Goal: Task Accomplishment & Management: Use online tool/utility

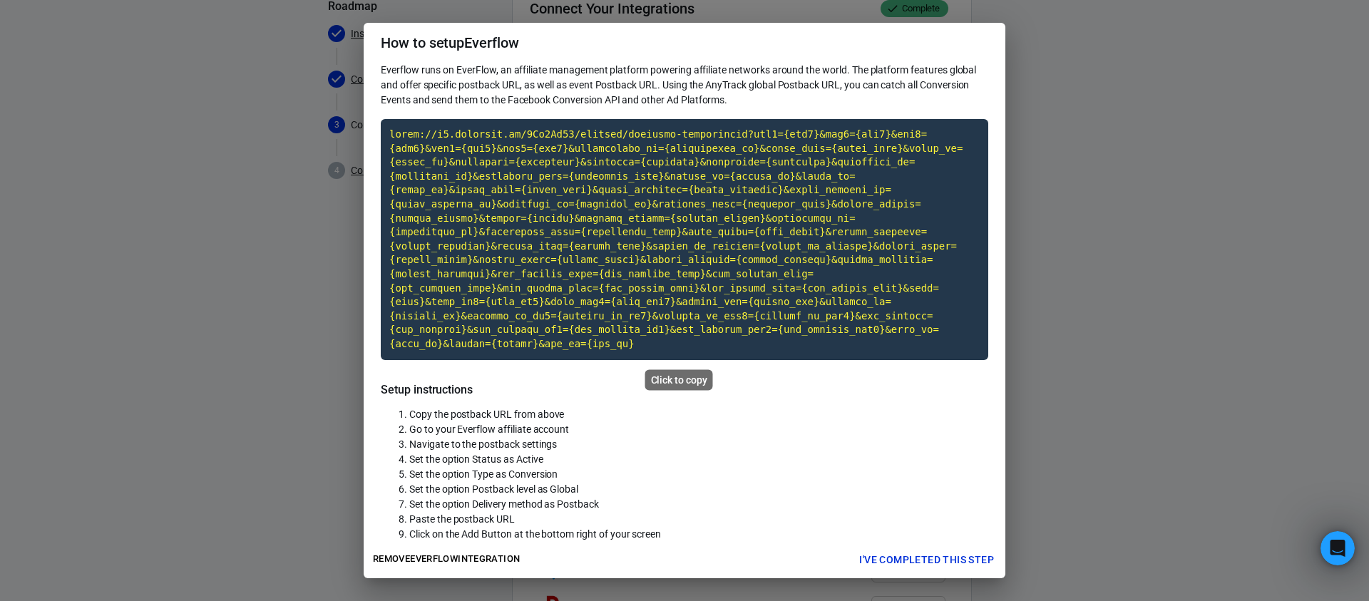
click at [671, 215] on code "Click to copy" at bounding box center [685, 239] width 608 height 241
click at [783, 188] on code "Click to copy" at bounding box center [685, 239] width 608 height 241
click at [755, 281] on code "Click to copy" at bounding box center [685, 239] width 608 height 241
click at [713, 253] on code "Copied!" at bounding box center [685, 239] width 608 height 241
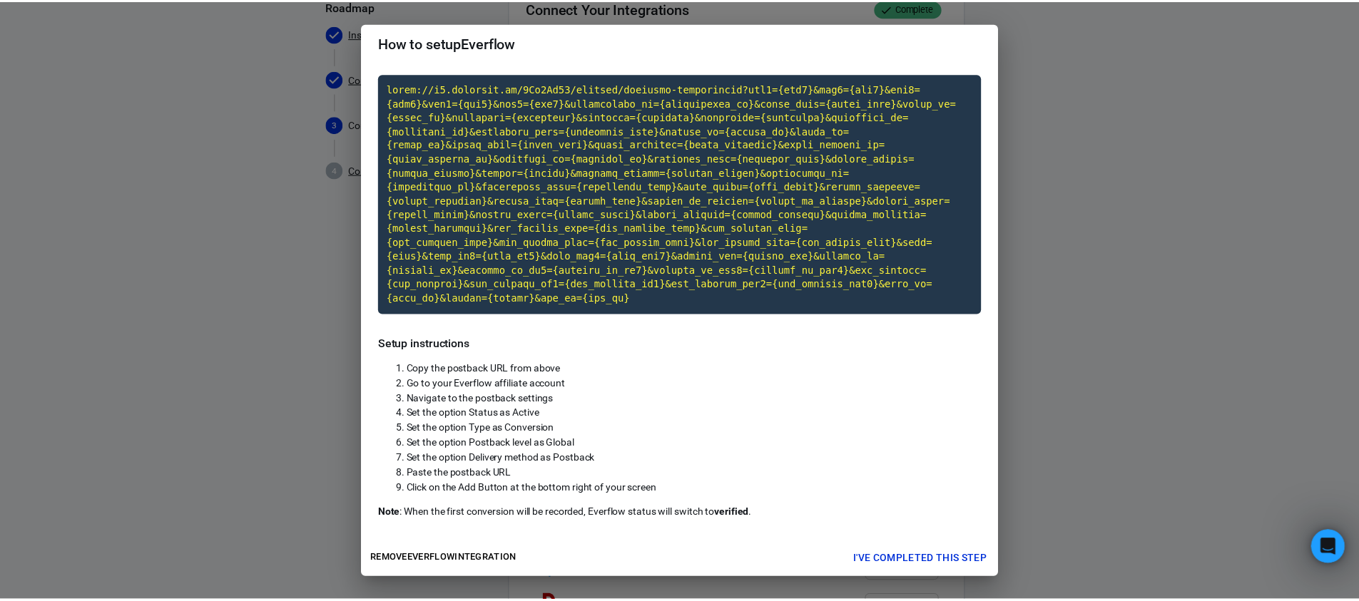
scroll to position [61, 0]
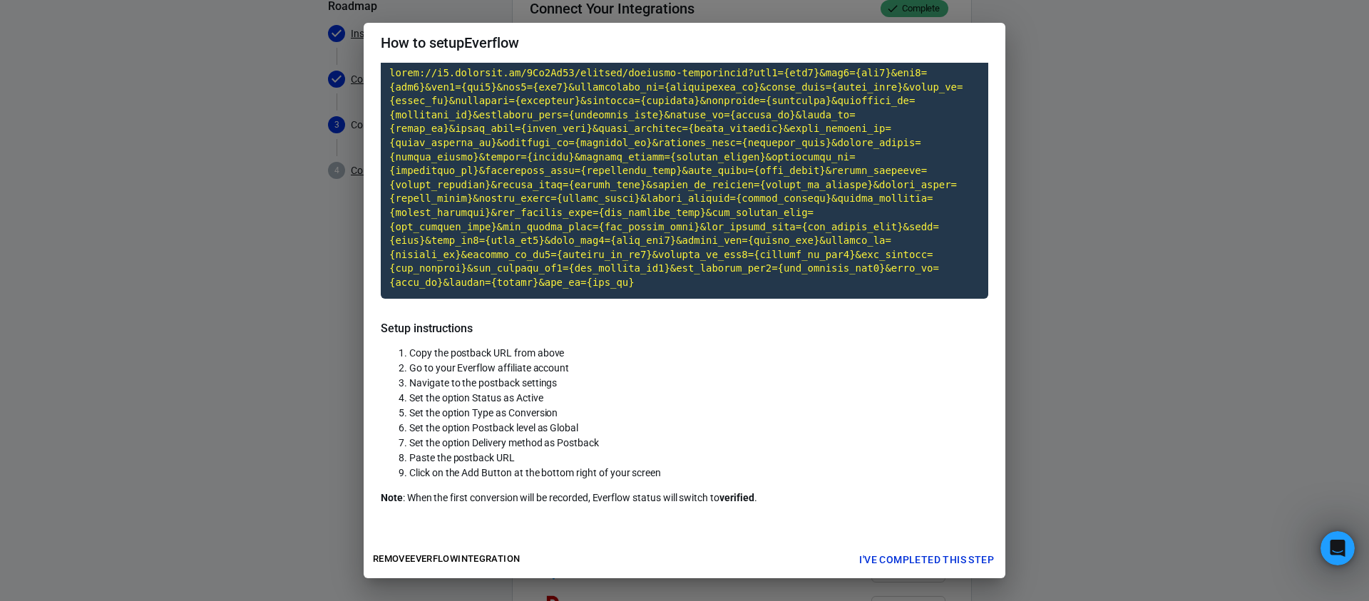
click at [942, 553] on button "I've completed this step" at bounding box center [927, 560] width 146 height 26
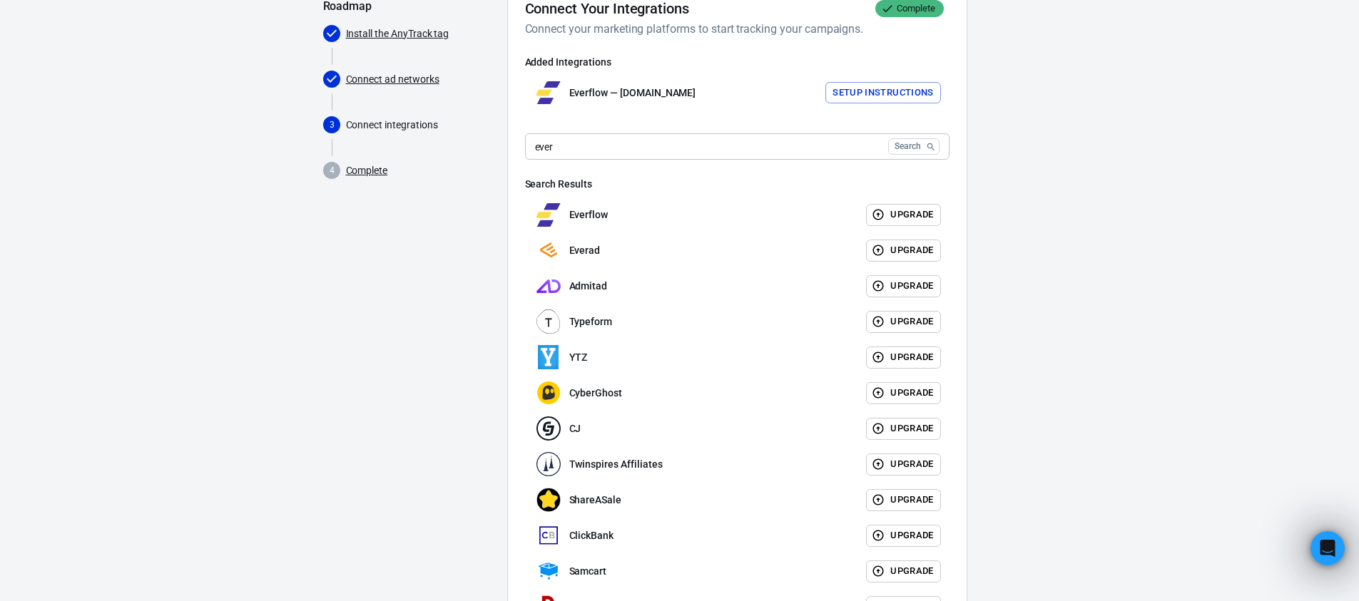
scroll to position [21, 0]
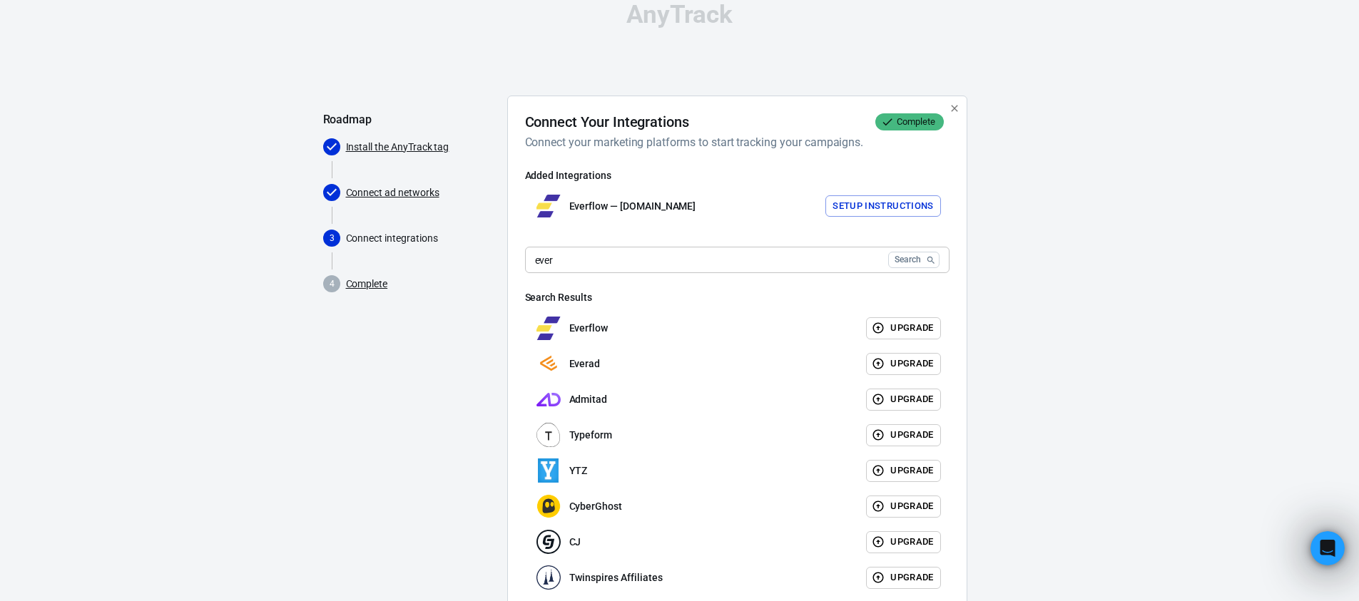
click at [1035, 274] on div at bounding box center [1008, 453] width 58 height 715
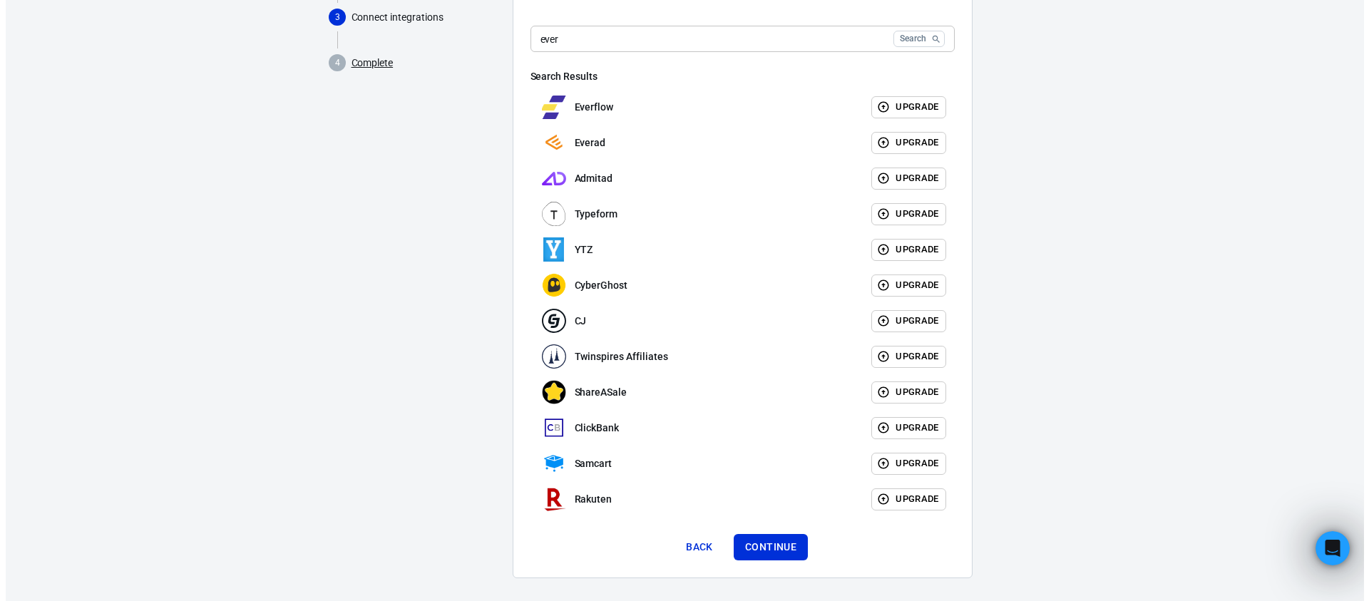
scroll to position [0, 0]
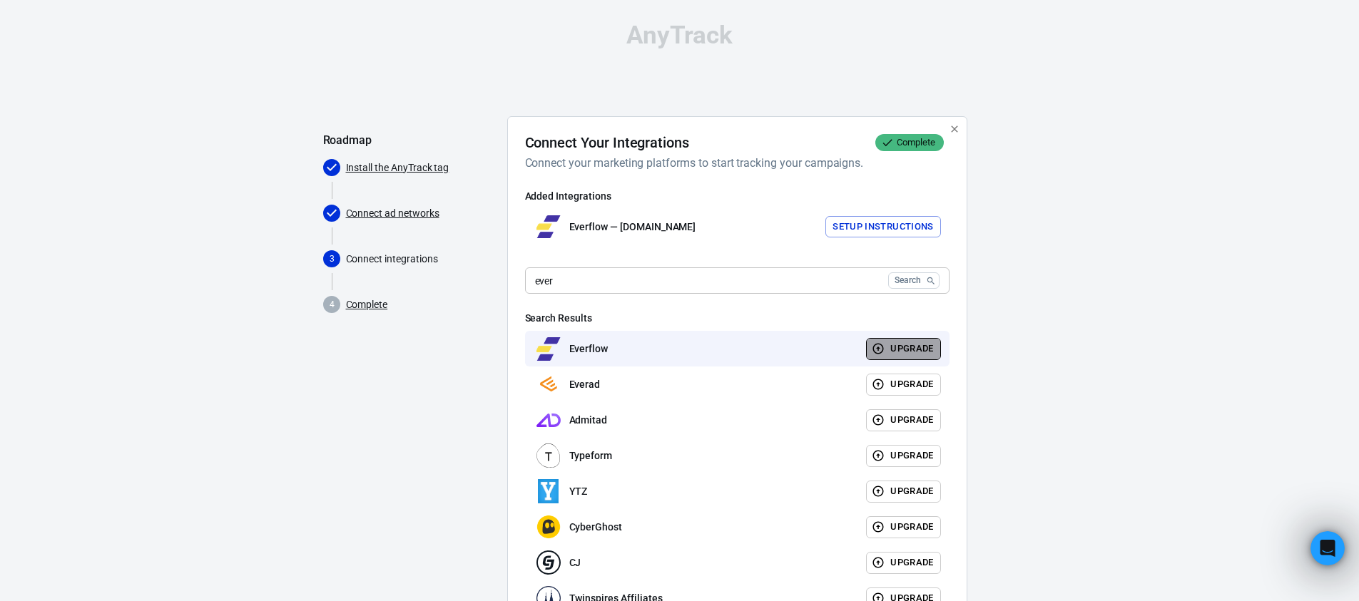
click at [929, 349] on button "Upgrade" at bounding box center [903, 349] width 75 height 22
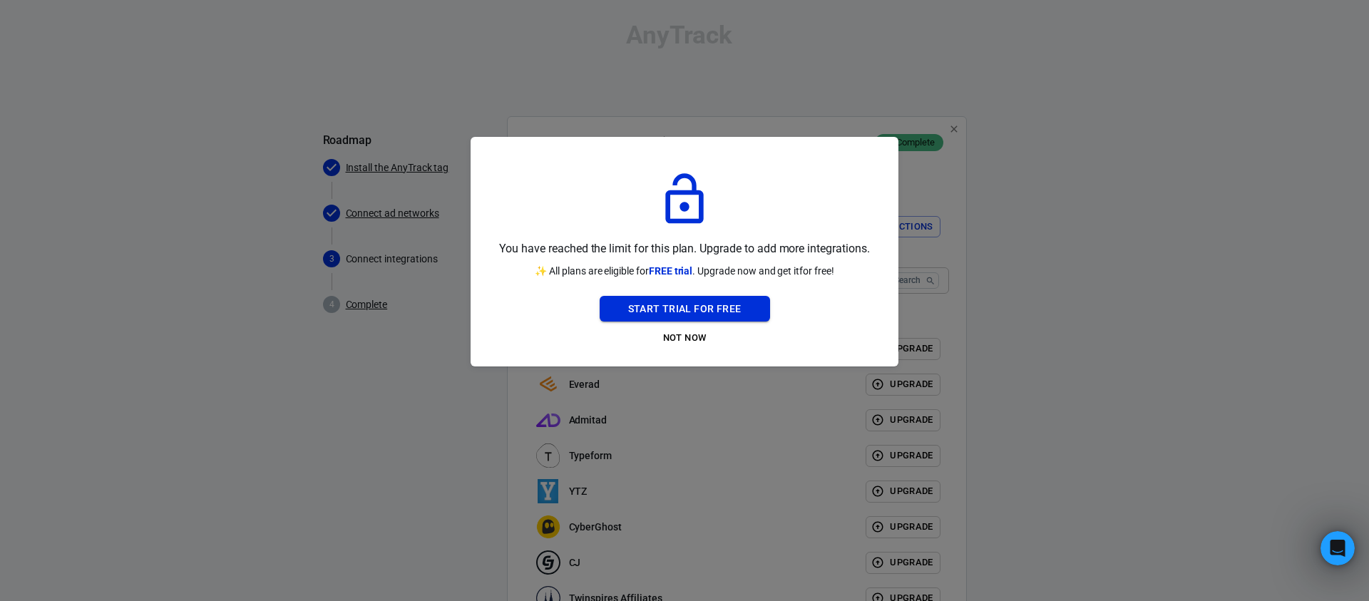
click at [755, 311] on button "Start Trial For Free" at bounding box center [685, 309] width 170 height 26
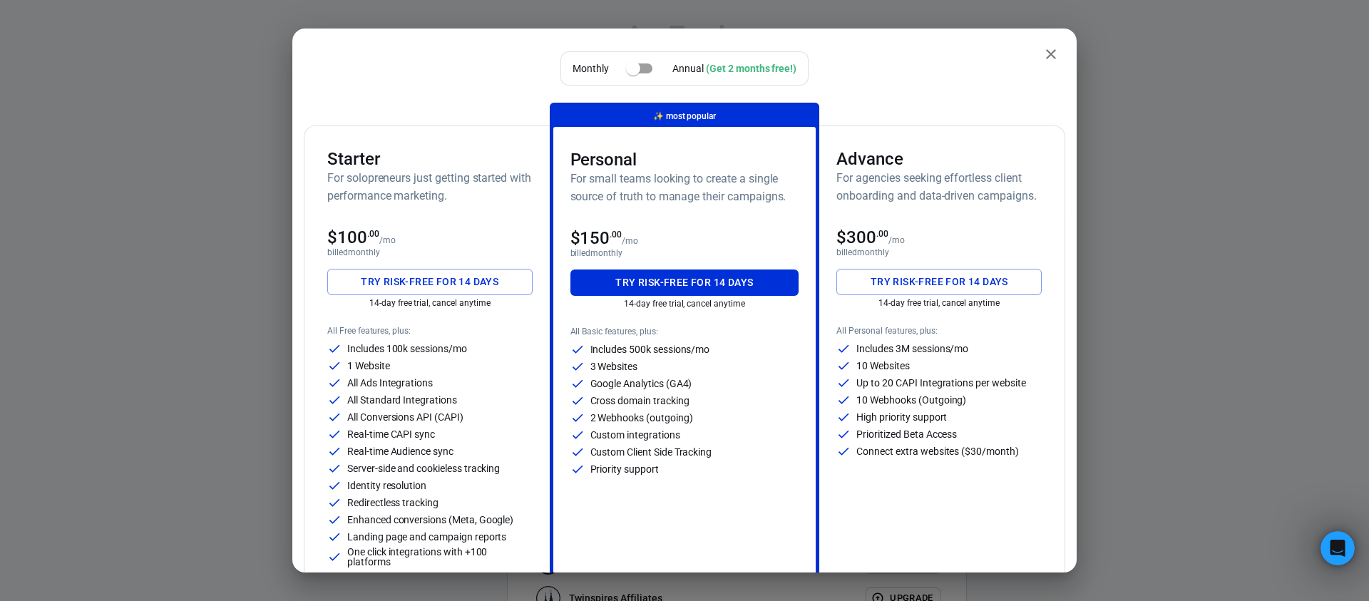
click at [440, 285] on button "Try risk-free for 14 days" at bounding box center [429, 282] width 205 height 26
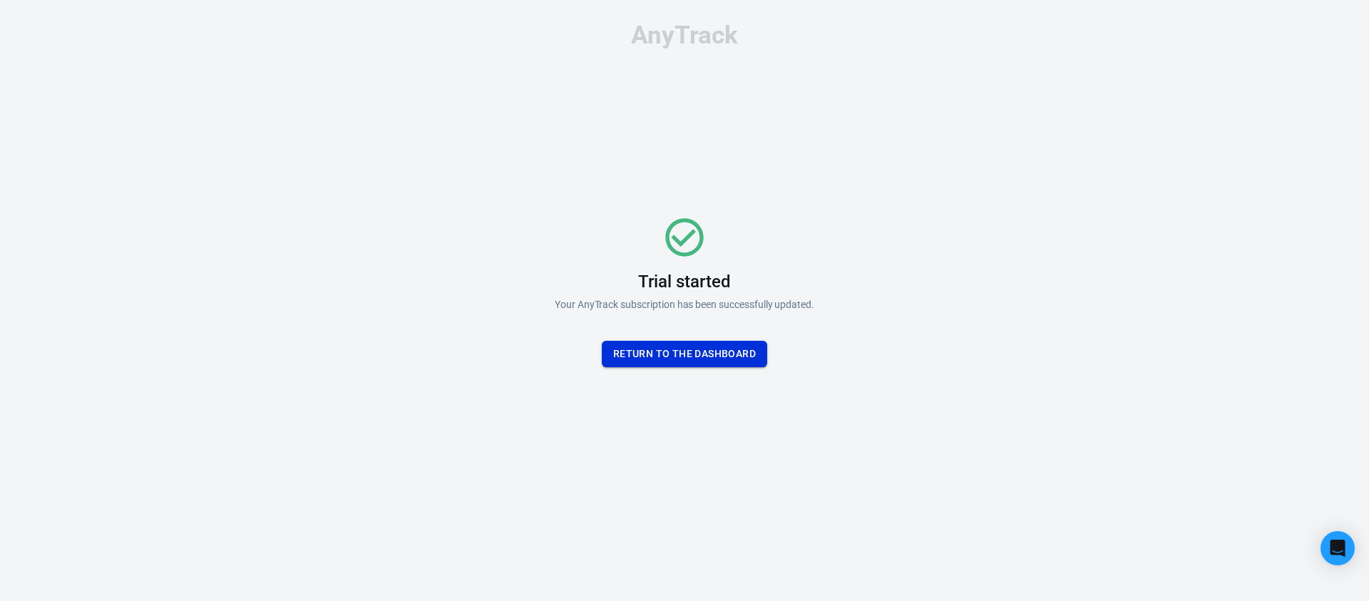
click at [733, 357] on button "Return To the dashboard" at bounding box center [684, 354] width 165 height 26
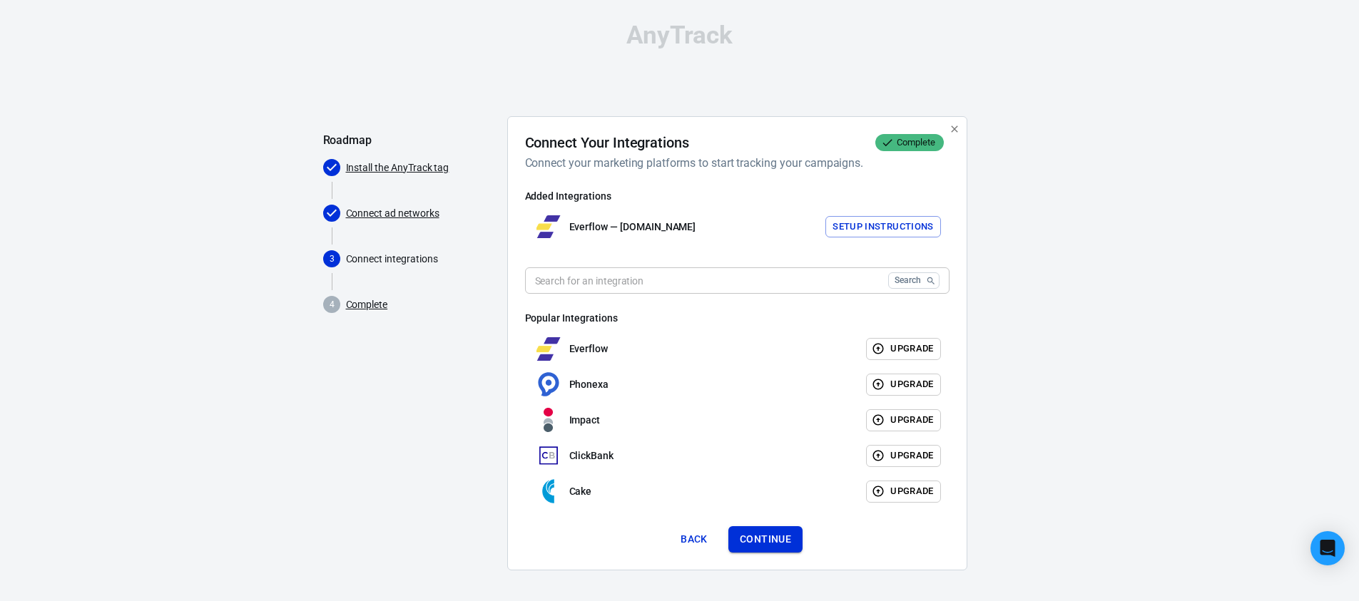
click at [774, 539] on button "Continue" at bounding box center [765, 539] width 74 height 26
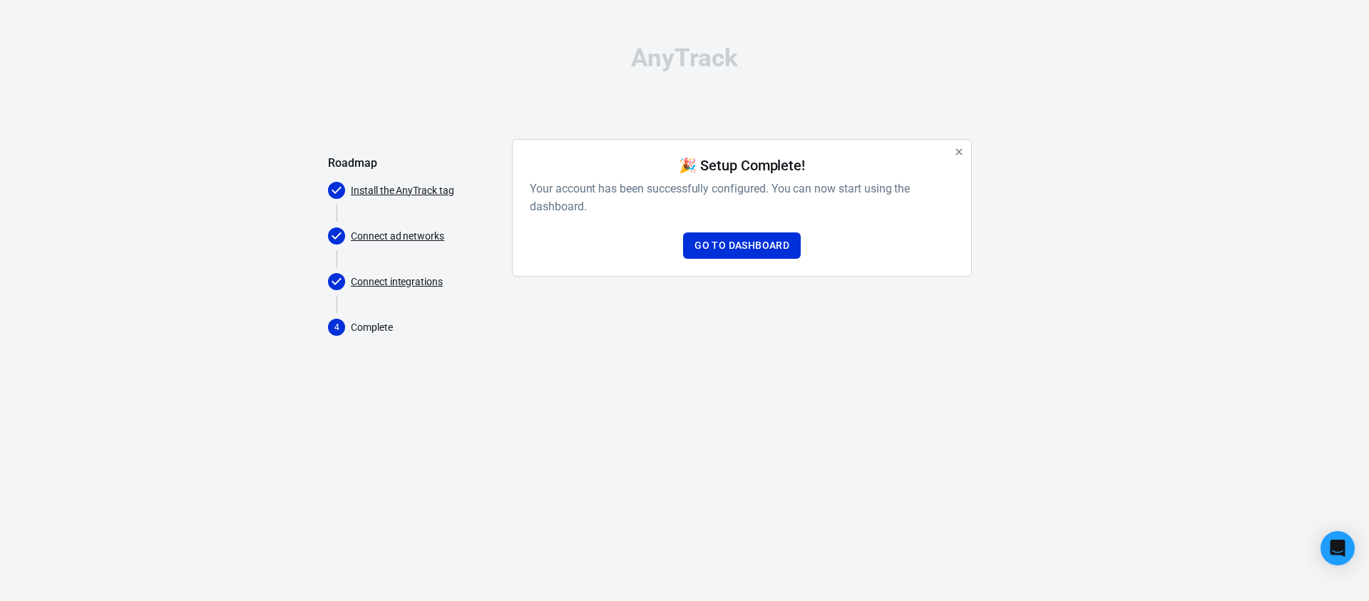
click at [747, 232] on div "🎉 Setup Complete! Your account has been successfully configured. You can now st…" at bounding box center [742, 208] width 424 height 102
click at [751, 250] on link "Go to Dashboard" at bounding box center [742, 246] width 118 height 26
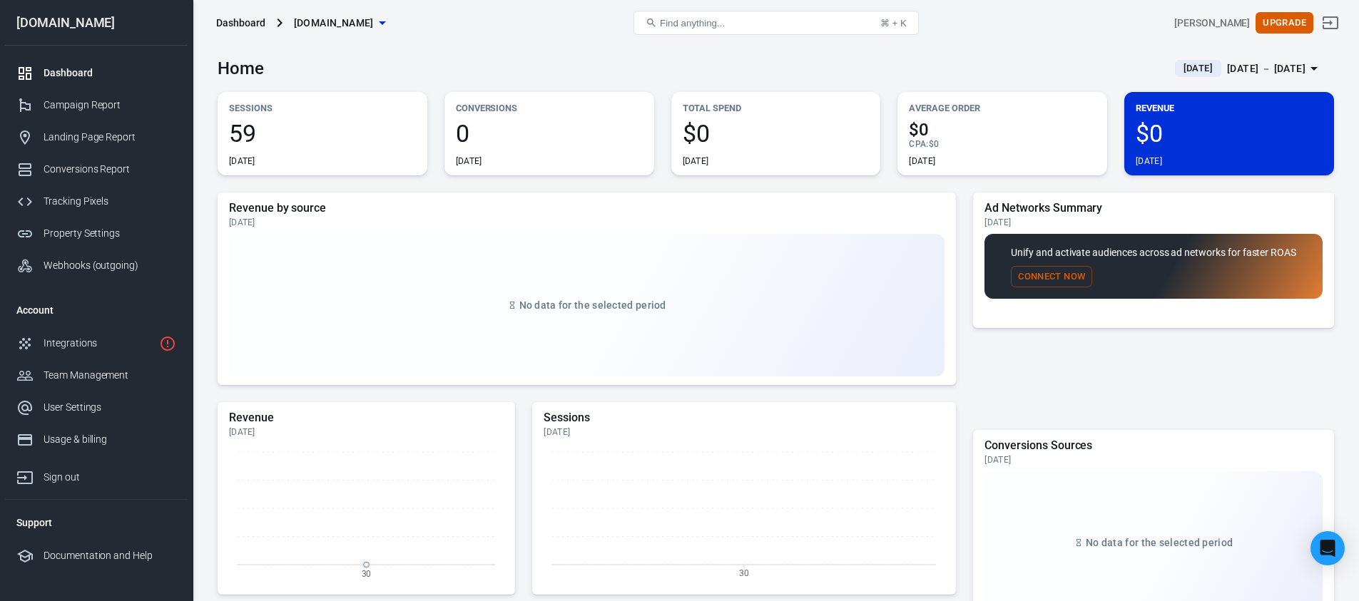
click at [468, 62] on div "Home [DATE] [DATE] － [DATE]" at bounding box center [776, 63] width 1116 height 35
click at [110, 350] on div "Integrations" at bounding box center [99, 343] width 110 height 15
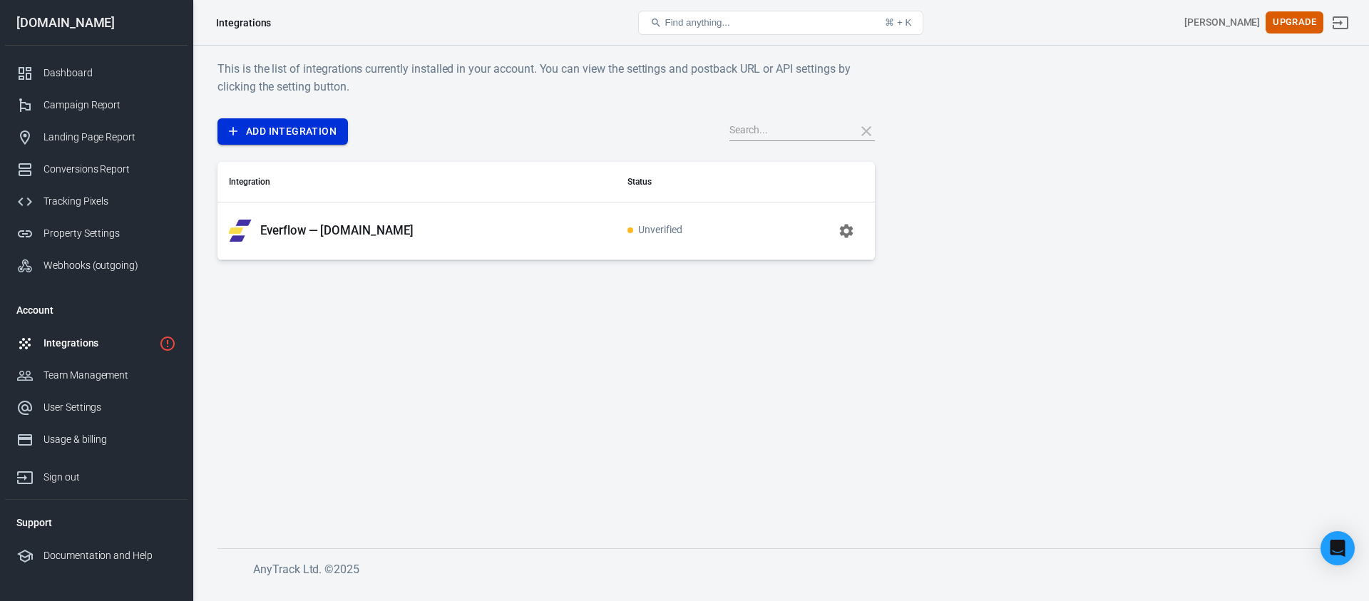
click at [296, 136] on link "Add Integration" at bounding box center [283, 131] width 131 height 26
click at [855, 226] on button "button" at bounding box center [846, 231] width 34 height 34
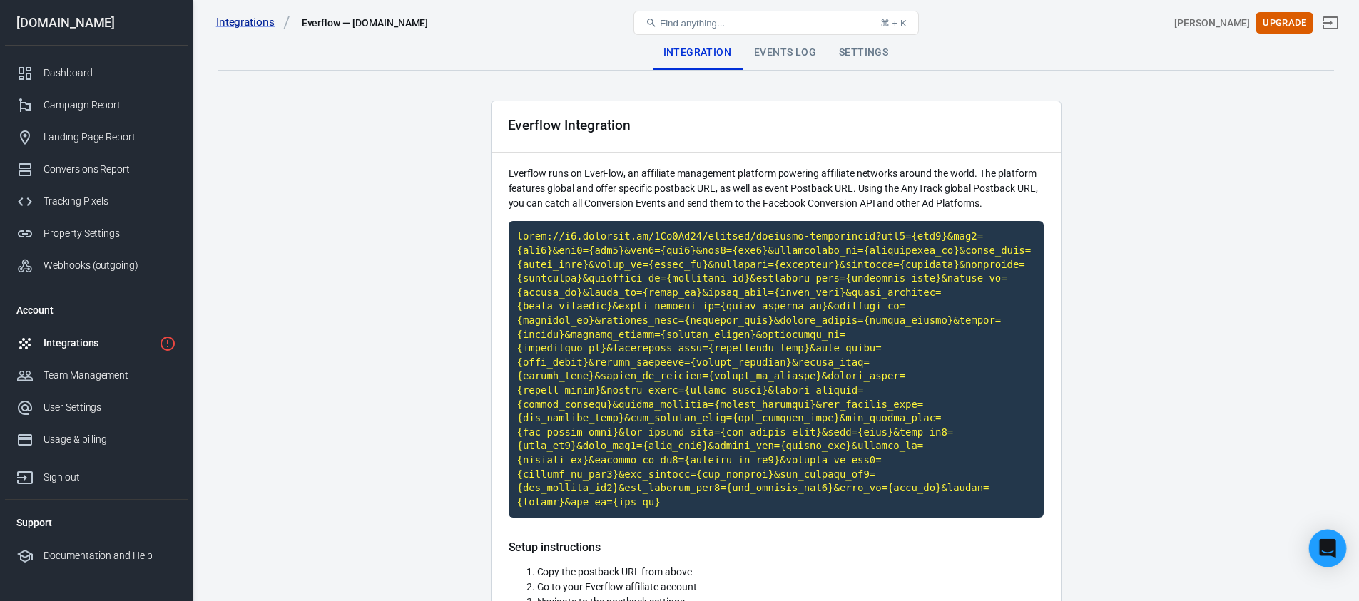
click at [1328, 551] on icon "Open Intercom Messenger" at bounding box center [1327, 548] width 16 height 19
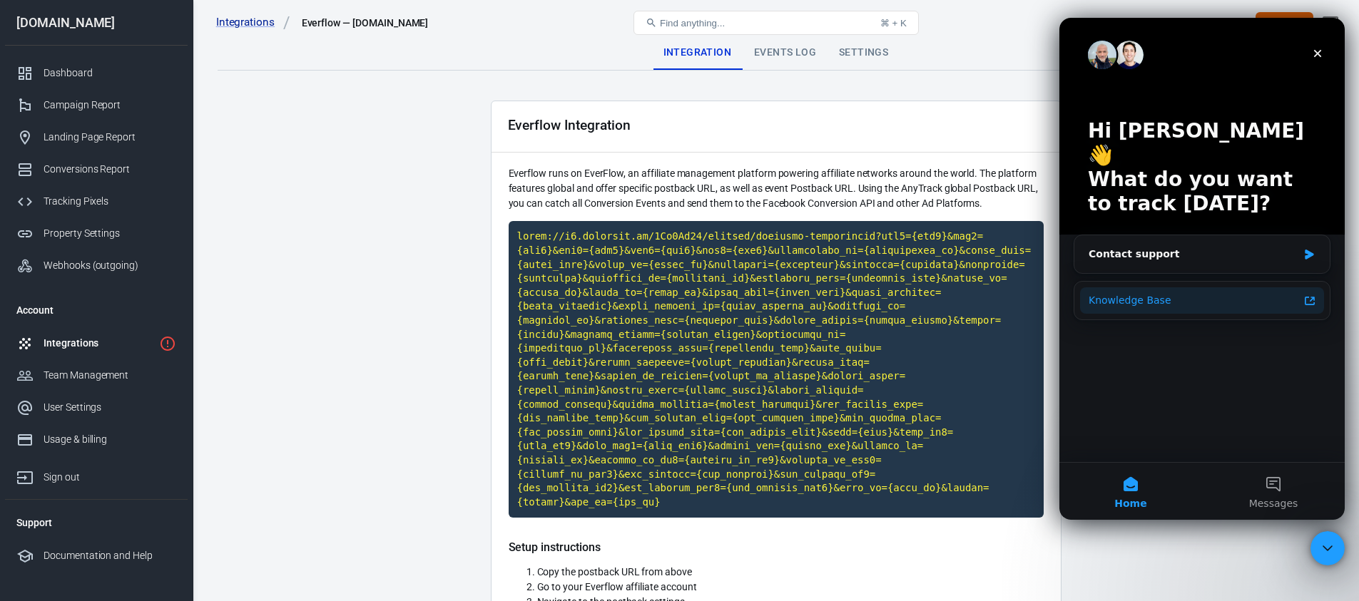
click at [1184, 293] on div "Knowledge Base" at bounding box center [1193, 300] width 210 height 15
click at [480, 290] on main "Integration Events Log Settings Everflow Integration Everflow runs on EverFlow,…" at bounding box center [776, 531] width 1116 height 990
click at [1324, 48] on div "Close" at bounding box center [1317, 54] width 26 height 26
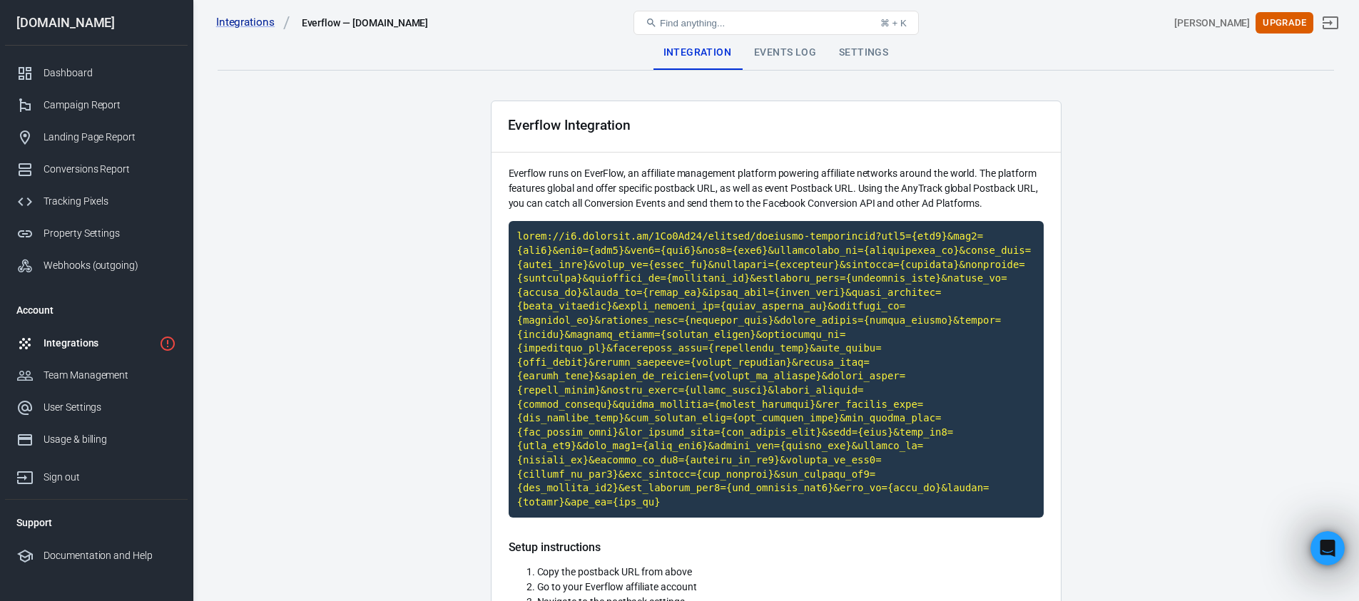
click at [93, 348] on div "Integrations" at bounding box center [99, 343] width 110 height 15
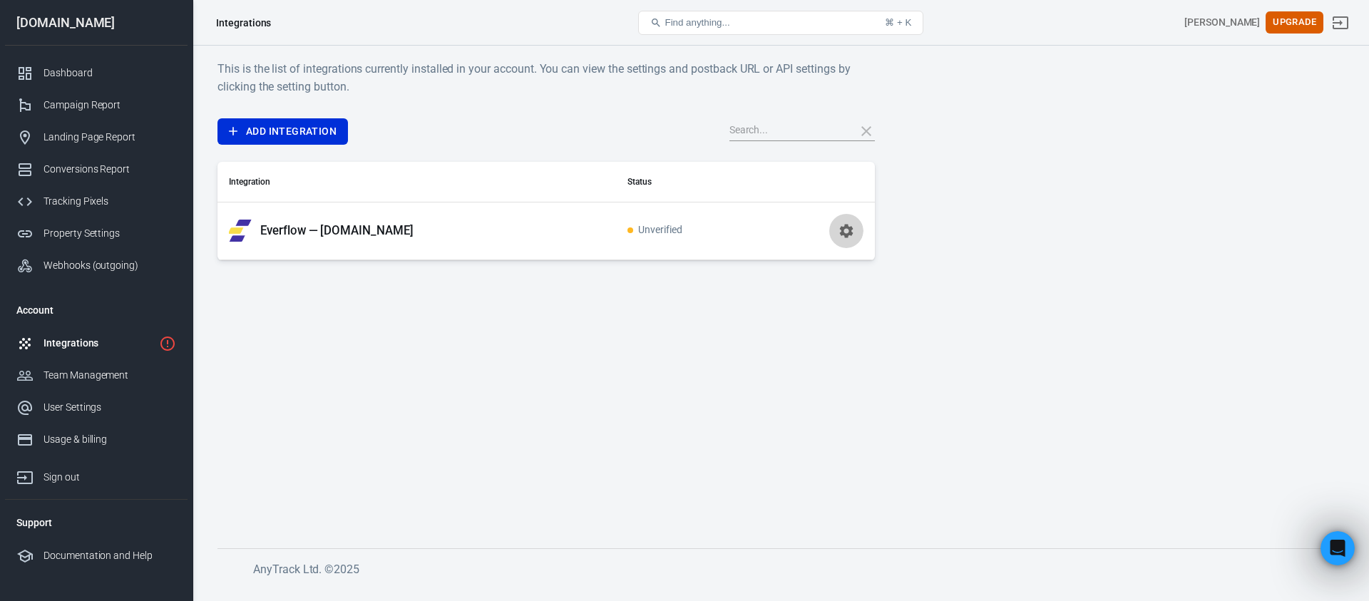
click at [850, 234] on icon "button" at bounding box center [846, 231] width 14 height 14
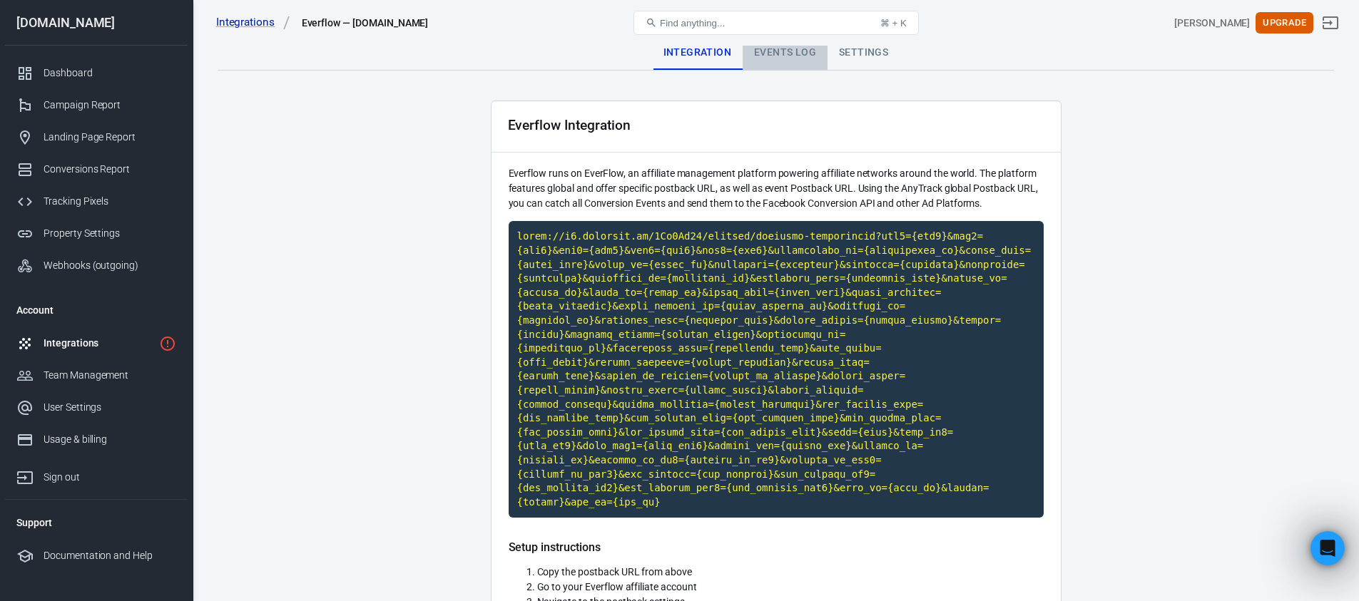
click at [806, 46] on div "Events Log" at bounding box center [784, 53] width 85 height 34
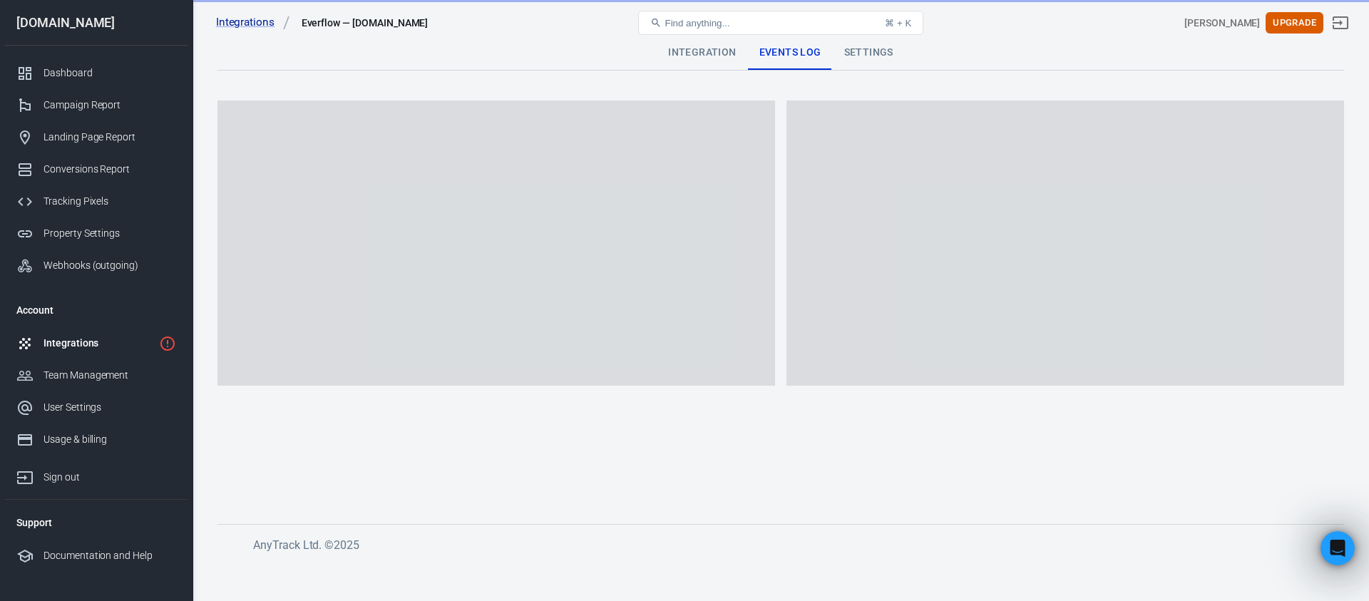
click at [877, 56] on div "Settings" at bounding box center [869, 53] width 72 height 34
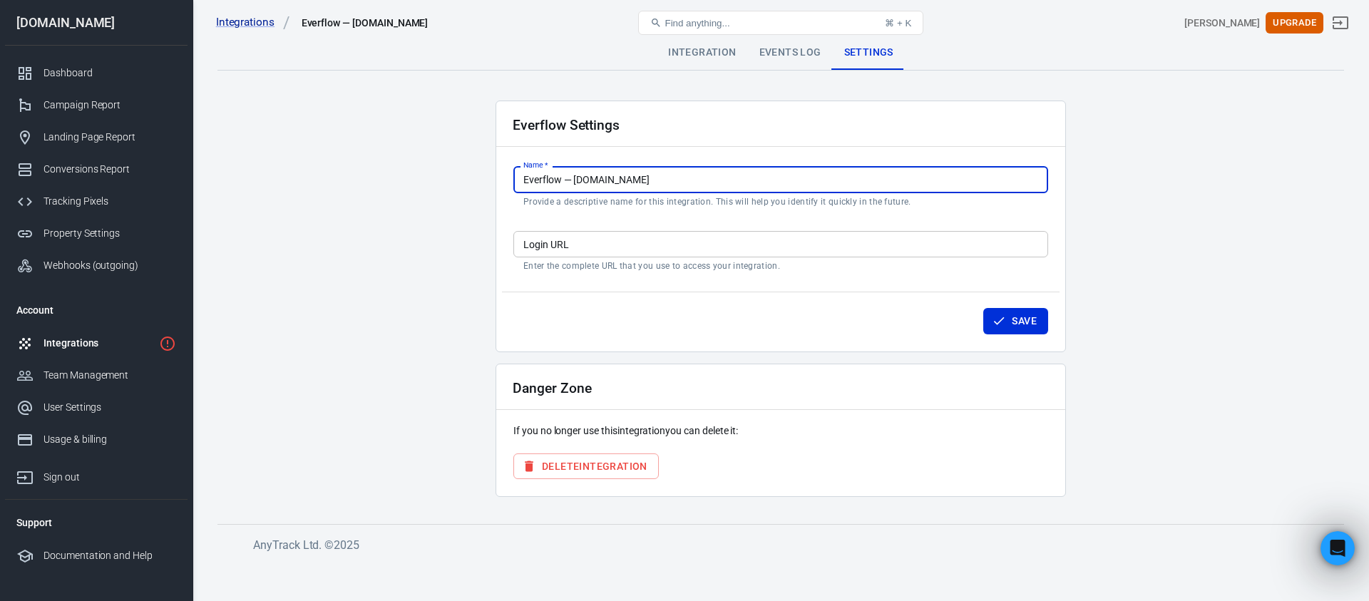
drag, startPoint x: 657, startPoint y: 181, endPoint x: 494, endPoint y: 177, distance: 163.4
click at [494, 177] on main "Integration Events Log Settings Everflow Settings Name   * Everflow — [DOMAIN_N…" at bounding box center [781, 269] width 1127 height 466
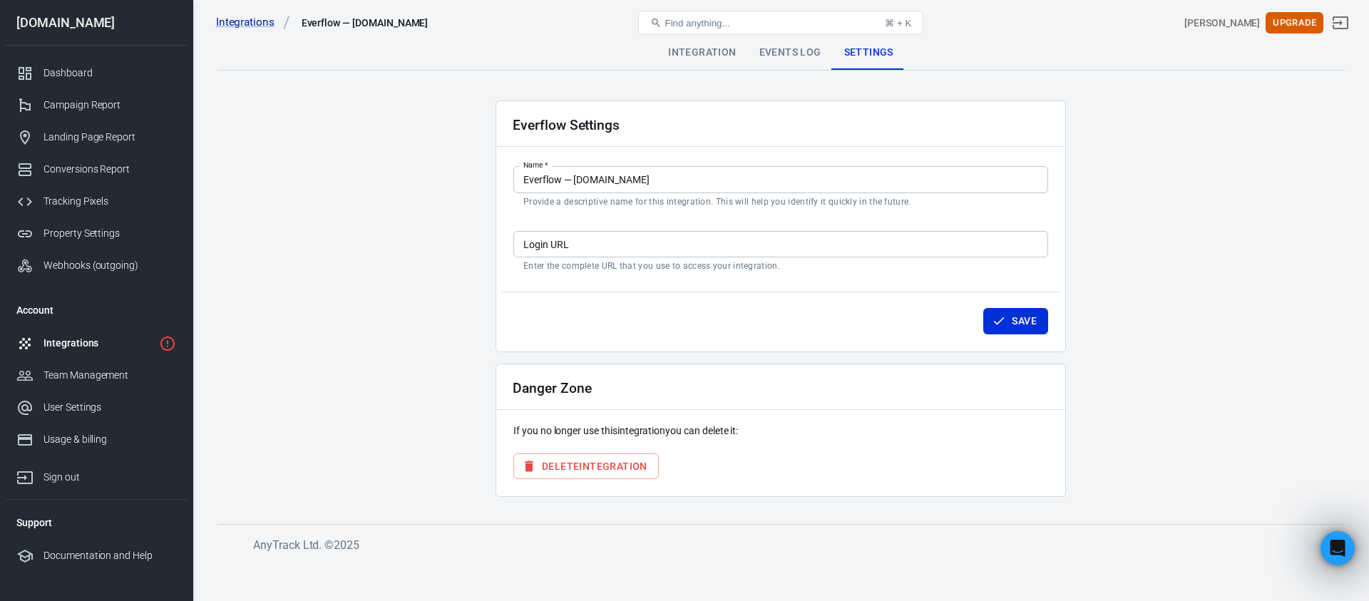
click at [111, 347] on div "Integrations" at bounding box center [99, 343] width 110 height 15
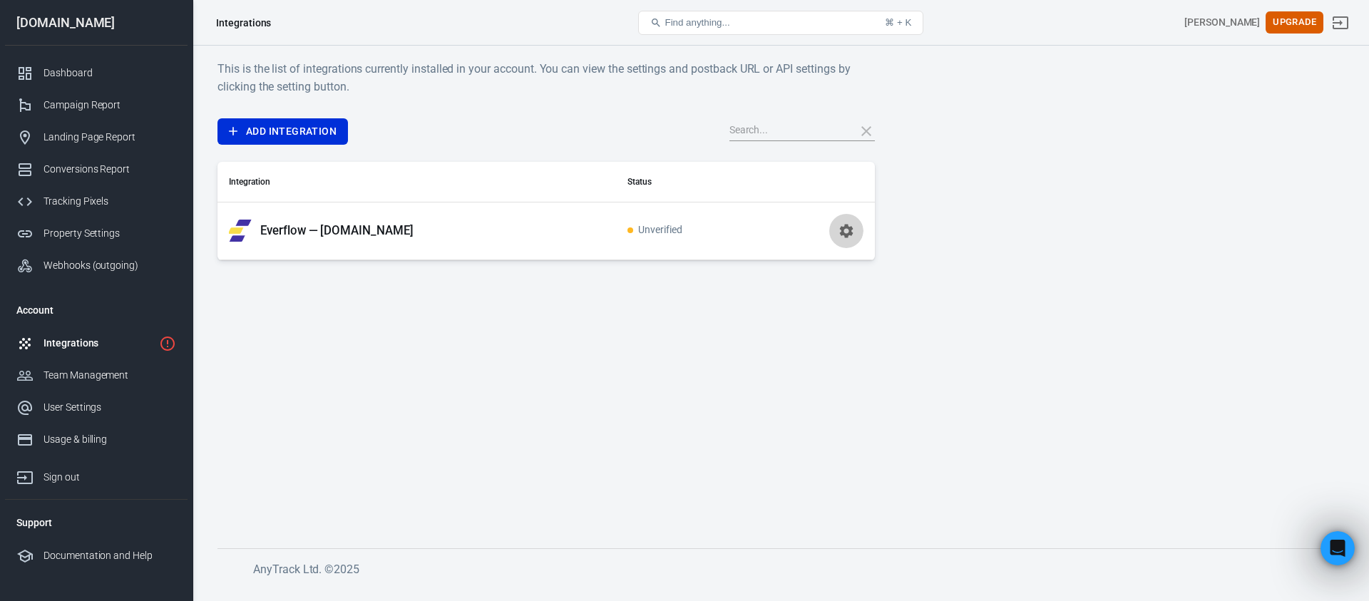
click at [858, 231] on button "button" at bounding box center [846, 231] width 34 height 34
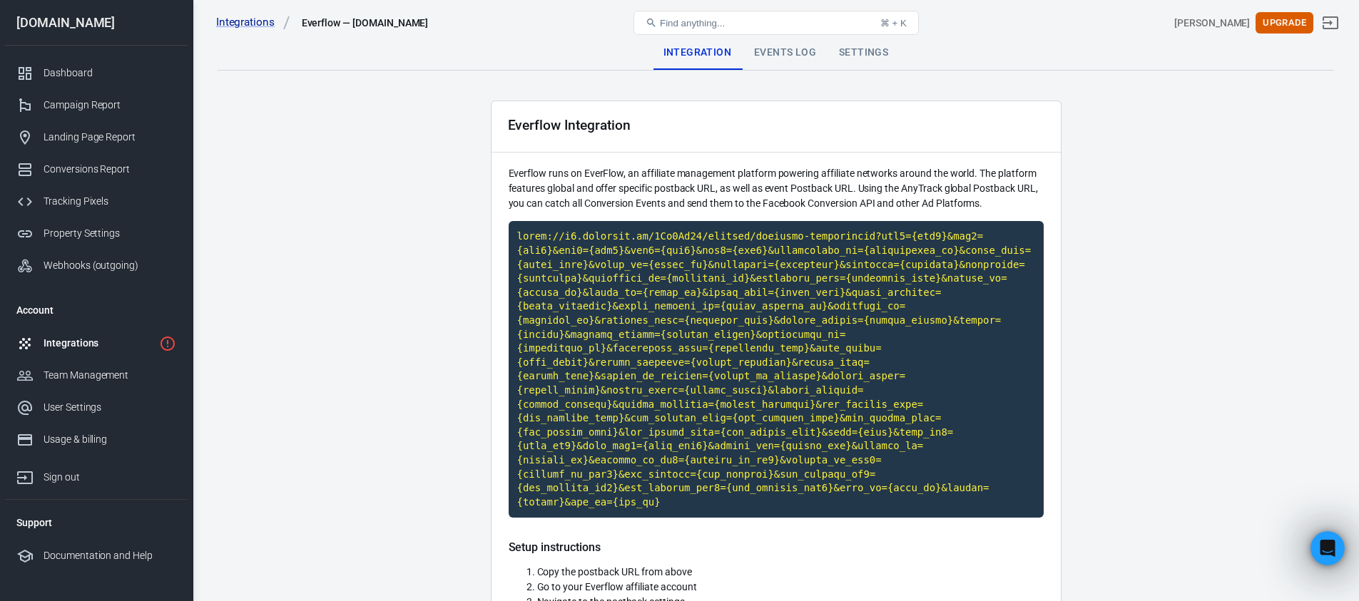
click at [852, 51] on div "Settings" at bounding box center [863, 53] width 72 height 34
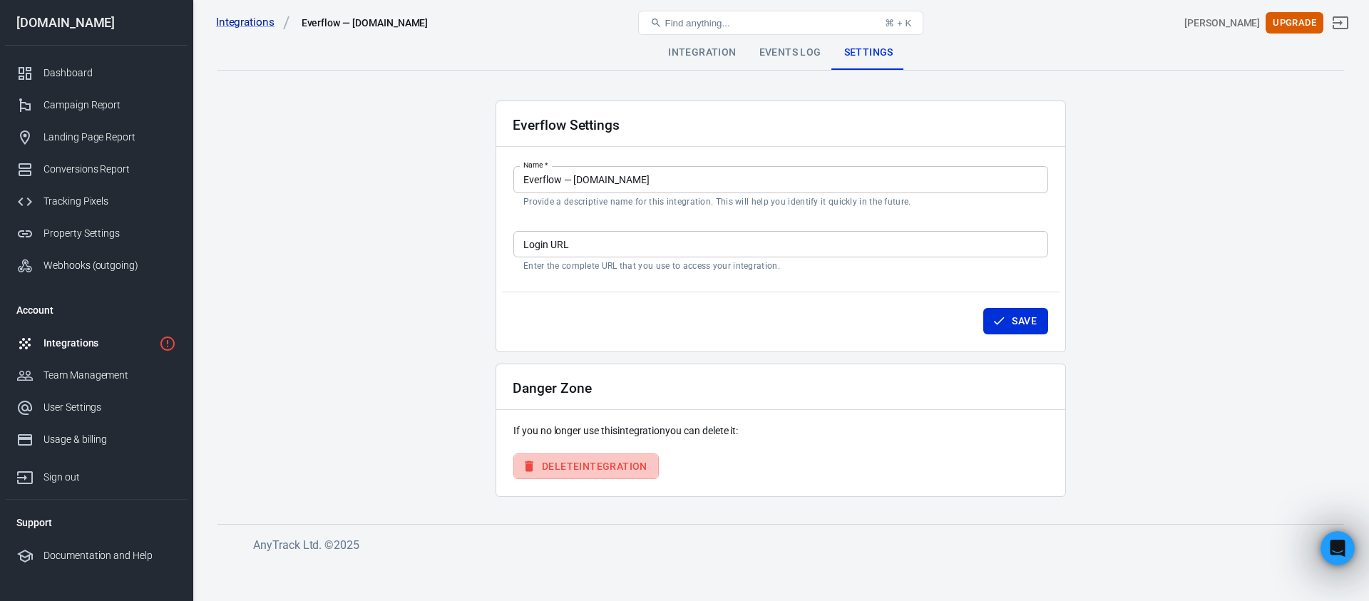
click at [601, 460] on button "Delete Integration" at bounding box center [586, 467] width 145 height 26
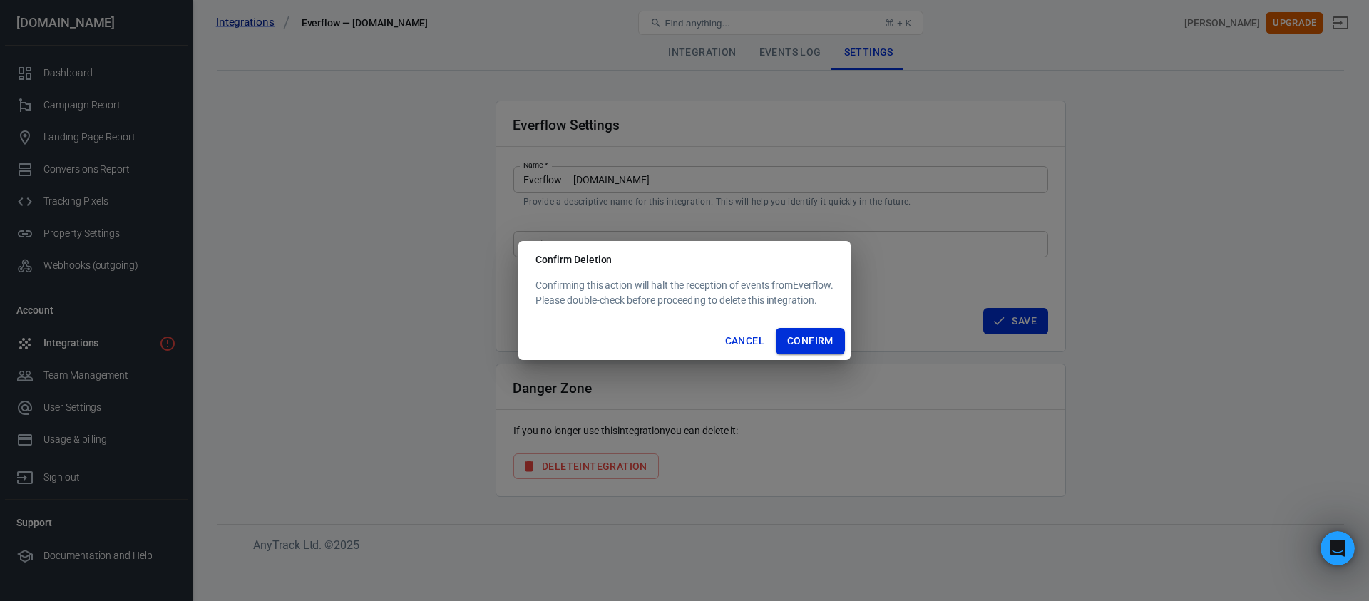
click at [805, 344] on button "Confirm" at bounding box center [810, 341] width 69 height 26
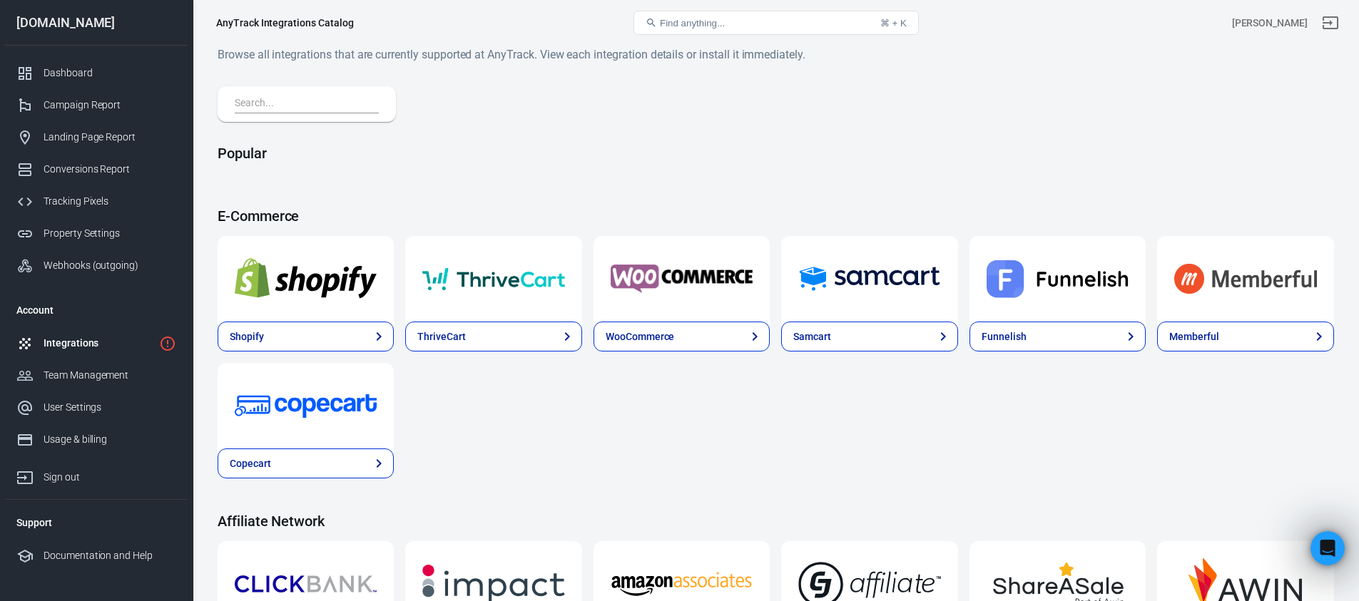
click at [315, 103] on input "text" at bounding box center [304, 104] width 138 height 19
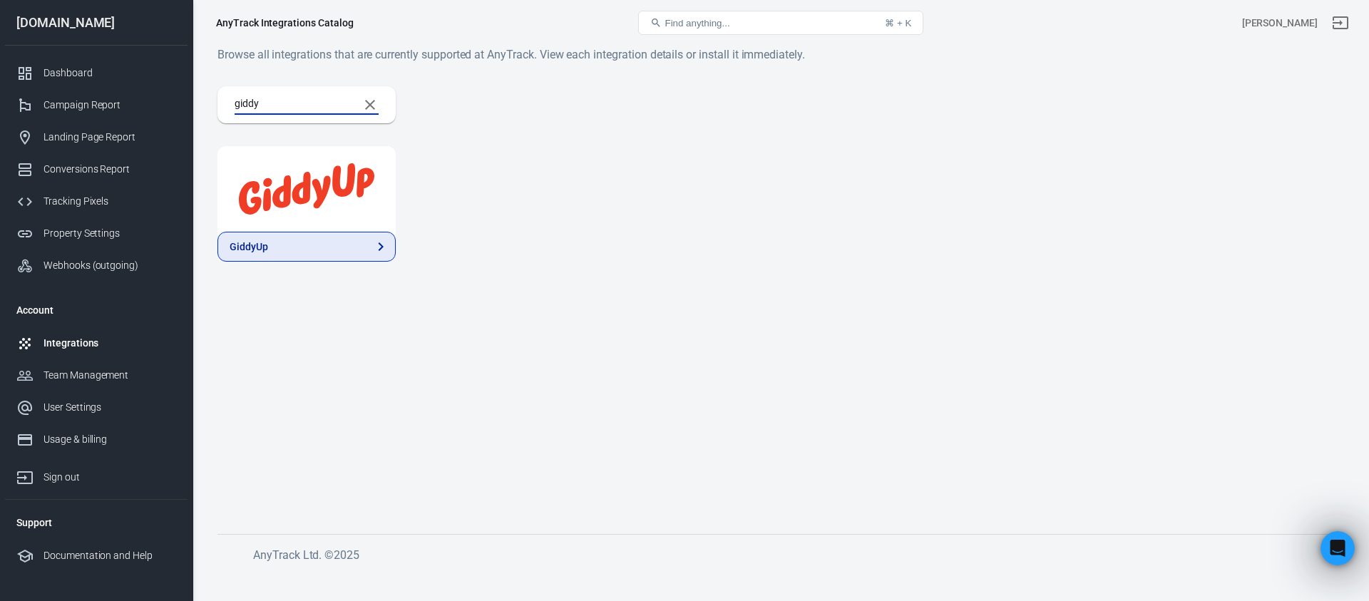
type input "giddy"
click at [324, 242] on link "GiddyUp" at bounding box center [307, 247] width 178 height 30
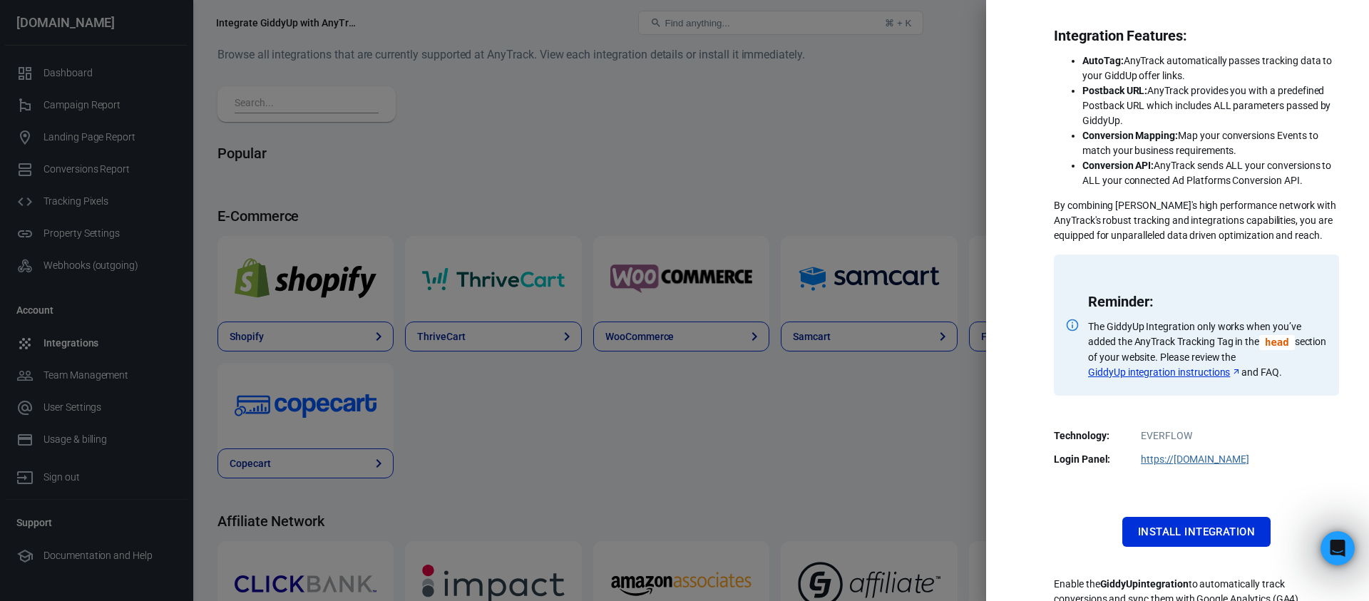
scroll to position [230, 0]
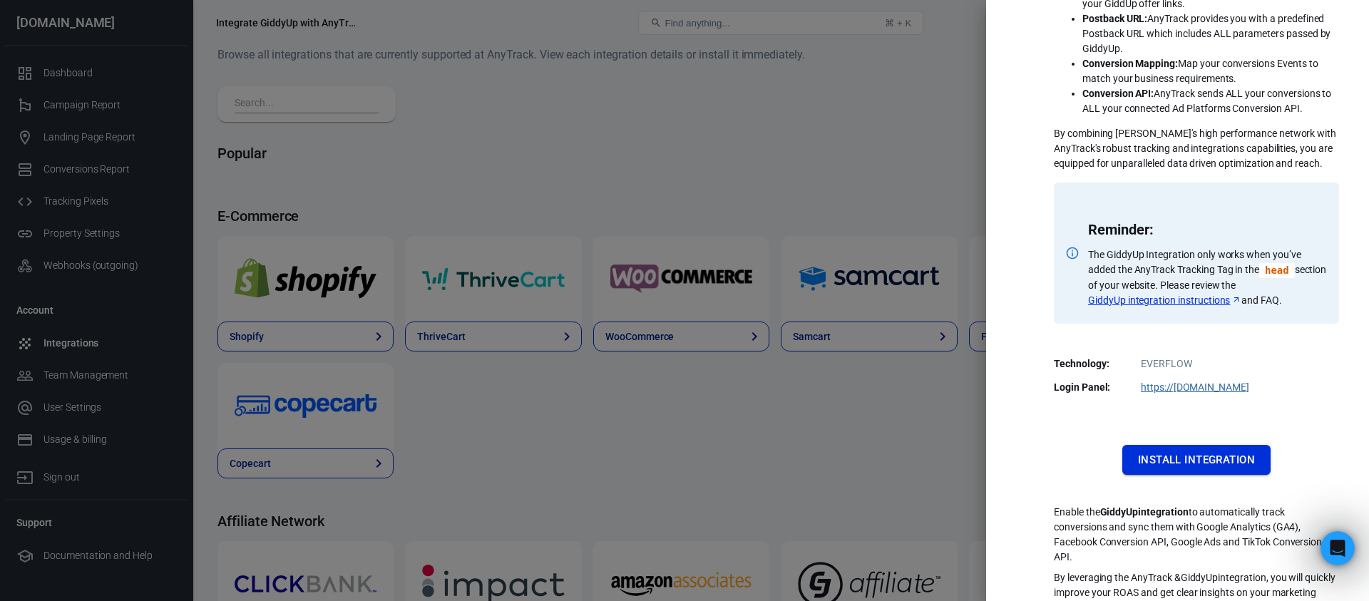
click at [1212, 459] on button "Install Integration" at bounding box center [1197, 460] width 148 height 30
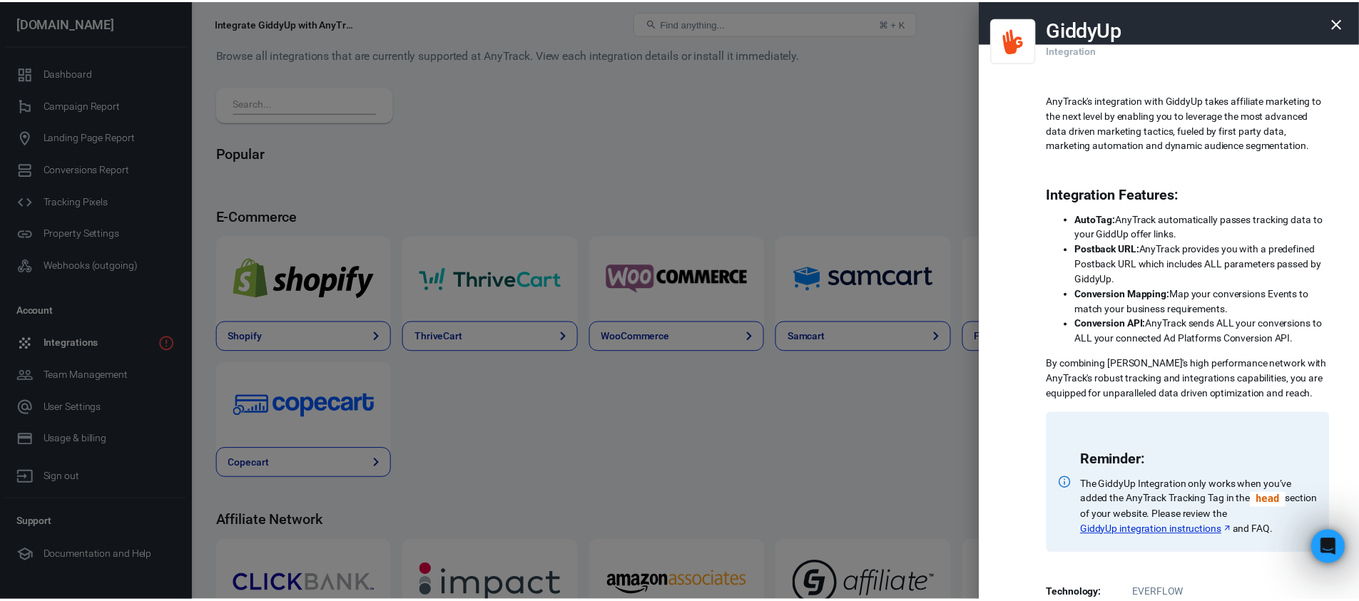
scroll to position [249, 0]
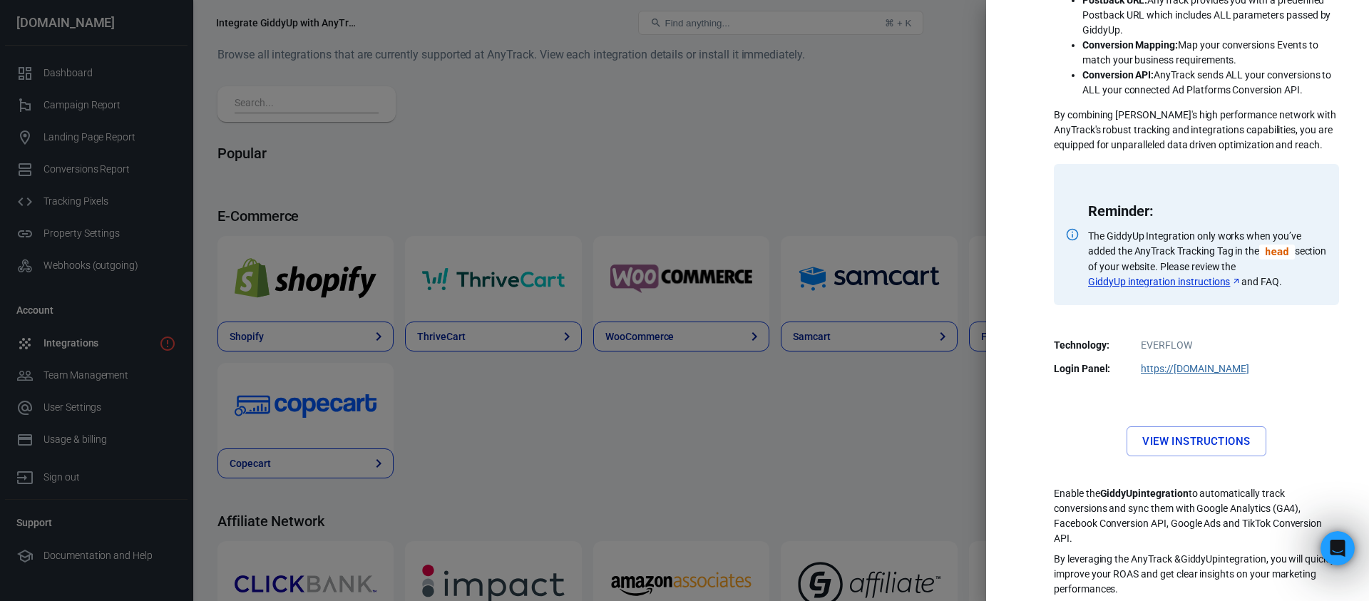
click at [1203, 446] on button "View Instructions" at bounding box center [1196, 441] width 139 height 30
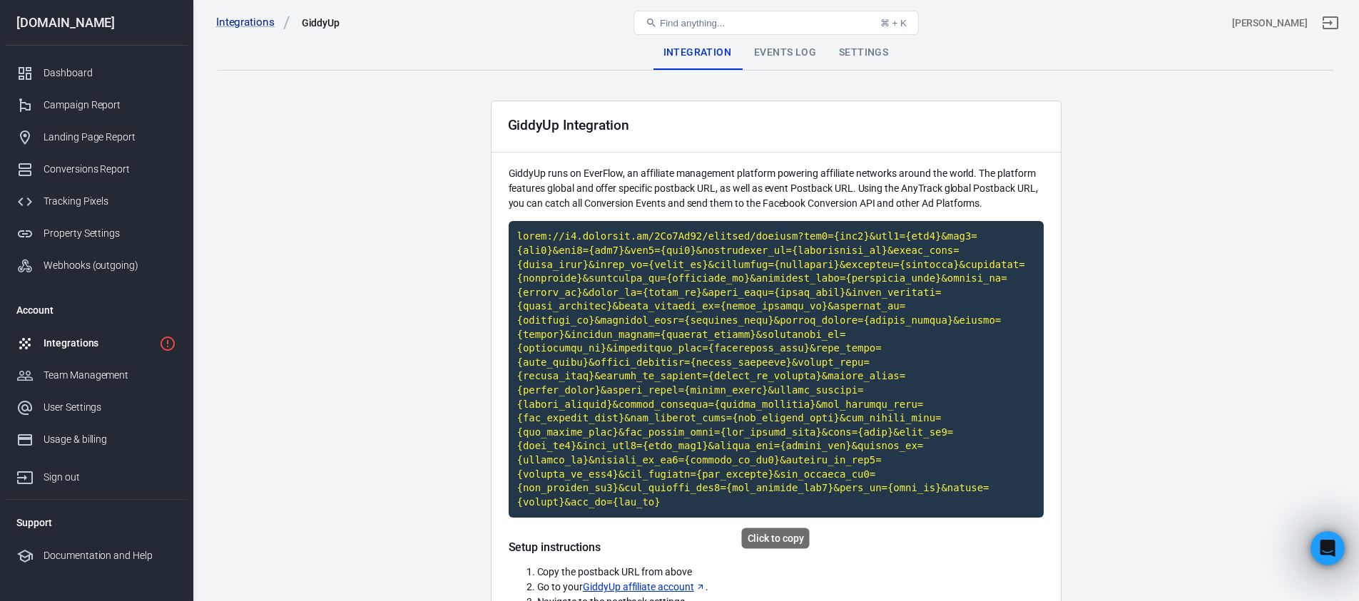
click at [669, 273] on code "Click to copy" at bounding box center [776, 369] width 535 height 297
click at [423, 162] on main "Integration Events Log Settings GiddyUp Integration GiddyUp runs on EverFlow, a…" at bounding box center [776, 531] width 1116 height 990
click at [620, 275] on code "Click to copy" at bounding box center [776, 369] width 535 height 297
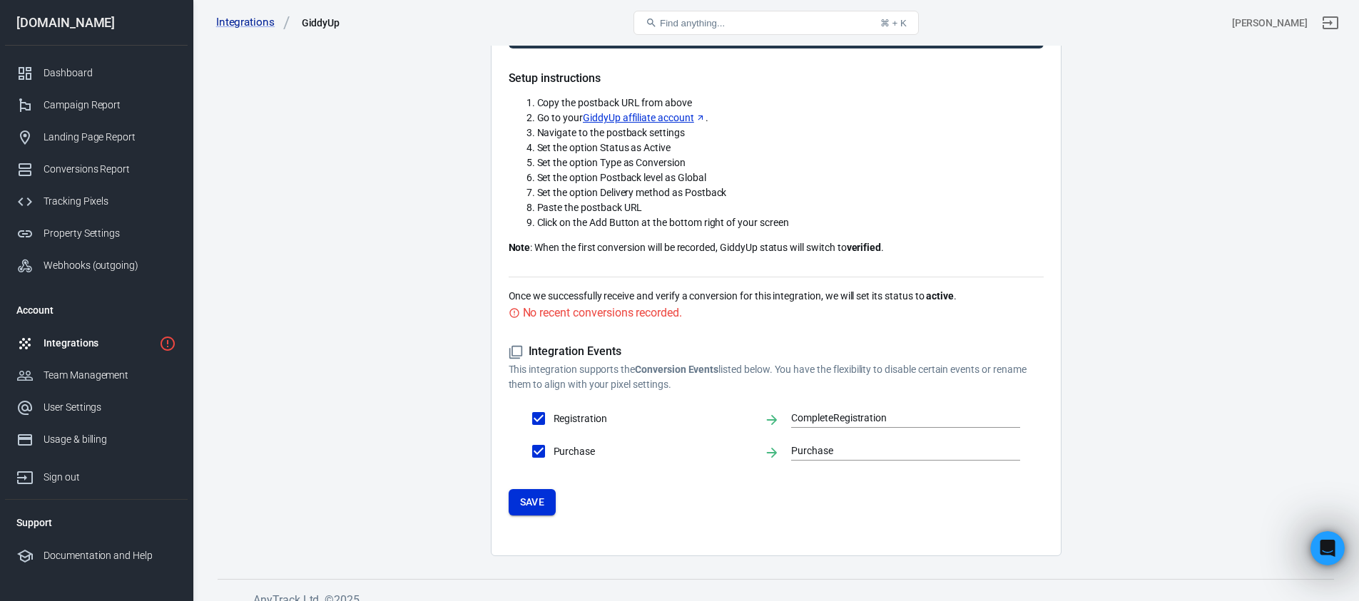
click at [533, 508] on button "Save" at bounding box center [533, 502] width 48 height 26
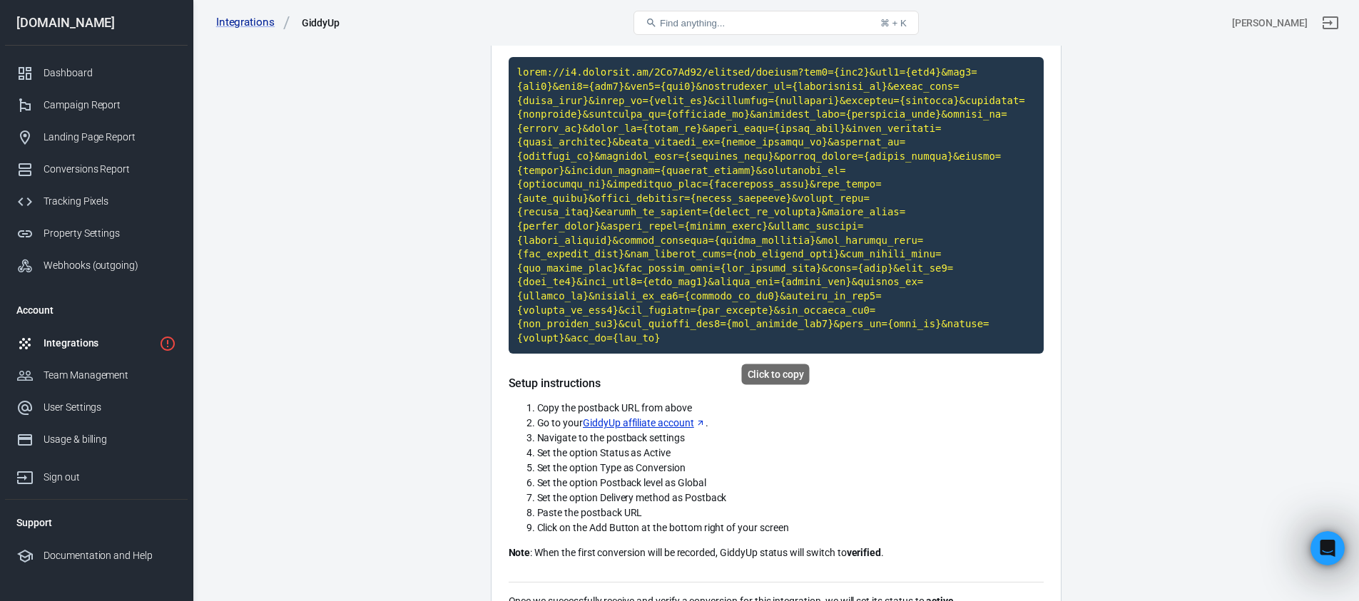
scroll to position [486, 0]
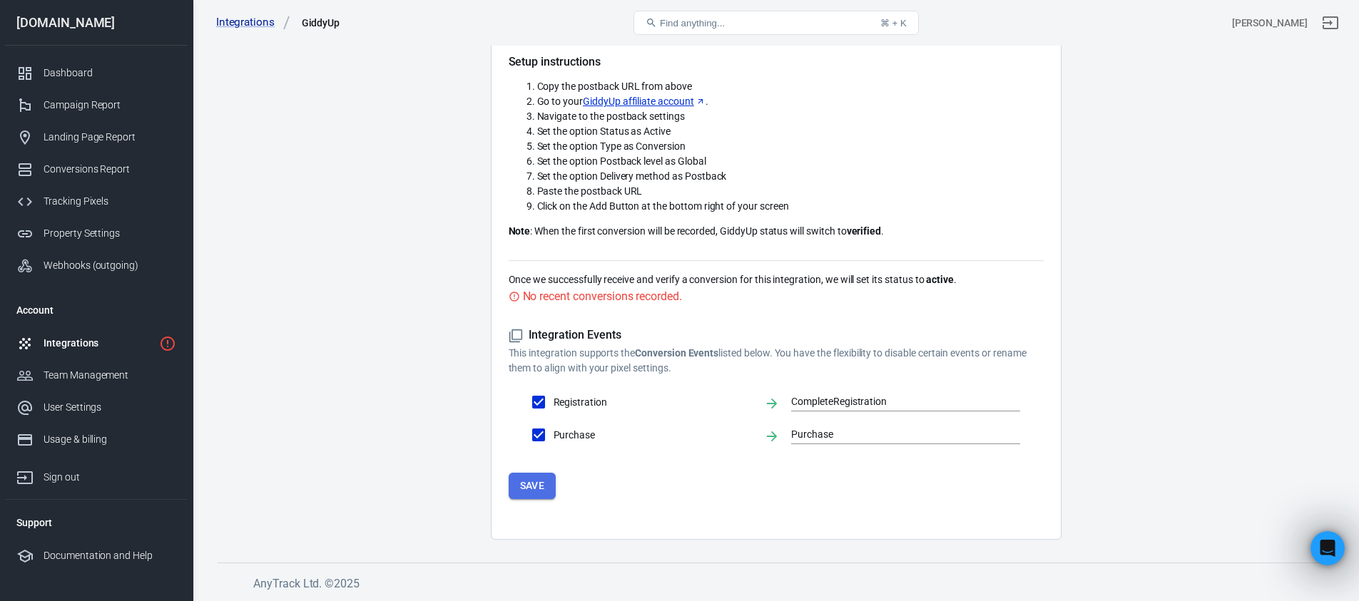
click at [535, 483] on button "Save" at bounding box center [533, 486] width 48 height 26
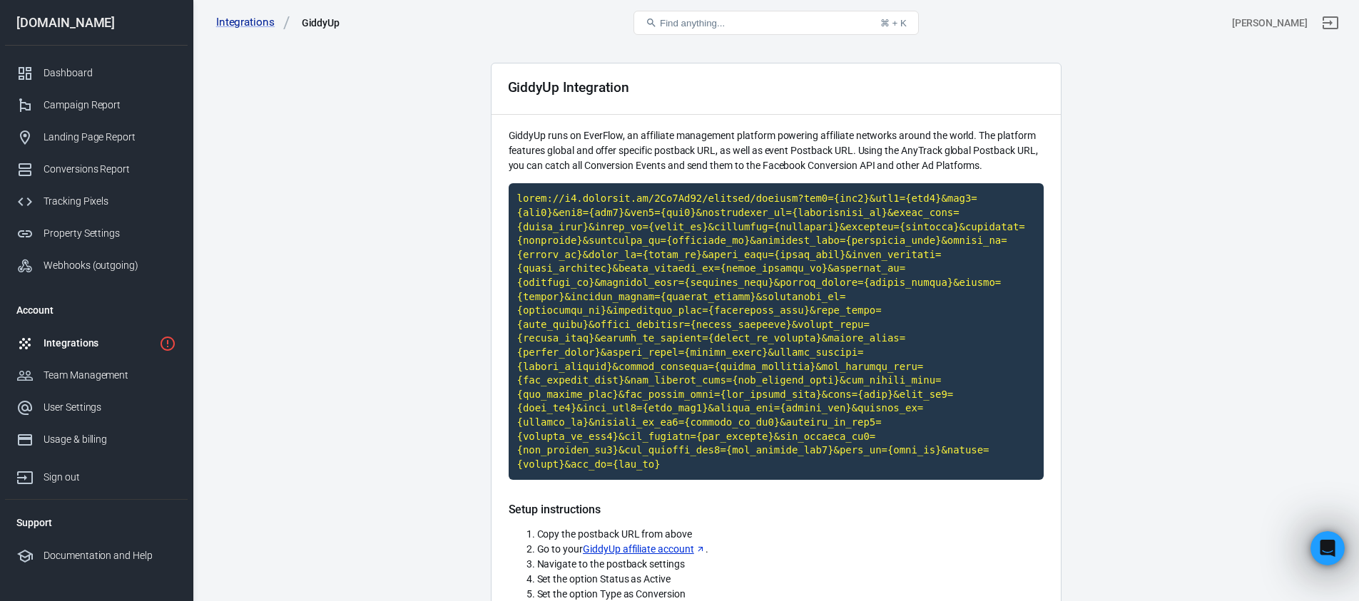
click at [101, 354] on link "Integrations" at bounding box center [96, 343] width 183 height 32
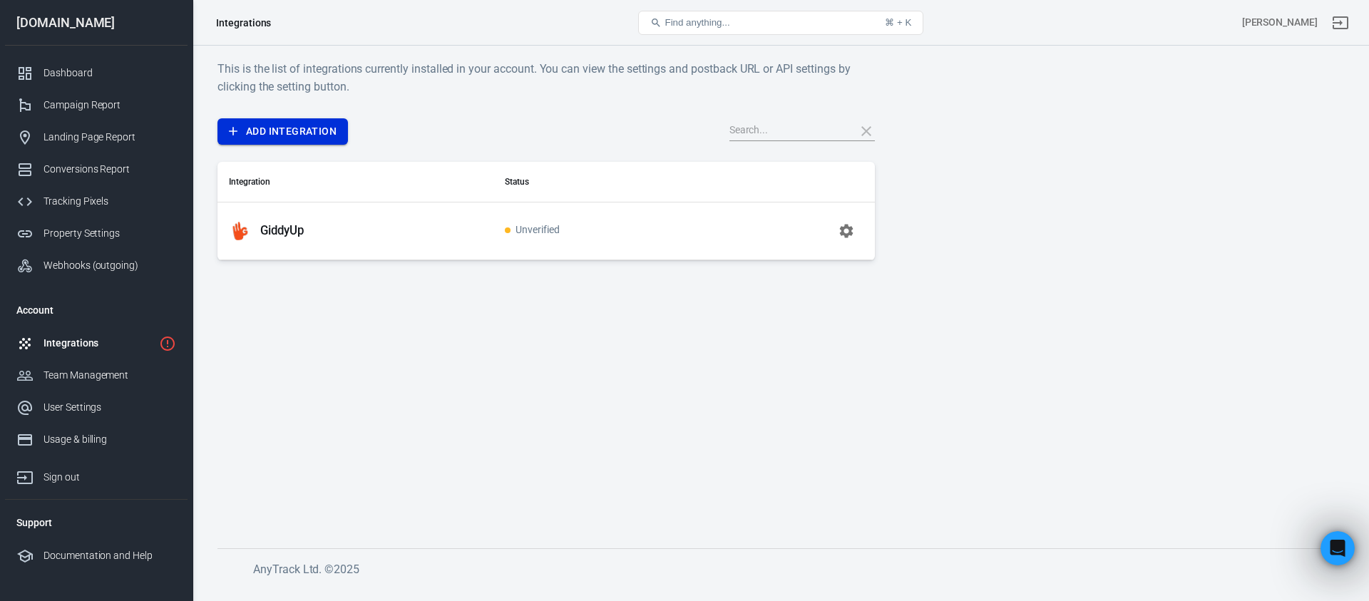
click at [247, 133] on link "Add Integration" at bounding box center [283, 131] width 131 height 26
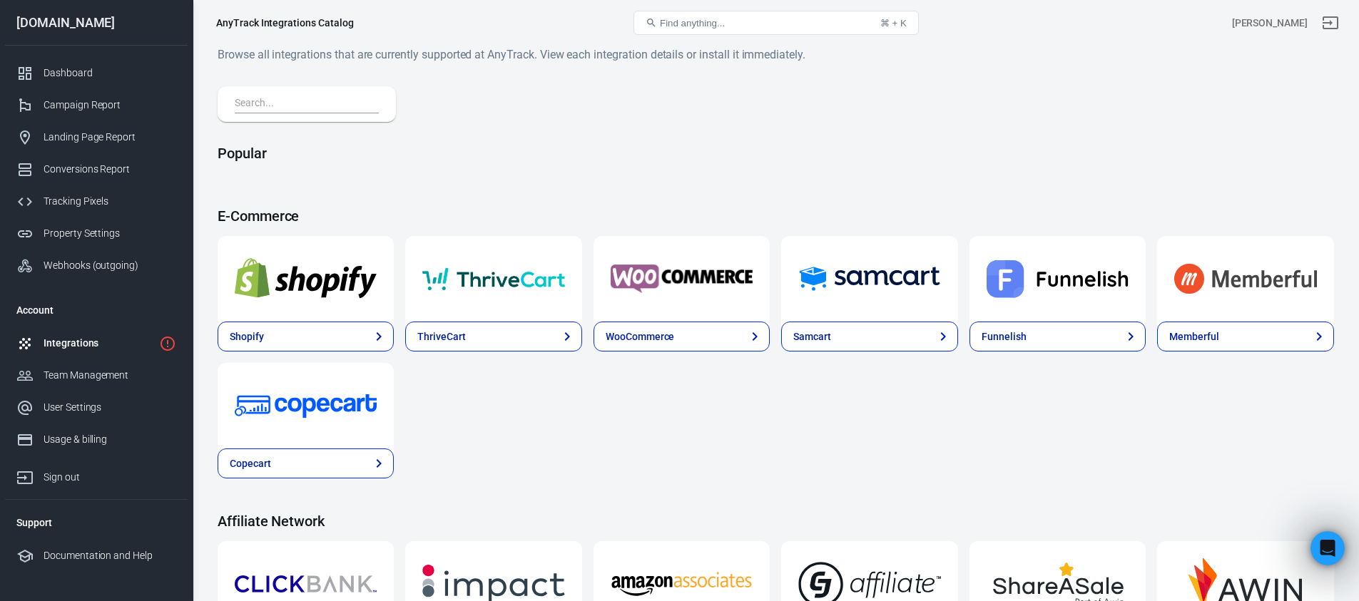
click at [269, 99] on input "text" at bounding box center [304, 104] width 138 height 19
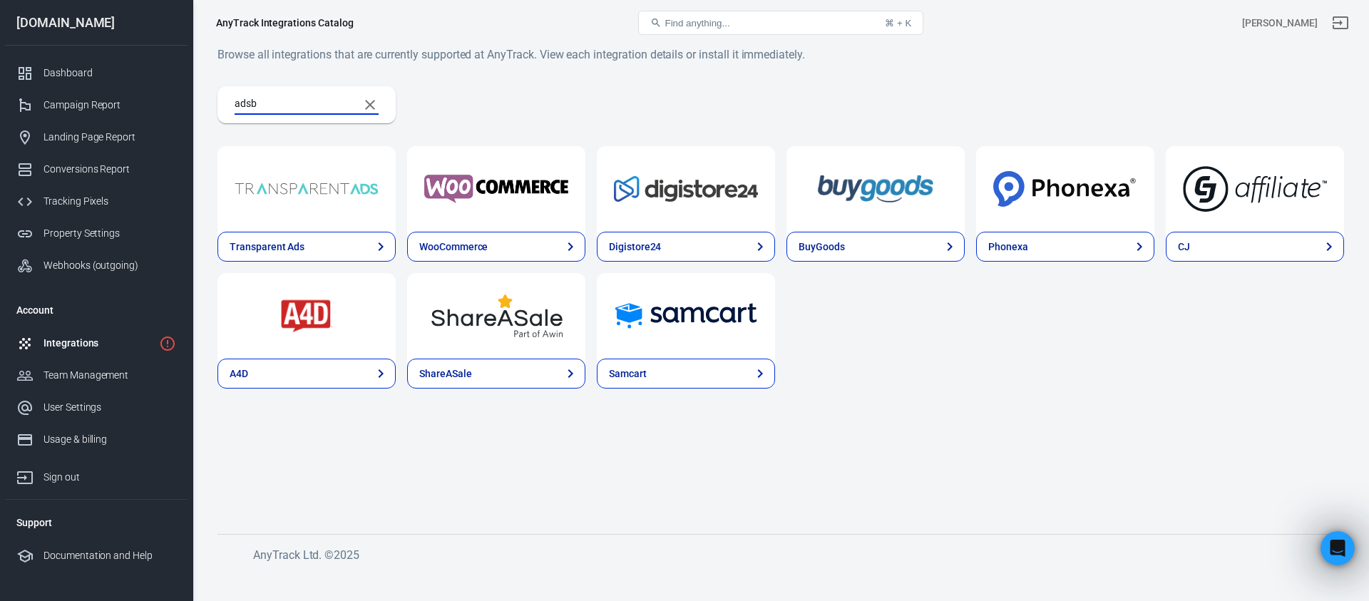
drag, startPoint x: 302, startPoint y: 106, endPoint x: 228, endPoint y: 105, distance: 74.2
click at [228, 105] on div "adsb" at bounding box center [307, 104] width 178 height 37
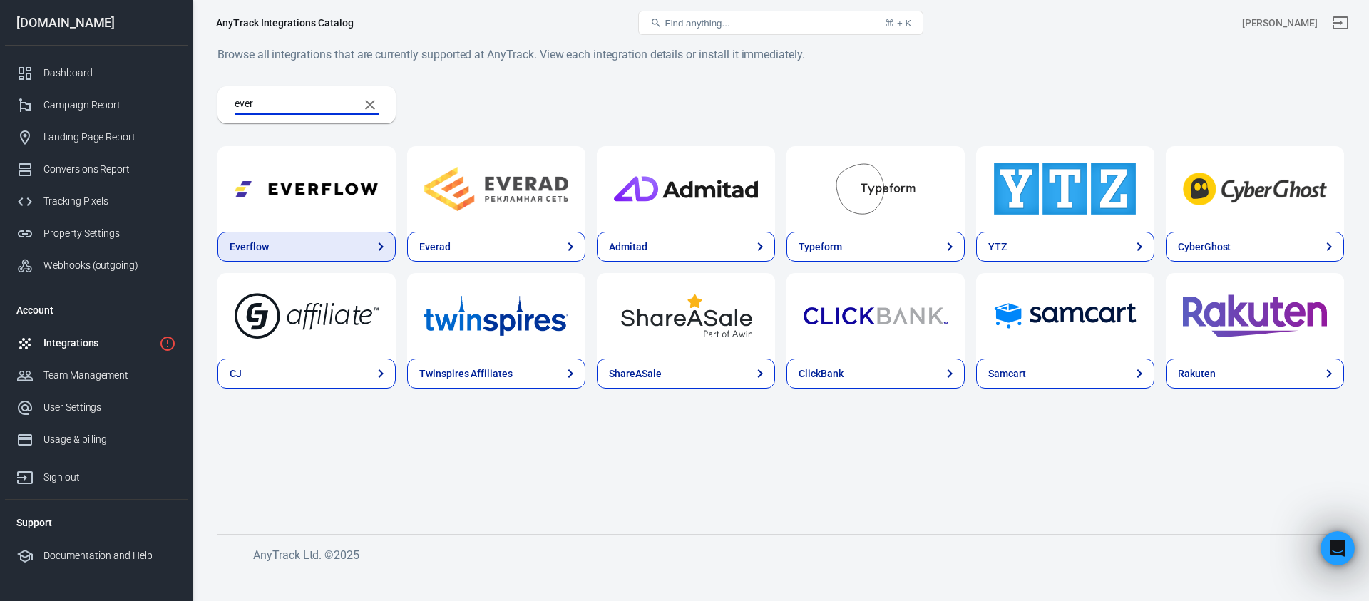
type input "ever"
click at [338, 235] on link "Everflow" at bounding box center [307, 247] width 178 height 30
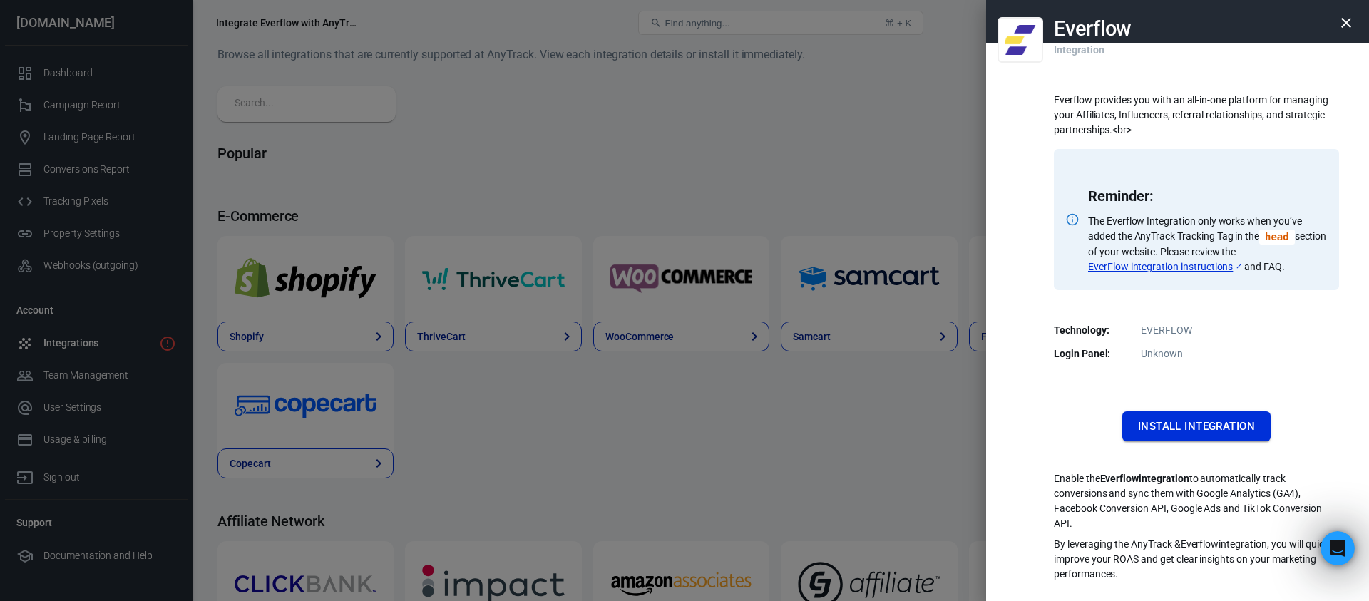
click at [1221, 431] on button "Install Integration" at bounding box center [1197, 427] width 148 height 30
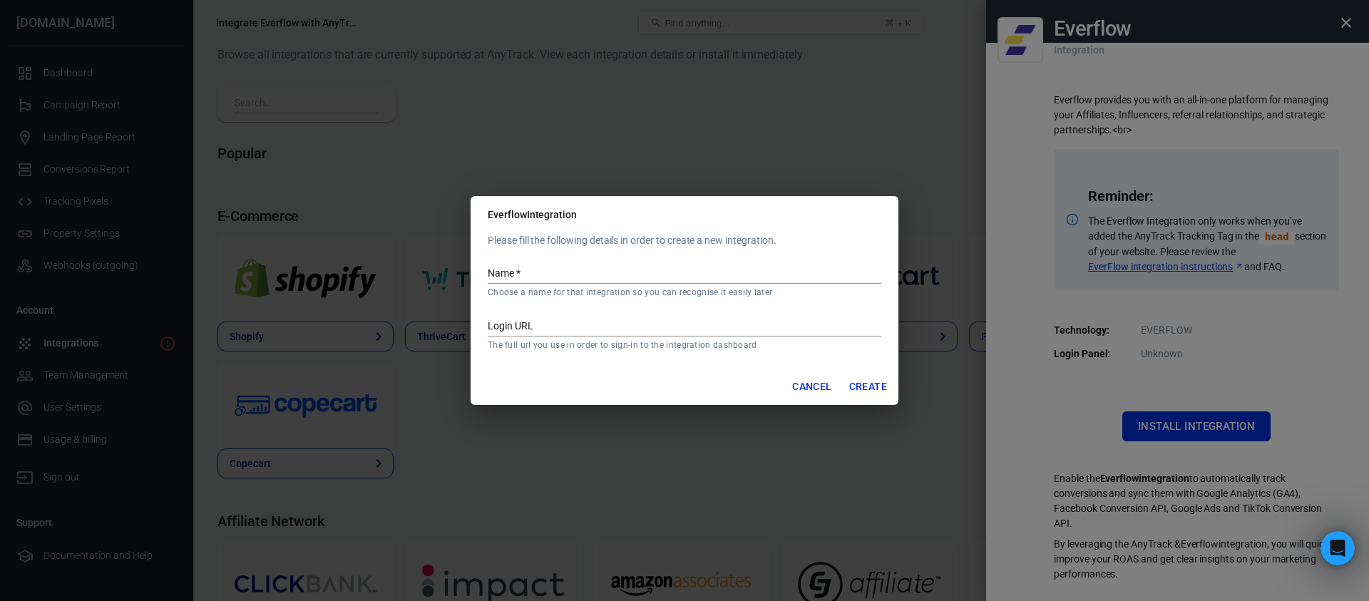
click at [646, 277] on input "Name   *" at bounding box center [685, 274] width 394 height 19
type input "AdsBranded"
click at [614, 326] on input "Login URL" at bounding box center [685, 327] width 394 height 19
click at [862, 240] on p "Please fill the following details in order to create a new integration." at bounding box center [685, 240] width 394 height 15
click at [658, 316] on div "Login URL The full url you use in order to sign-in to the integration dashboard" at bounding box center [685, 329] width 394 height 44
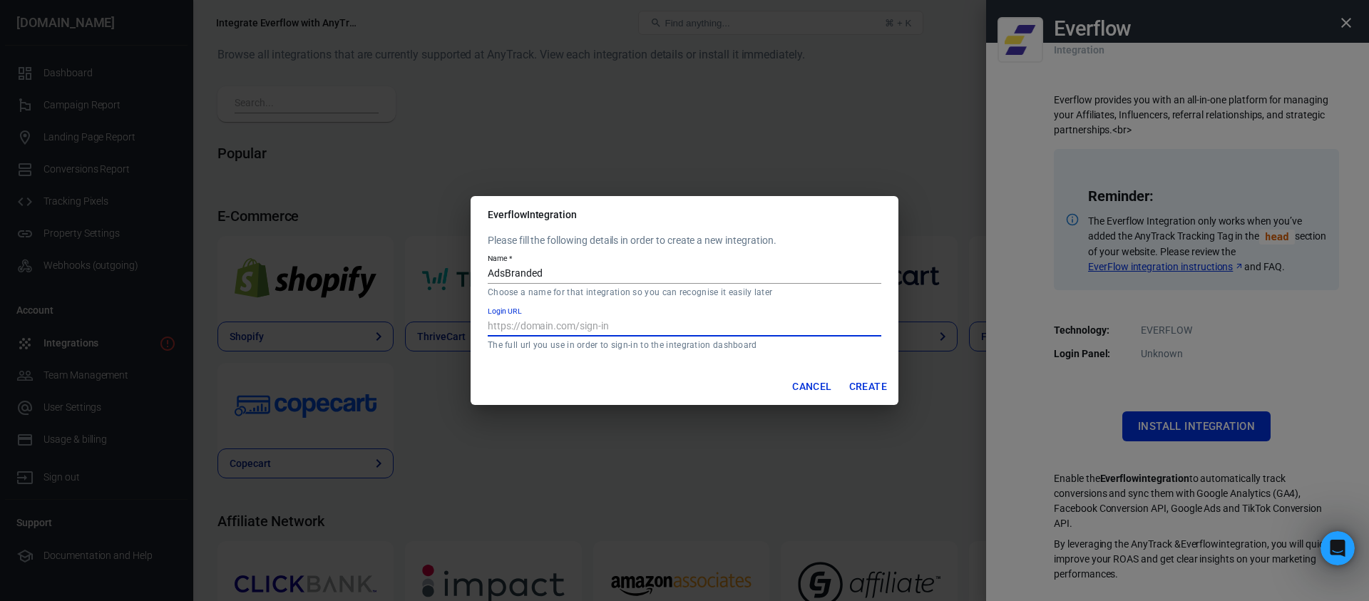
click at [665, 328] on input "Login URL" at bounding box center [685, 327] width 394 height 19
paste input "[URL][DOMAIN_NAME]"
type input "[URL][DOMAIN_NAME]"
click at [872, 384] on button "Create" at bounding box center [868, 387] width 49 height 26
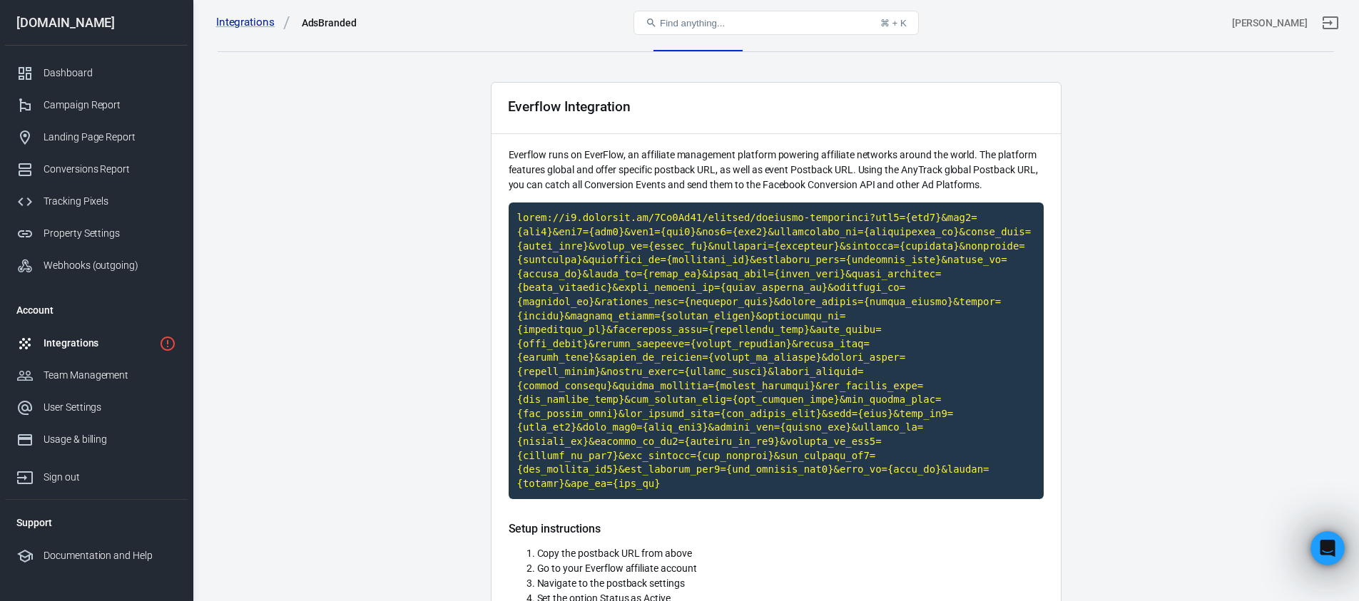
scroll to position [28, 0]
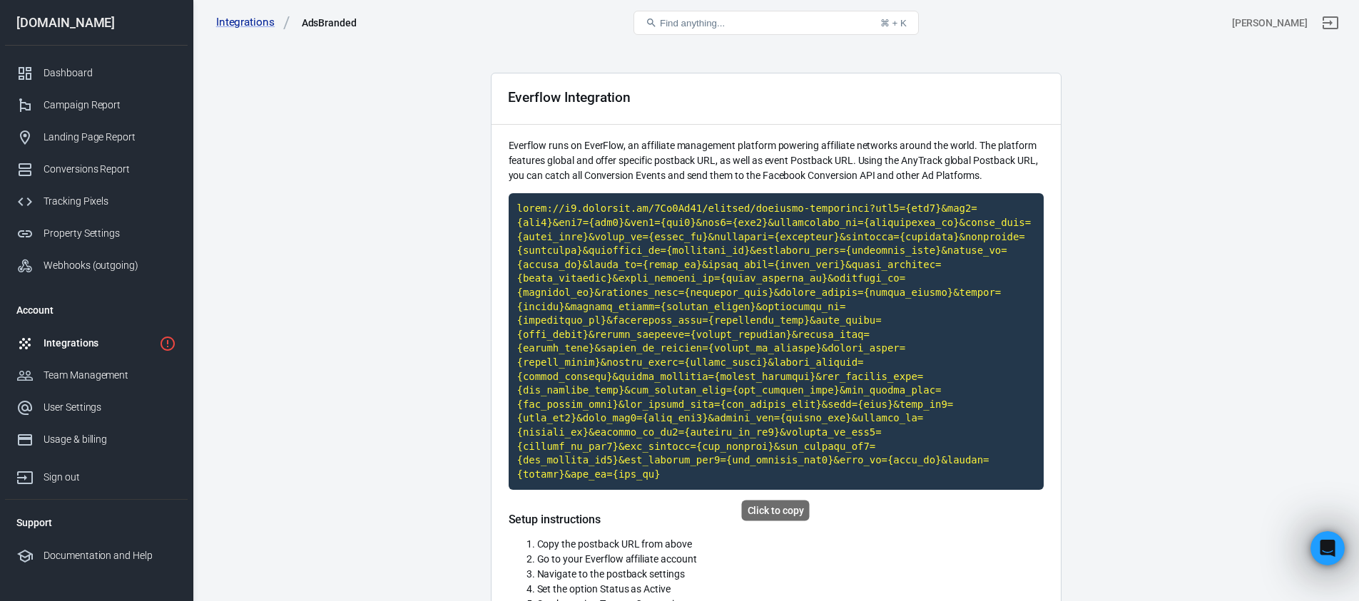
click at [748, 313] on code "Click to copy" at bounding box center [776, 341] width 535 height 297
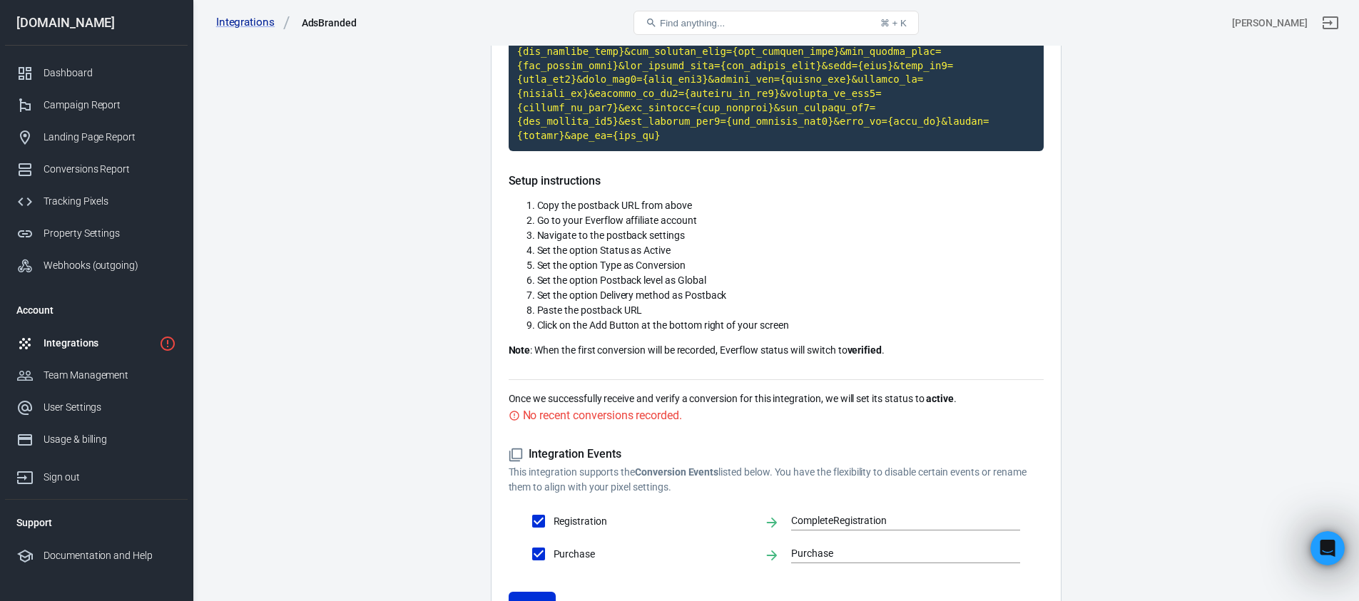
scroll to position [486, 0]
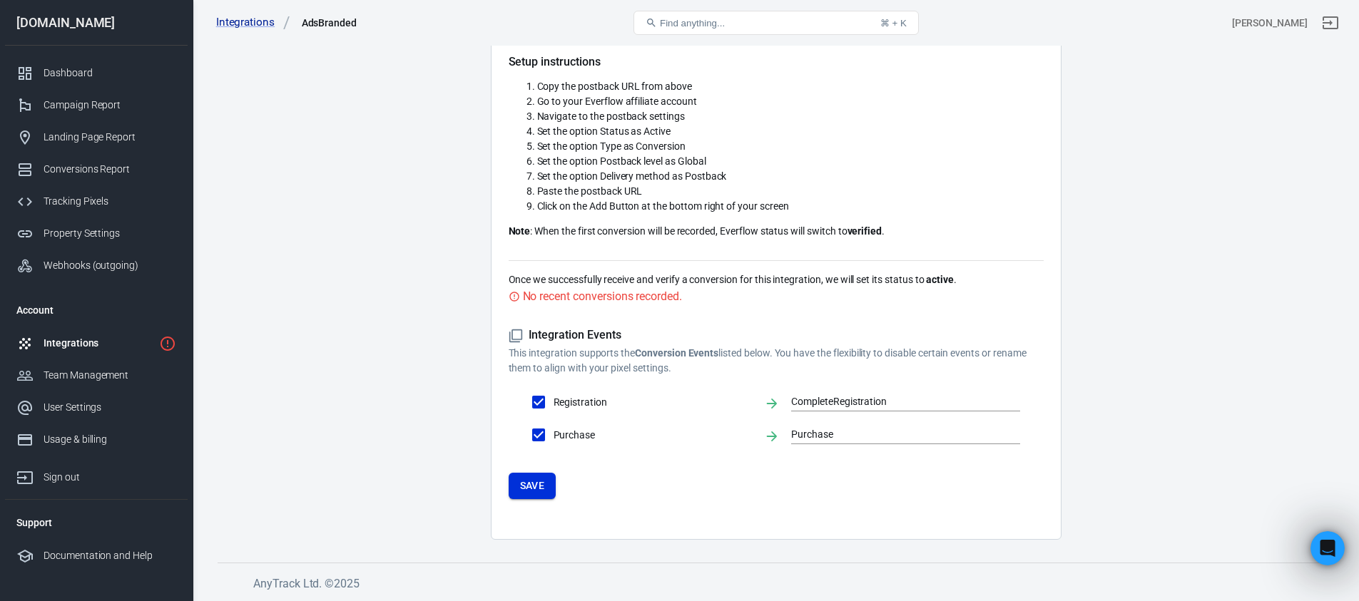
click at [542, 491] on button "Save" at bounding box center [533, 486] width 48 height 26
click at [98, 347] on div "Integrations" at bounding box center [99, 343] width 110 height 15
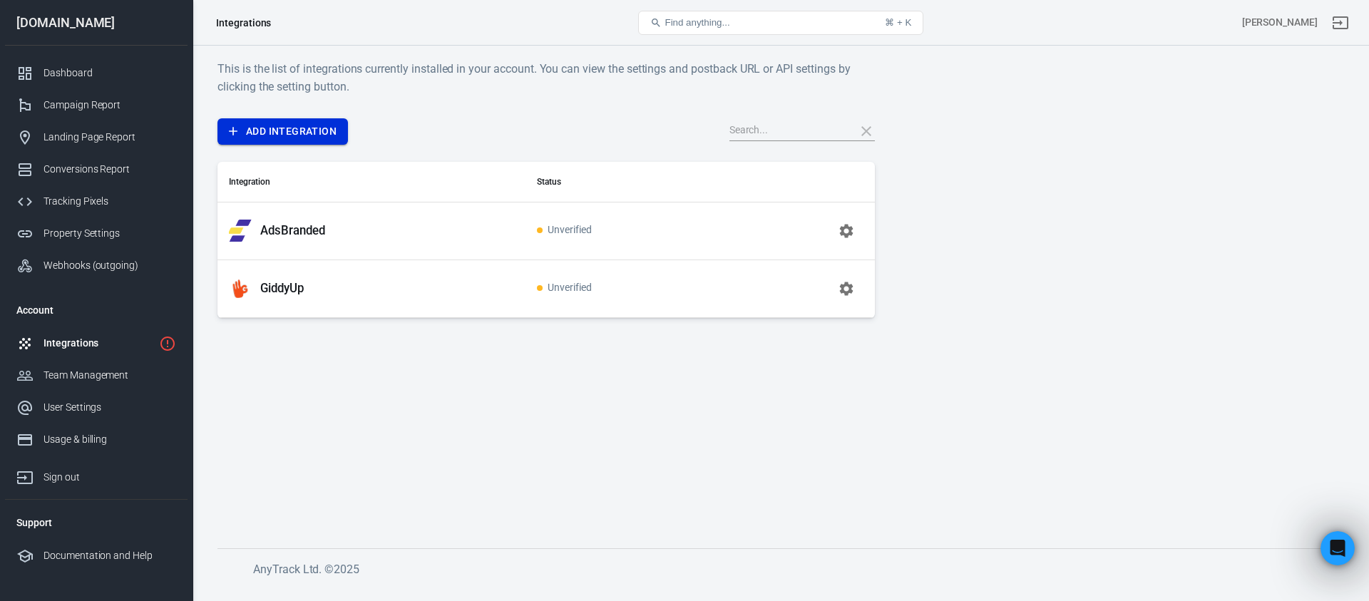
click at [273, 134] on link "Add Integration" at bounding box center [283, 131] width 131 height 26
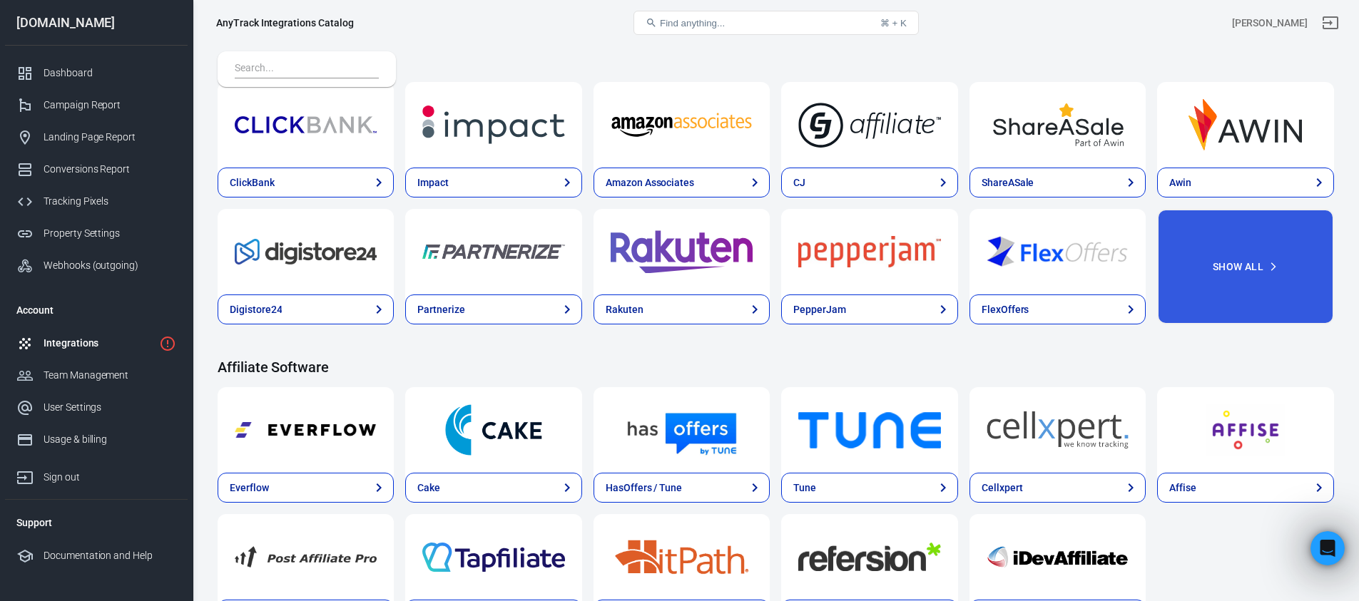
scroll to position [414, 0]
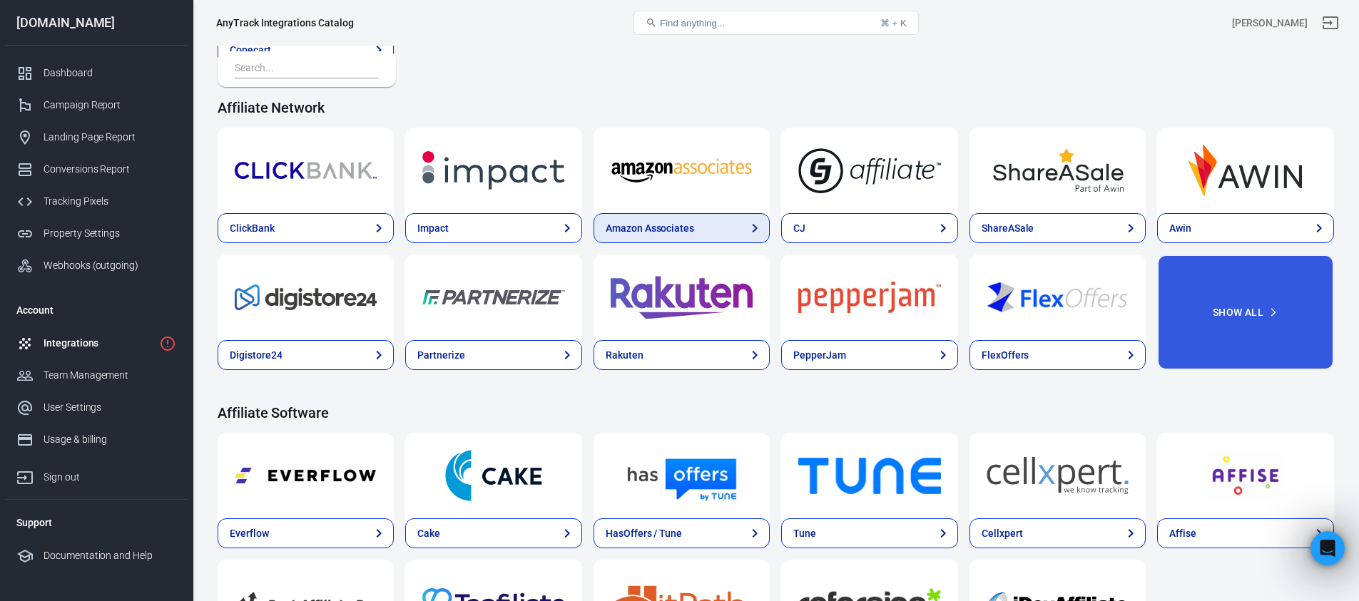
click at [664, 232] on div "Amazon Associates" at bounding box center [650, 228] width 88 height 15
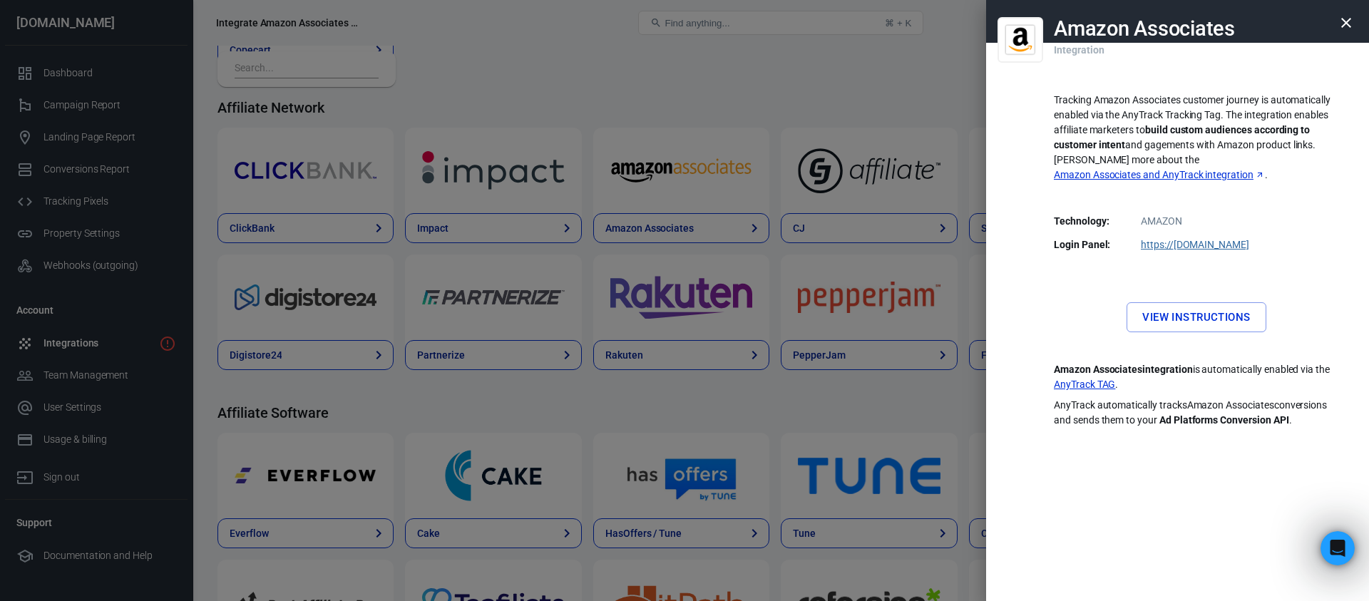
click at [1169, 302] on link "View Instructions" at bounding box center [1196, 317] width 139 height 30
click at [1349, 22] on icon "button" at bounding box center [1346, 22] width 17 height 17
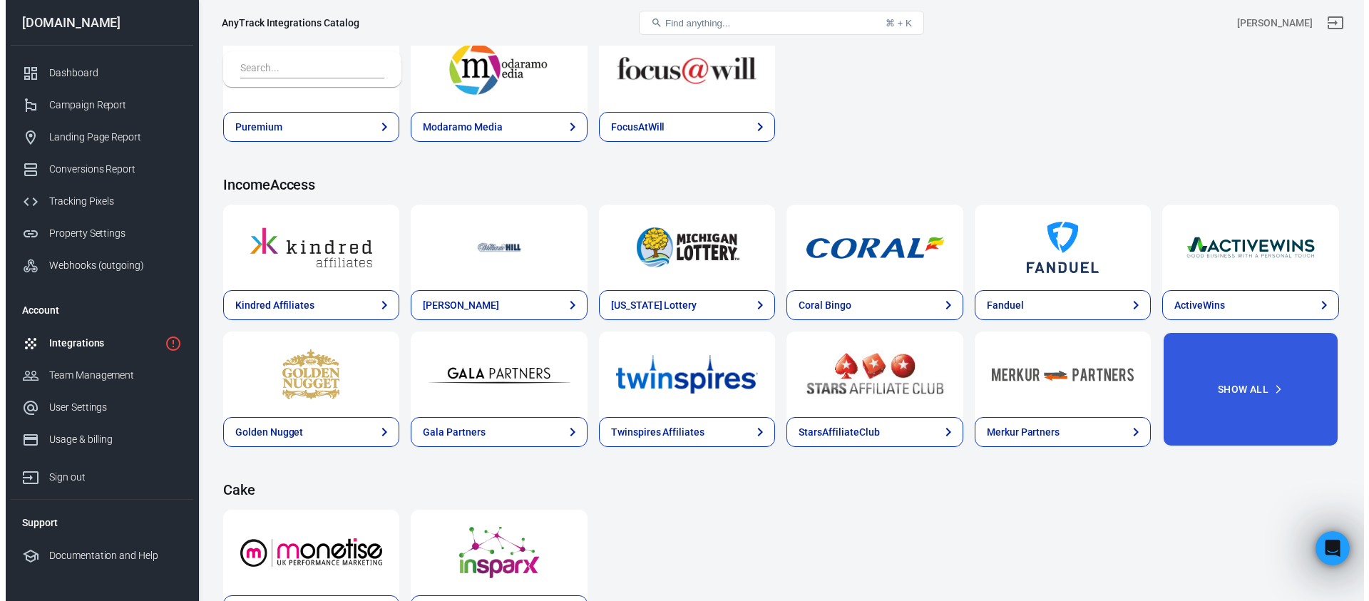
scroll to position [2127, 0]
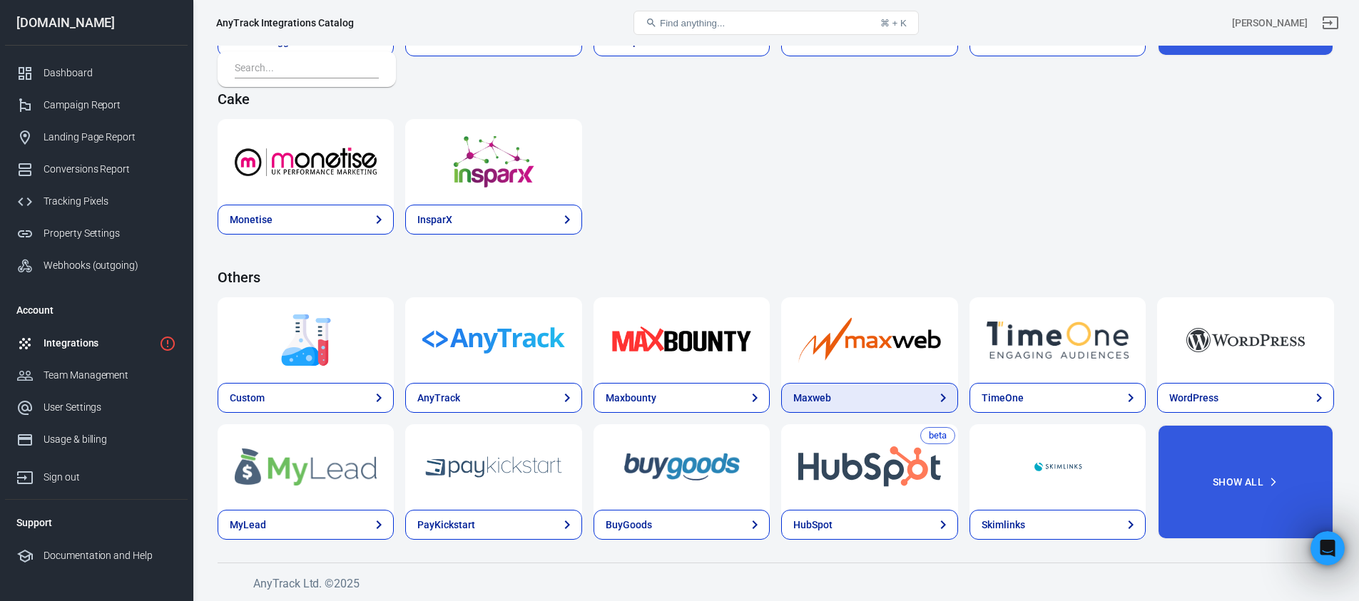
click at [881, 399] on link "Maxweb" at bounding box center [869, 398] width 176 height 30
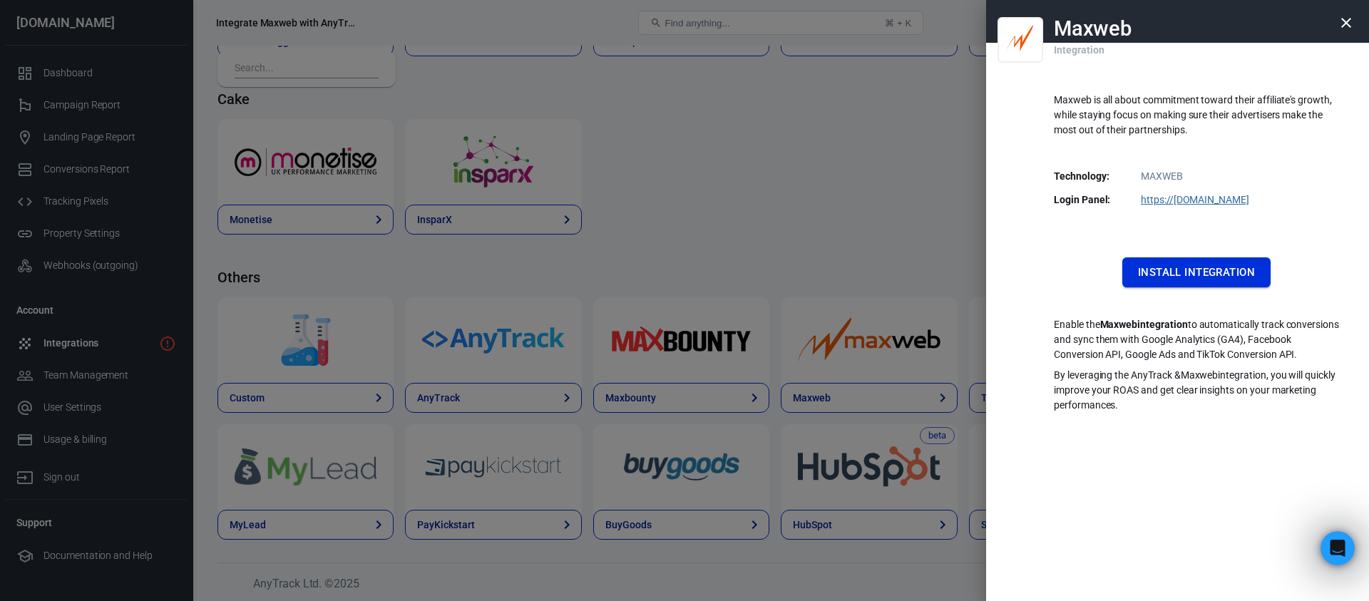
click at [1216, 272] on button "Install Integration" at bounding box center [1197, 272] width 148 height 30
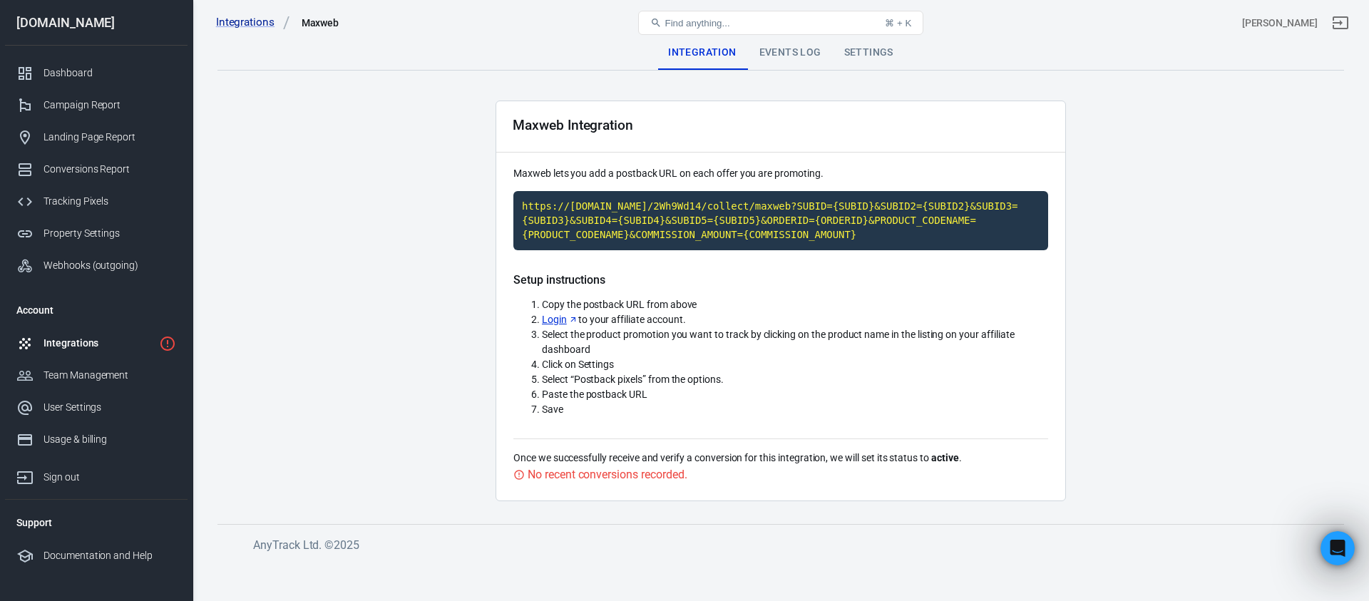
click at [551, 317] on link "Login" at bounding box center [560, 319] width 36 height 15
click at [431, 237] on main "Integration Events Log Settings Maxweb Integration Maxweb lets you add a postba…" at bounding box center [781, 269] width 1127 height 466
click at [101, 349] on div "Integrations" at bounding box center [99, 343] width 110 height 15
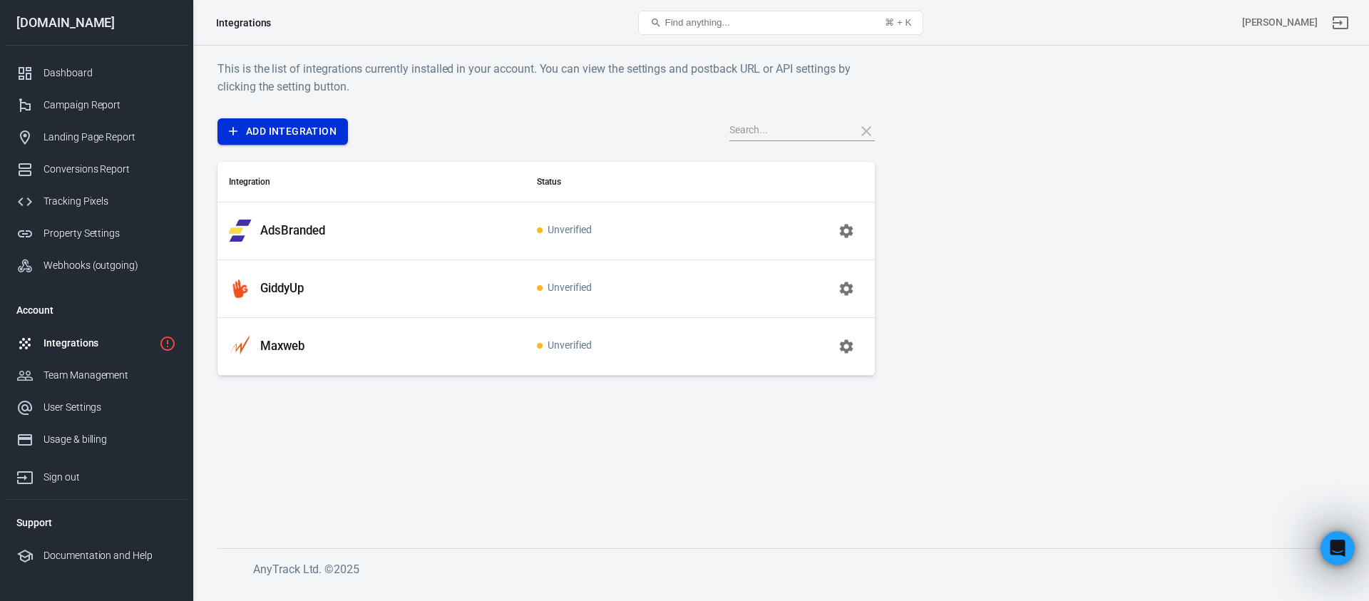
click at [323, 141] on link "Add Integration" at bounding box center [283, 131] width 131 height 26
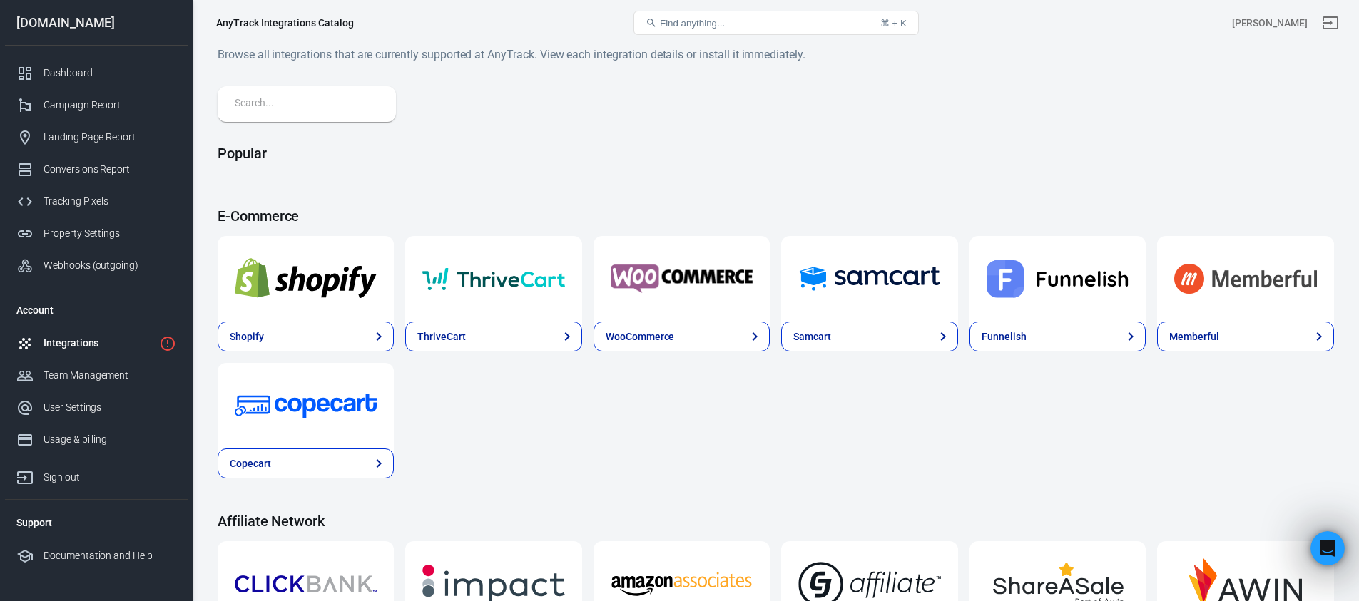
click at [318, 102] on input "text" at bounding box center [304, 104] width 138 height 19
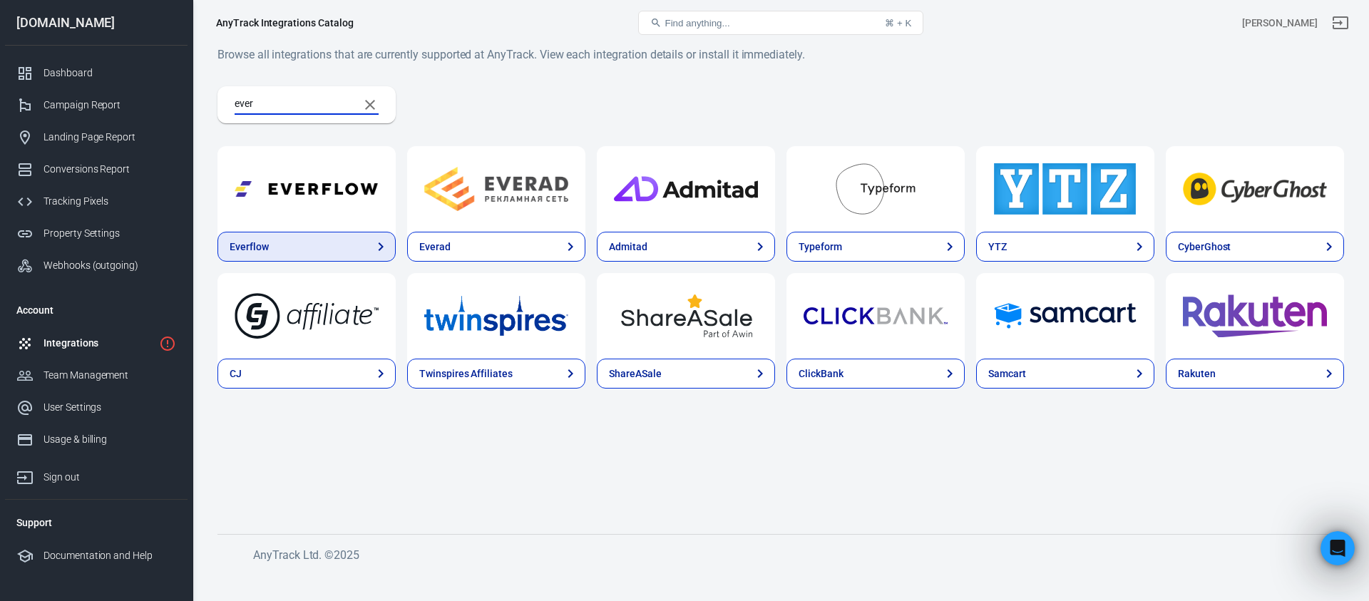
type input "ever"
click at [337, 240] on link "Everflow" at bounding box center [307, 247] width 178 height 30
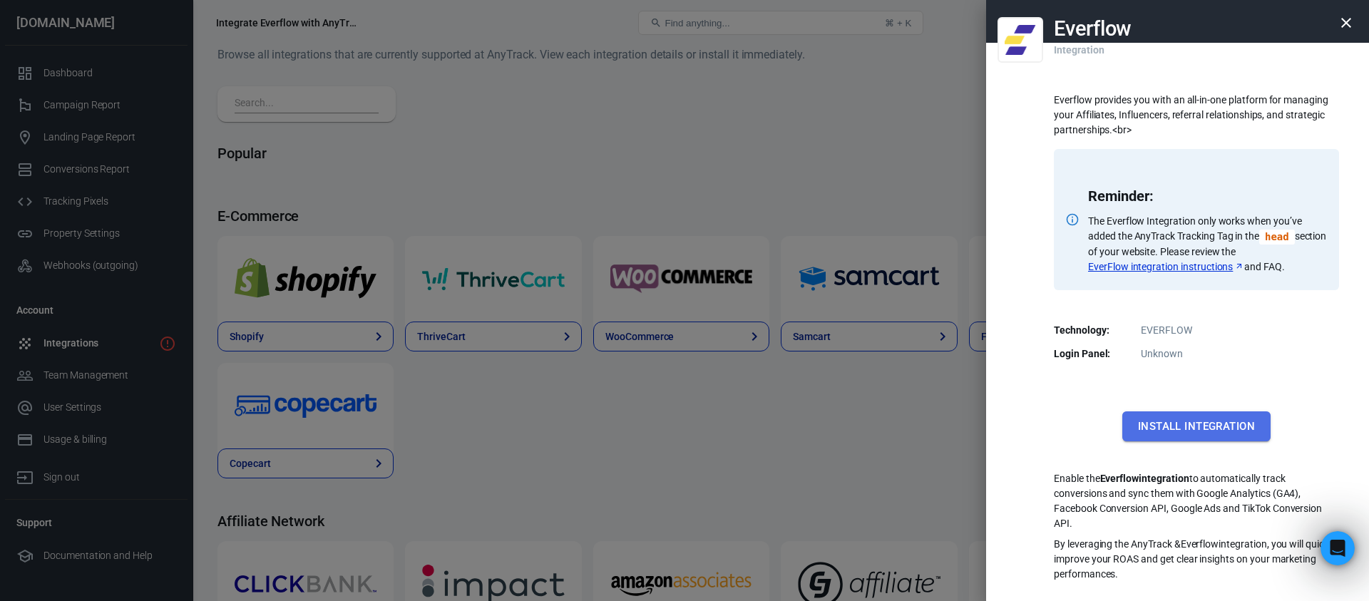
click at [1200, 421] on button "Install Integration" at bounding box center [1197, 427] width 148 height 30
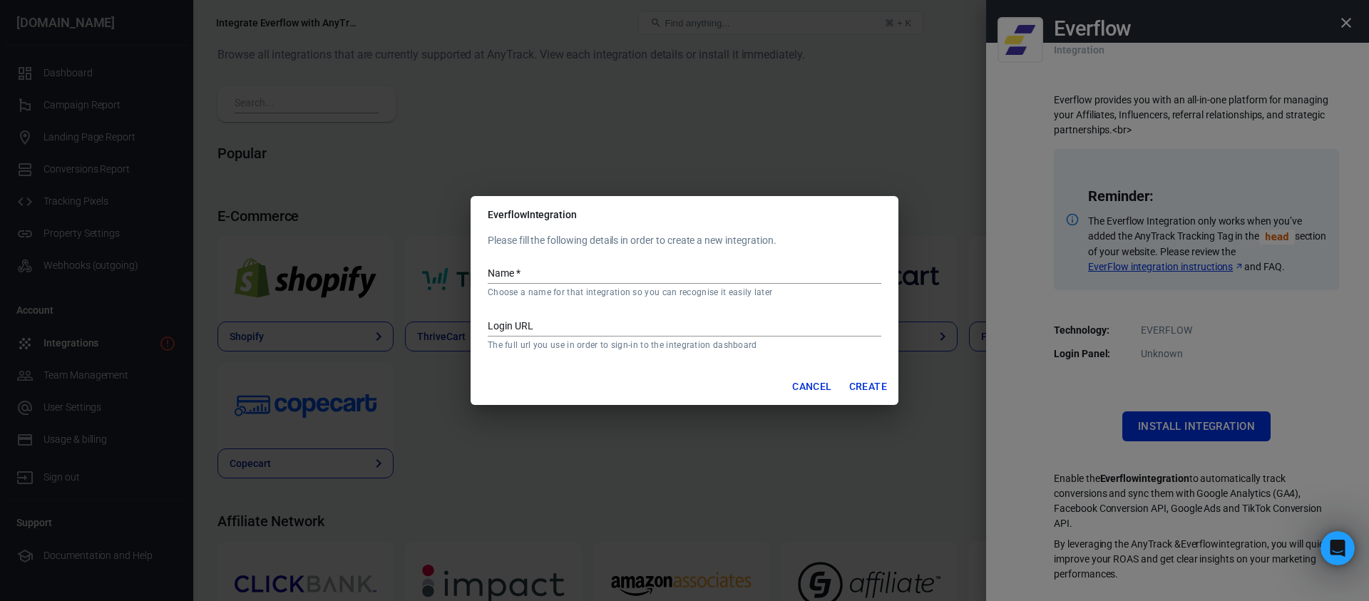
click at [659, 268] on input "Name   *" at bounding box center [685, 274] width 394 height 19
type input "GuruMedia"
click at [596, 315] on div "Login URL The full url you use in order to sign-in to the integration dashboard" at bounding box center [685, 329] width 394 height 44
click at [656, 337] on div "Login URL The full url you use in order to sign-in to the integration dashboard" at bounding box center [685, 329] width 394 height 44
click at [657, 332] on input "Login URL" at bounding box center [685, 327] width 394 height 19
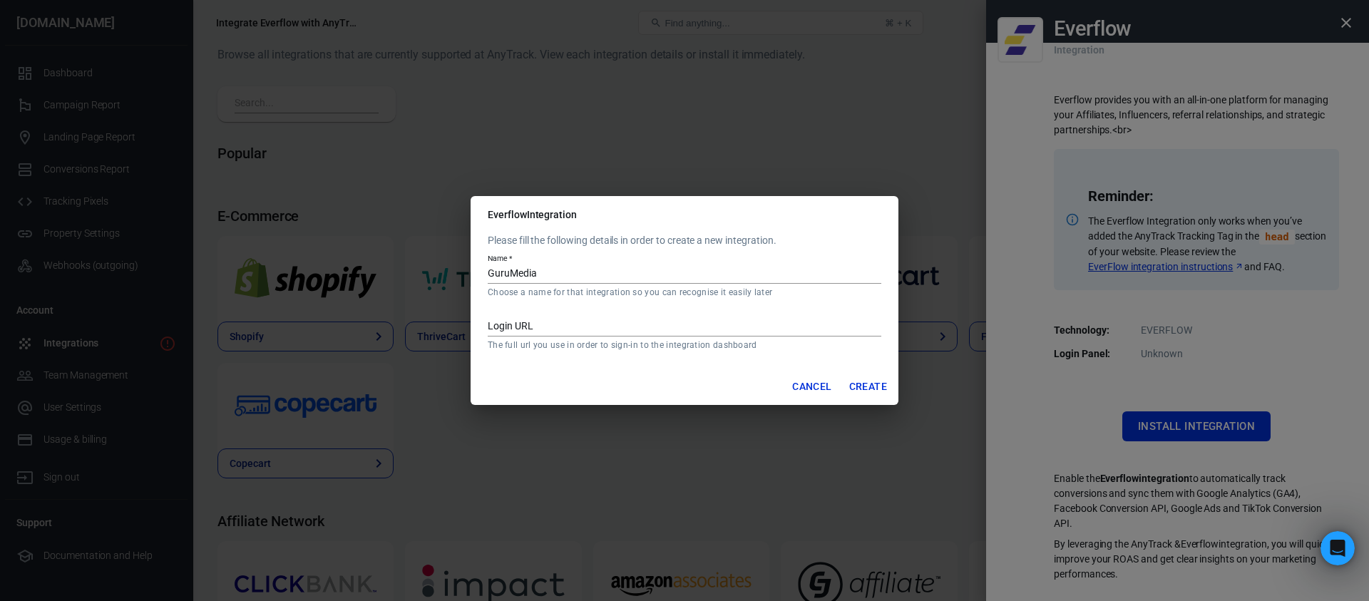
paste input "[URL][DOMAIN_NAME]"
type input "[URL][DOMAIN_NAME]"
click at [857, 384] on button "Create" at bounding box center [868, 387] width 49 height 26
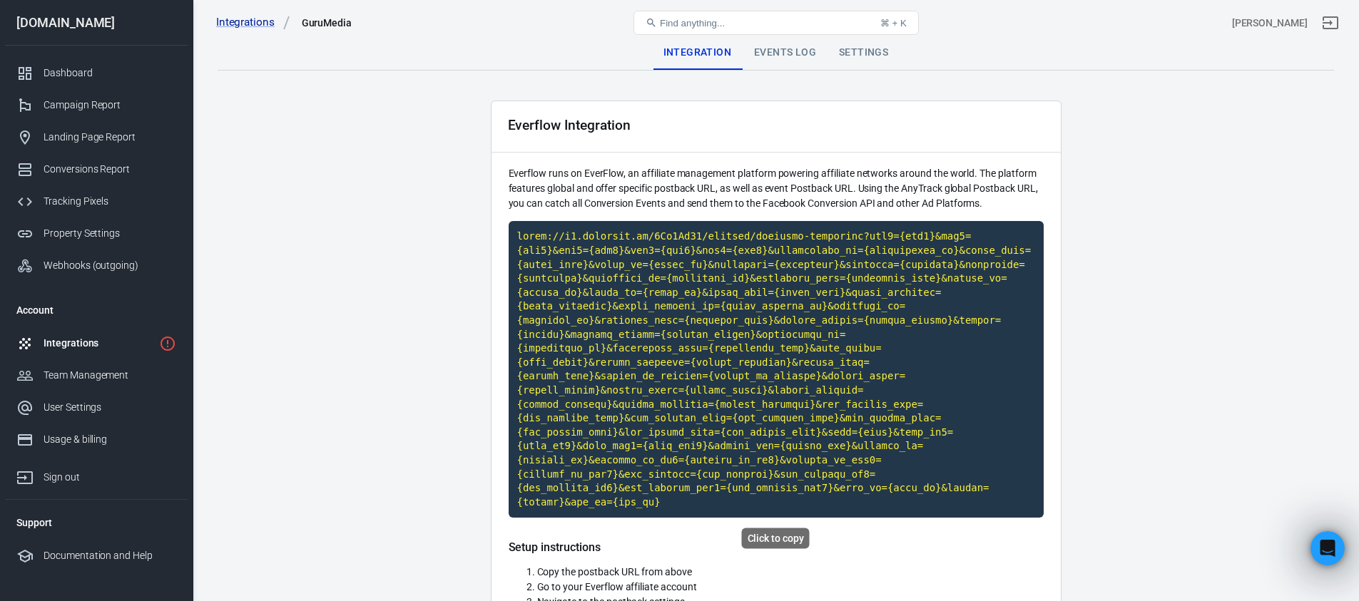
click at [775, 333] on code "Click to copy" at bounding box center [776, 369] width 535 height 297
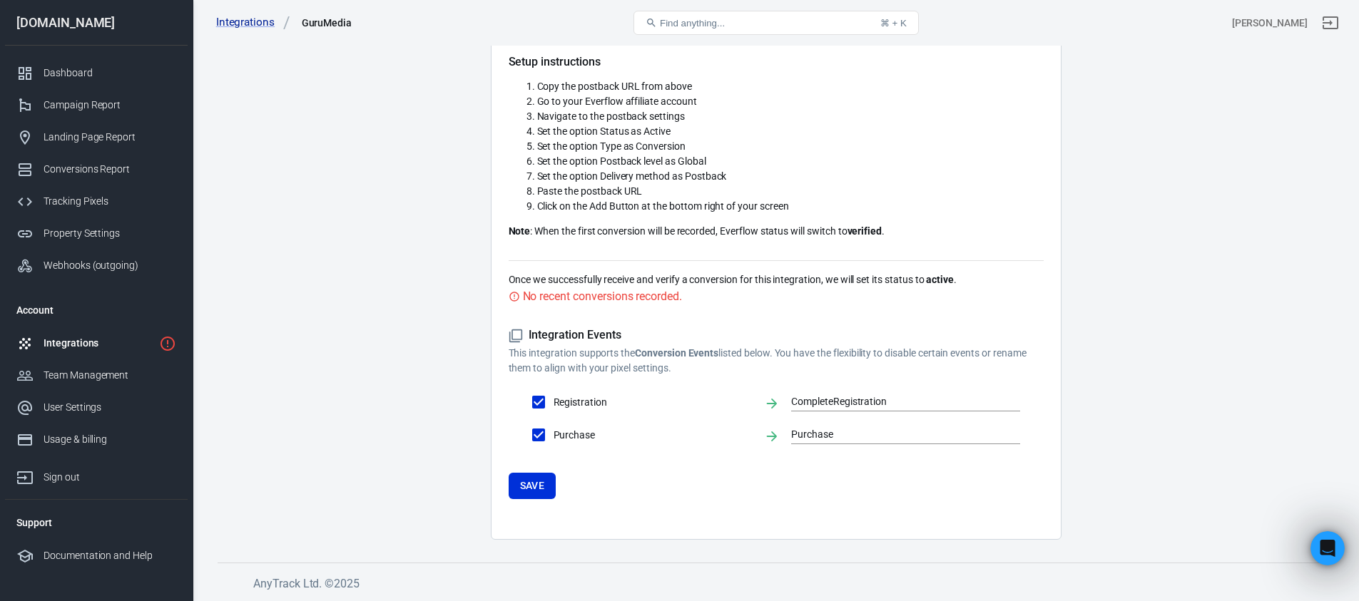
click at [545, 490] on button "Save" at bounding box center [533, 486] width 48 height 26
click at [66, 343] on div "Integrations" at bounding box center [99, 343] width 110 height 15
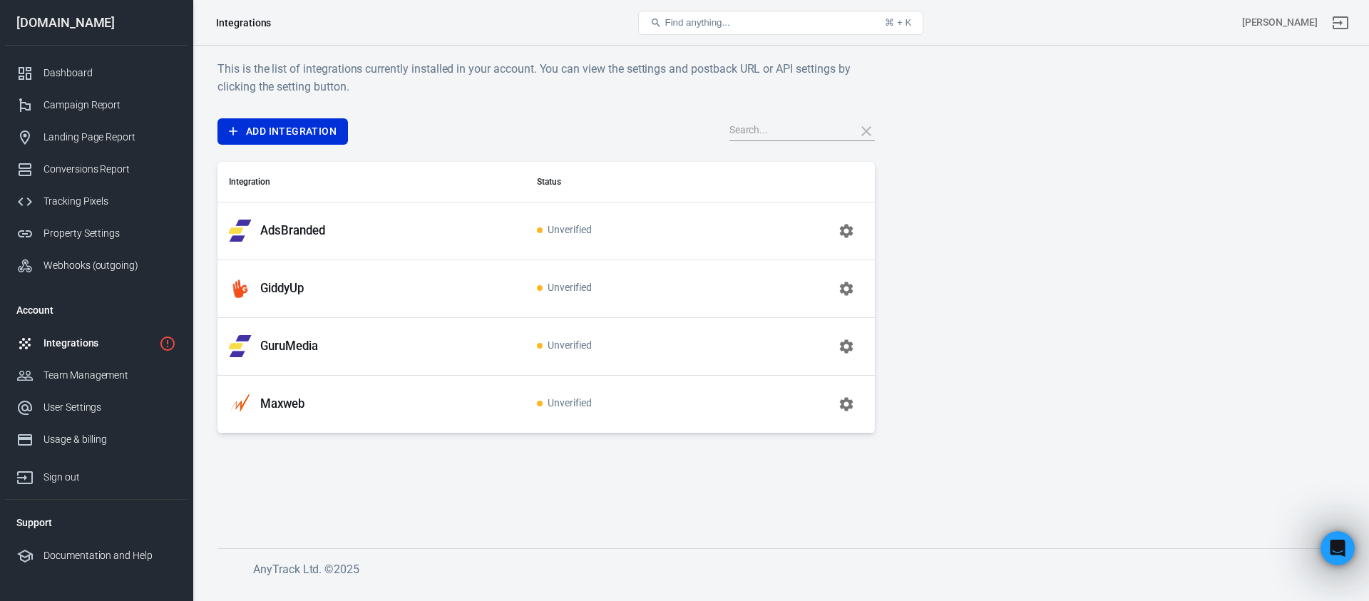
click at [846, 407] on icon "button" at bounding box center [846, 404] width 14 height 14
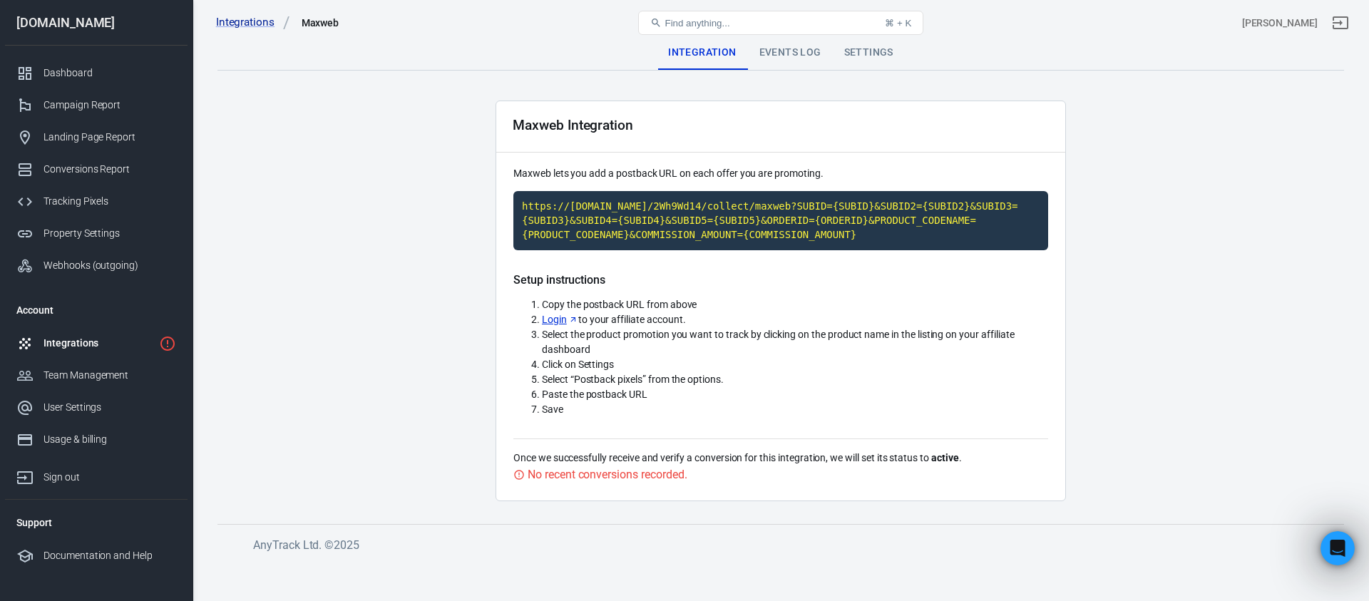
click at [874, 48] on div "Settings" at bounding box center [869, 53] width 72 height 34
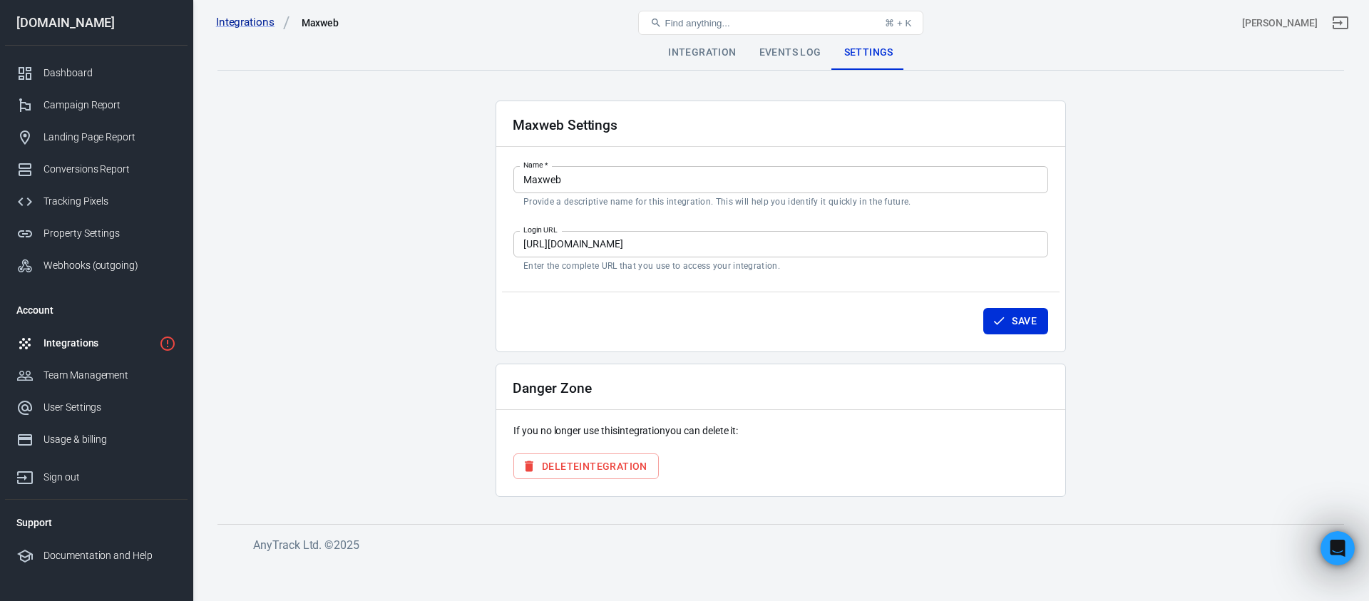
click at [588, 466] on button "Delete Integration" at bounding box center [586, 467] width 145 height 26
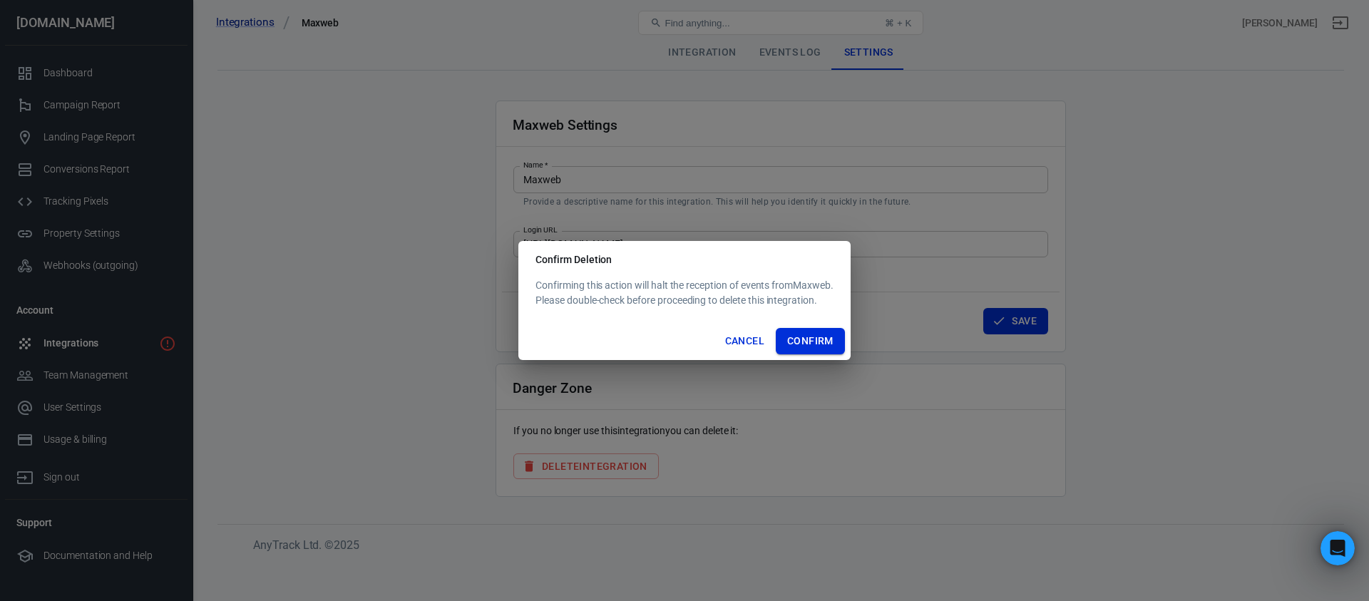
click at [809, 345] on button "Confirm" at bounding box center [810, 341] width 69 height 26
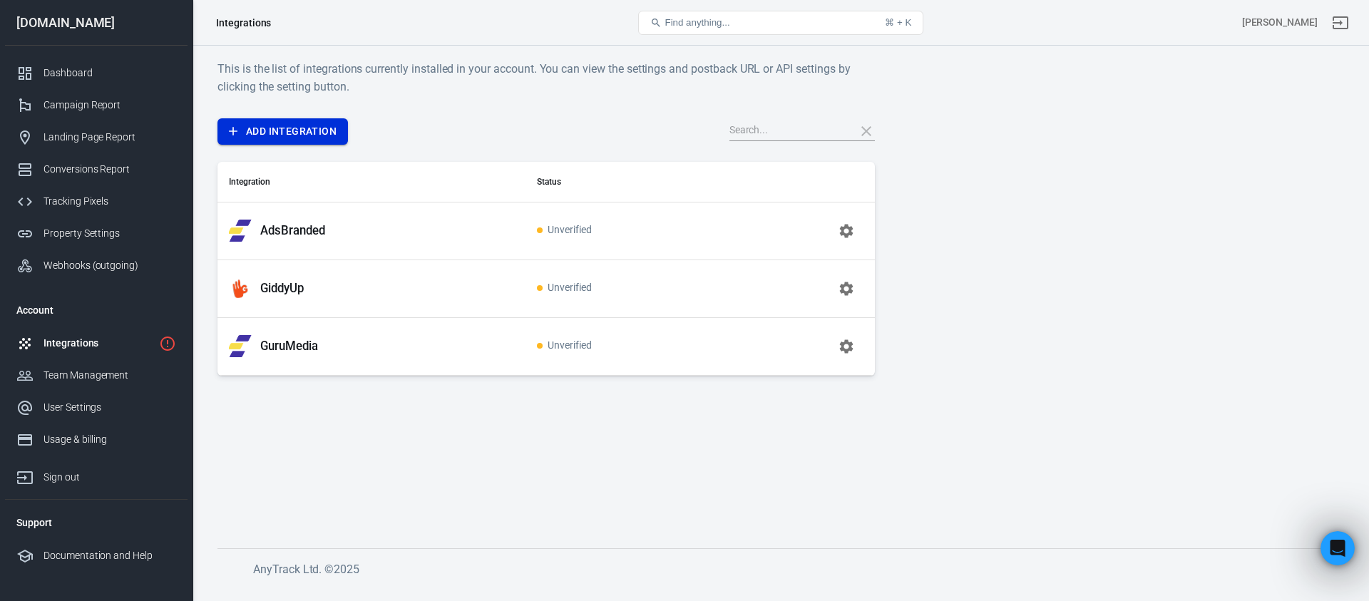
click at [324, 135] on link "Add Integration" at bounding box center [283, 131] width 131 height 26
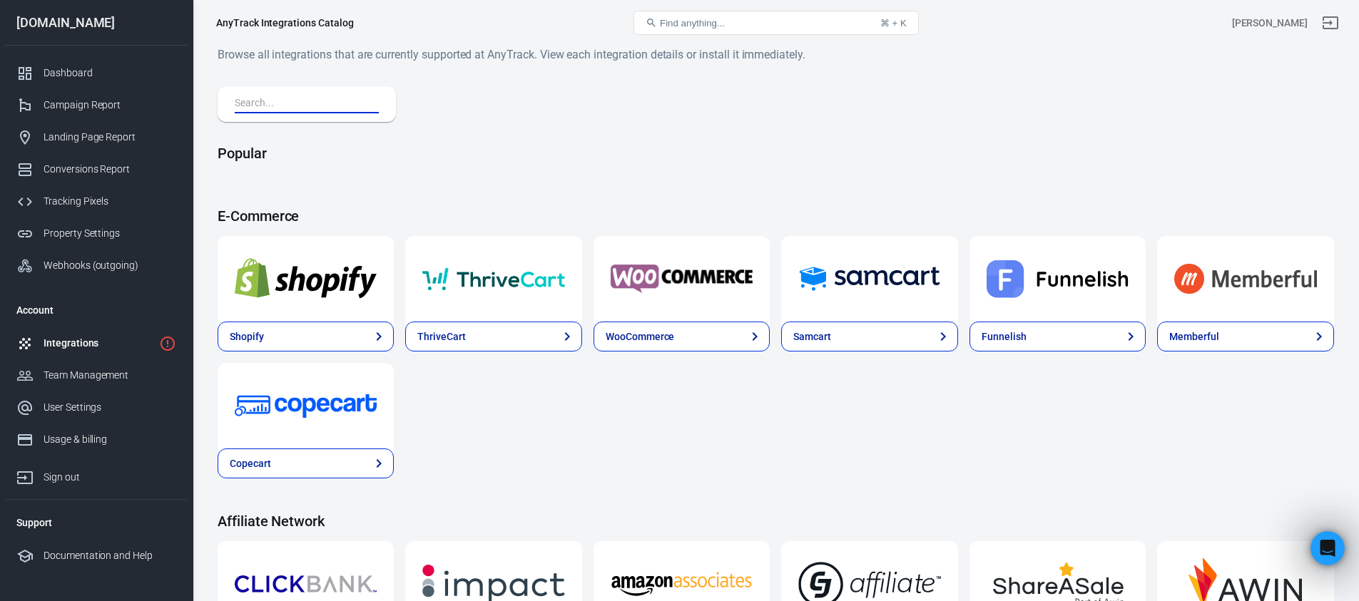
click at [348, 110] on input "text" at bounding box center [304, 104] width 138 height 19
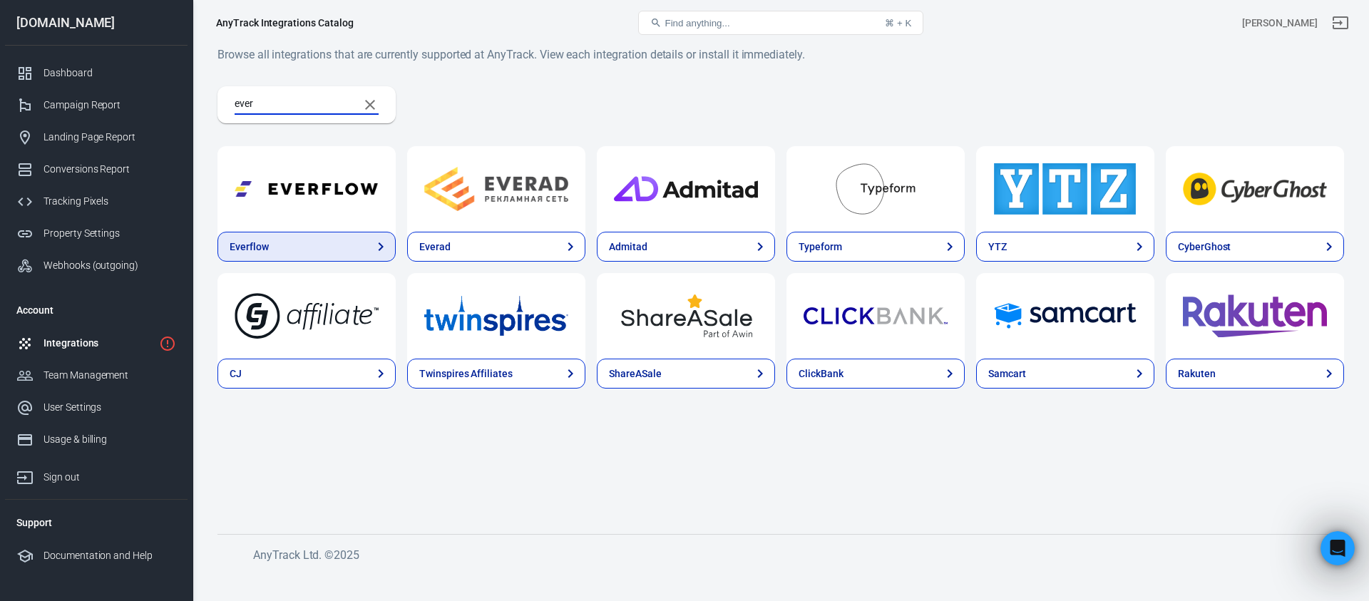
type input "ever"
click at [329, 239] on link "Everflow" at bounding box center [307, 247] width 178 height 30
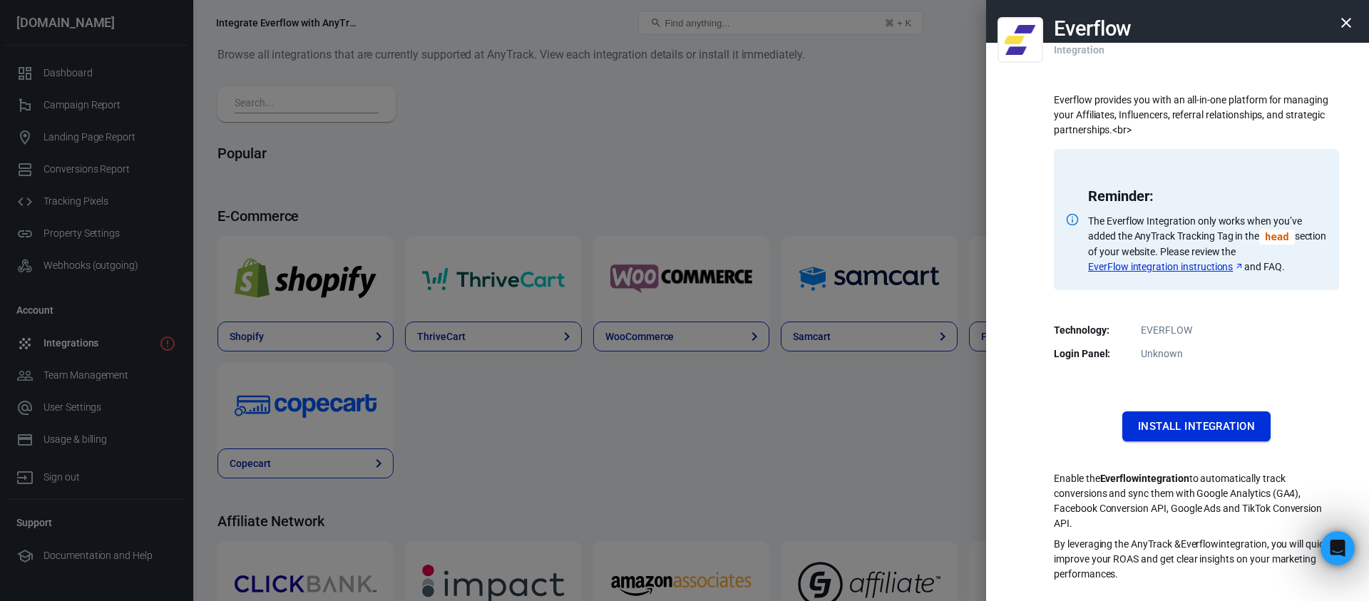
click at [1173, 416] on button "Install Integration" at bounding box center [1197, 427] width 148 height 30
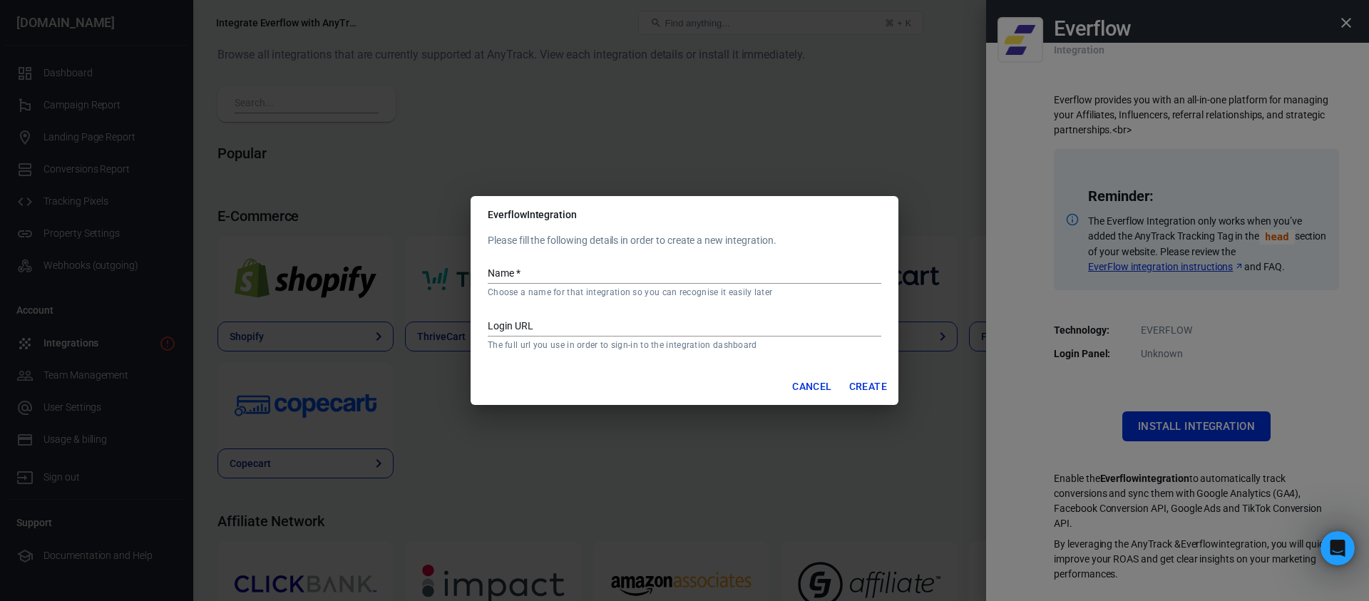
click at [504, 270] on input "Name   *" at bounding box center [685, 274] width 394 height 19
type input "DFO"
click at [705, 321] on input "Login URL" at bounding box center [685, 327] width 394 height 19
paste input "[URL][DOMAIN_NAME]"
type input "[URL][DOMAIN_NAME]"
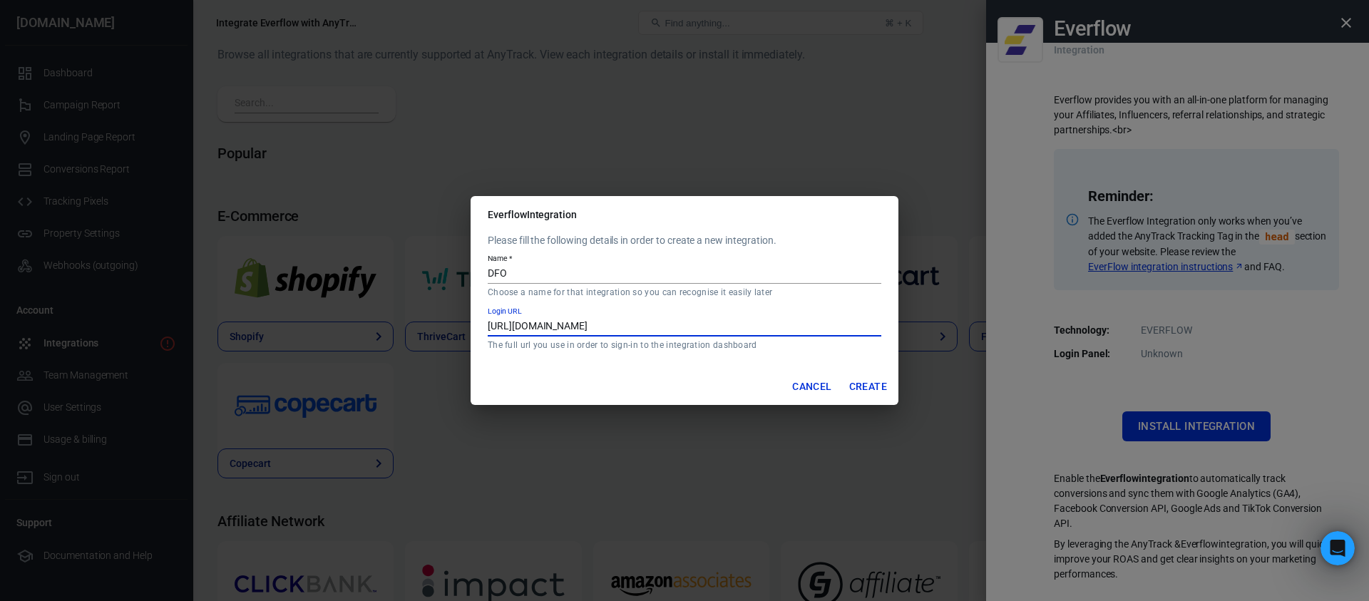
click at [863, 377] on button "Create" at bounding box center [868, 387] width 49 height 26
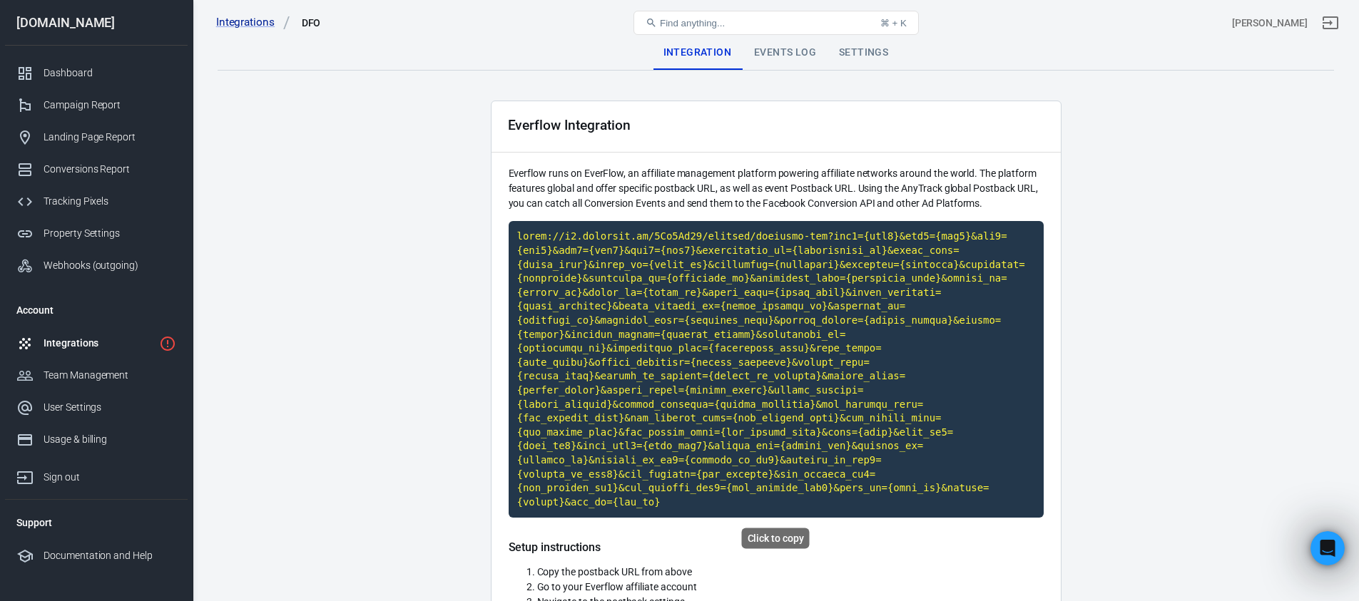
click at [743, 425] on code "Click to copy" at bounding box center [776, 369] width 535 height 297
click at [98, 353] on link "Integrations" at bounding box center [96, 343] width 183 height 32
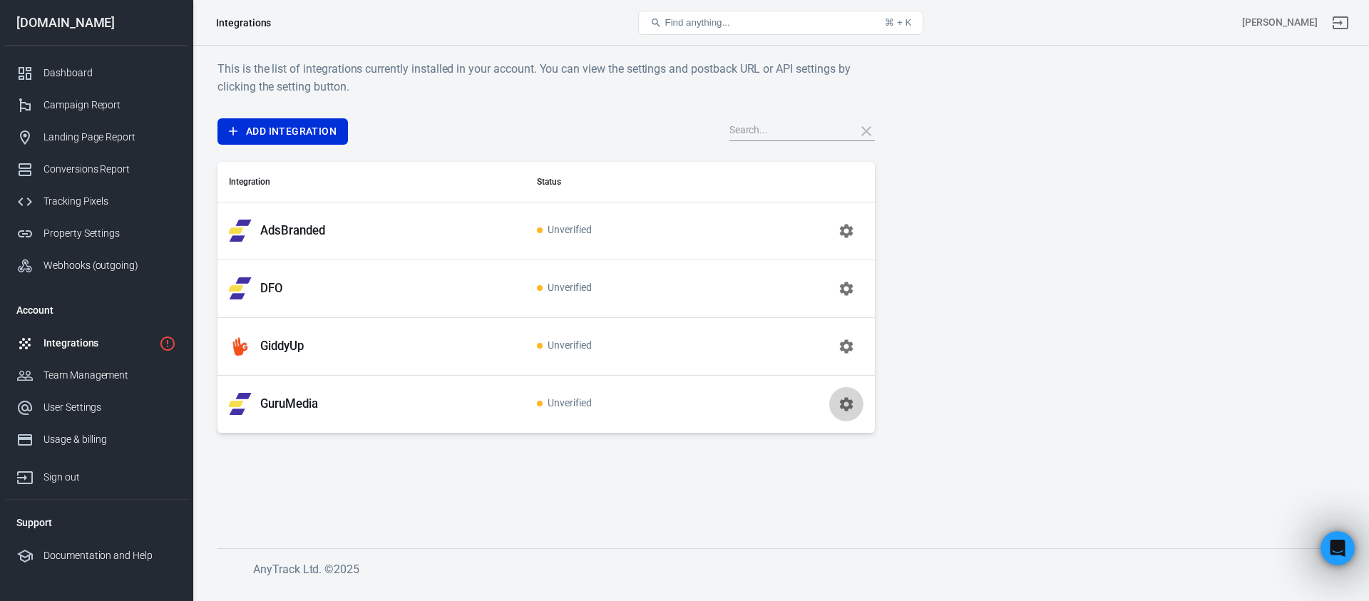
click at [848, 404] on icon "button" at bounding box center [846, 404] width 17 height 17
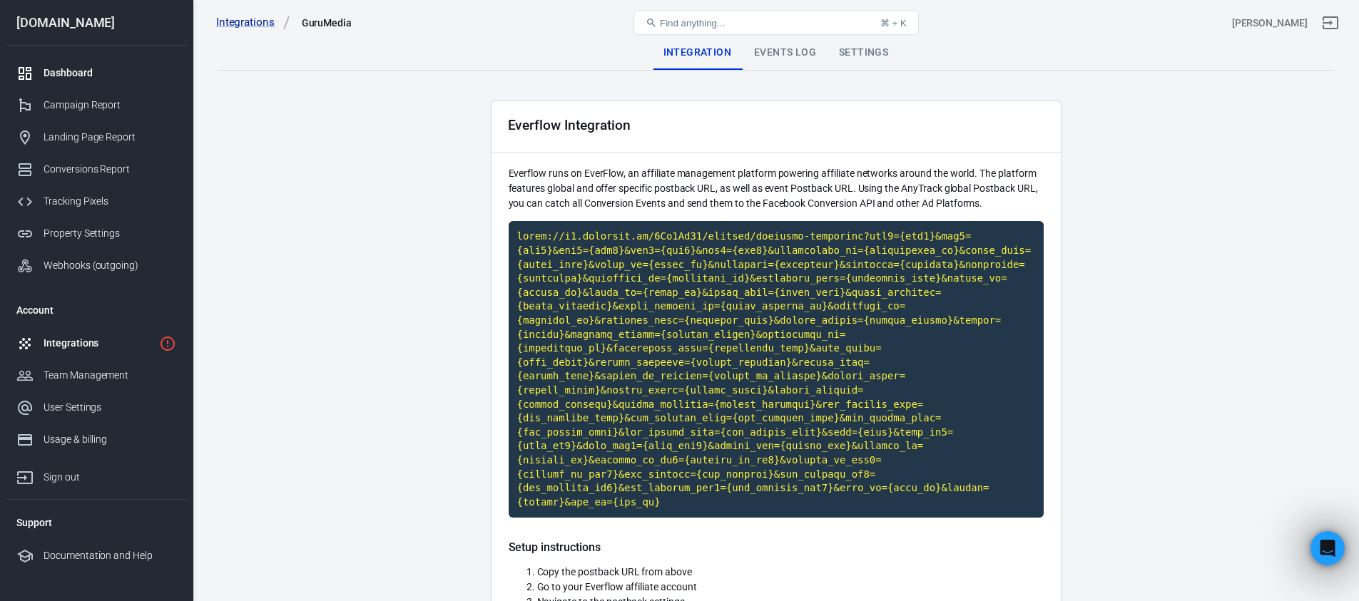
click at [60, 72] on div "Dashboard" at bounding box center [110, 73] width 133 height 15
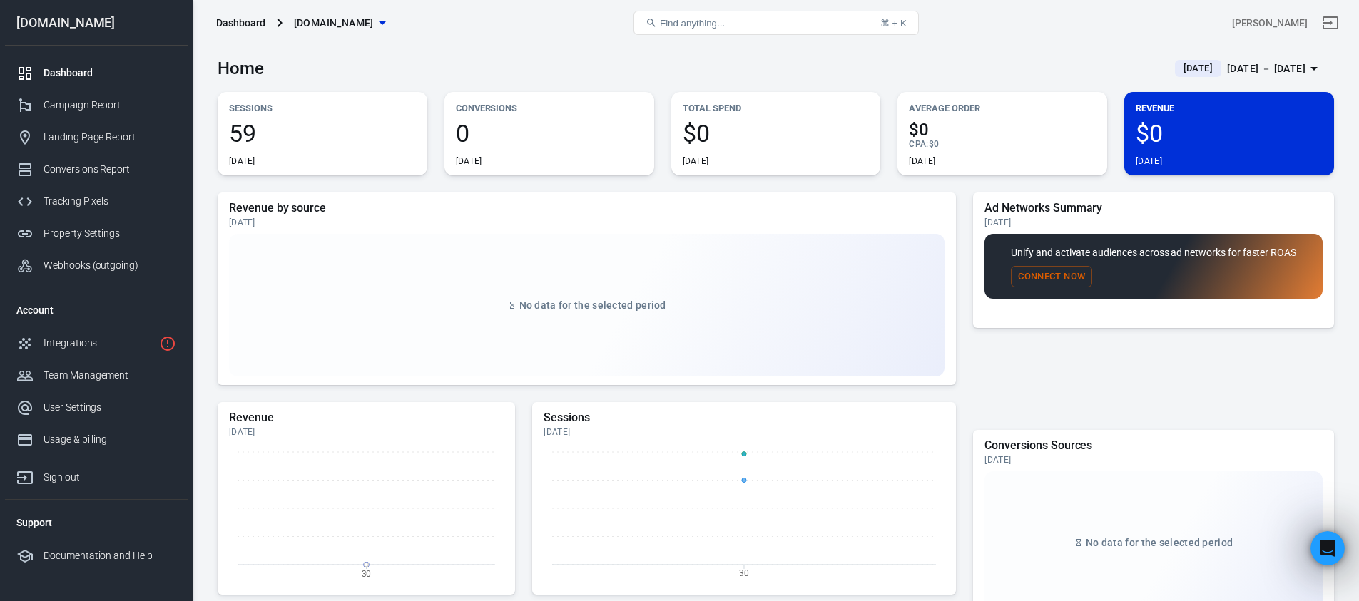
click at [466, 73] on div "Home [DATE] [DATE] － [DATE]" at bounding box center [776, 63] width 1116 height 35
click at [284, 135] on span "59" at bounding box center [322, 133] width 187 height 24
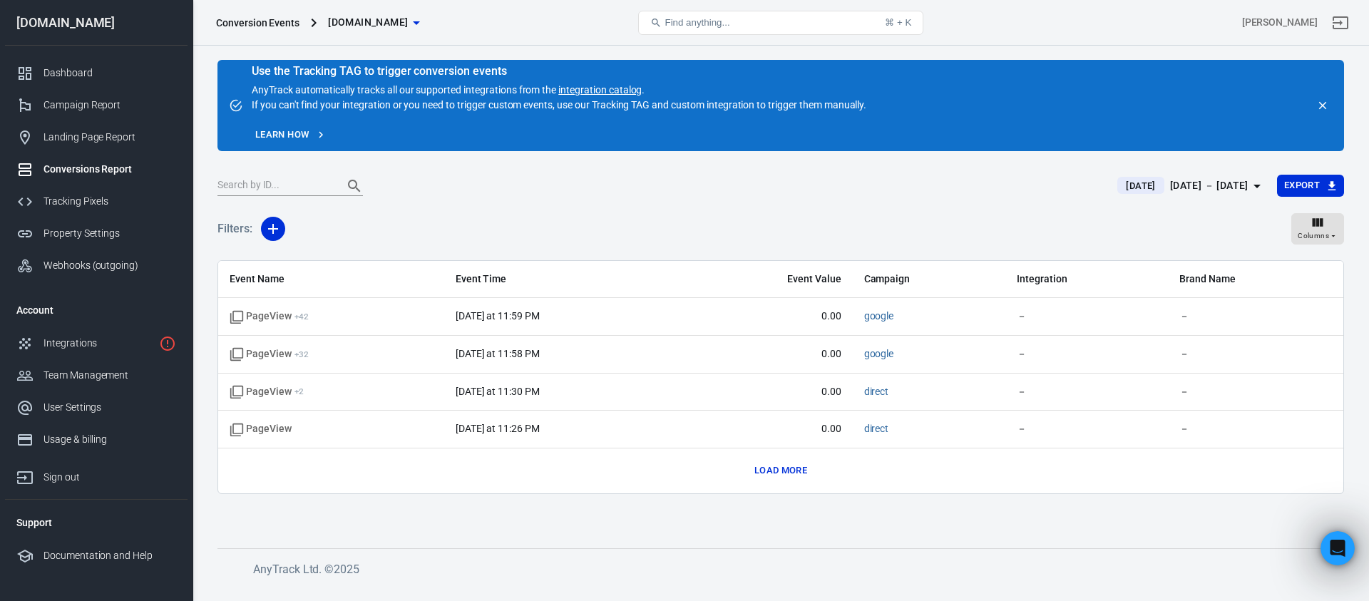
click at [782, 469] on button "Load more" at bounding box center [781, 471] width 60 height 22
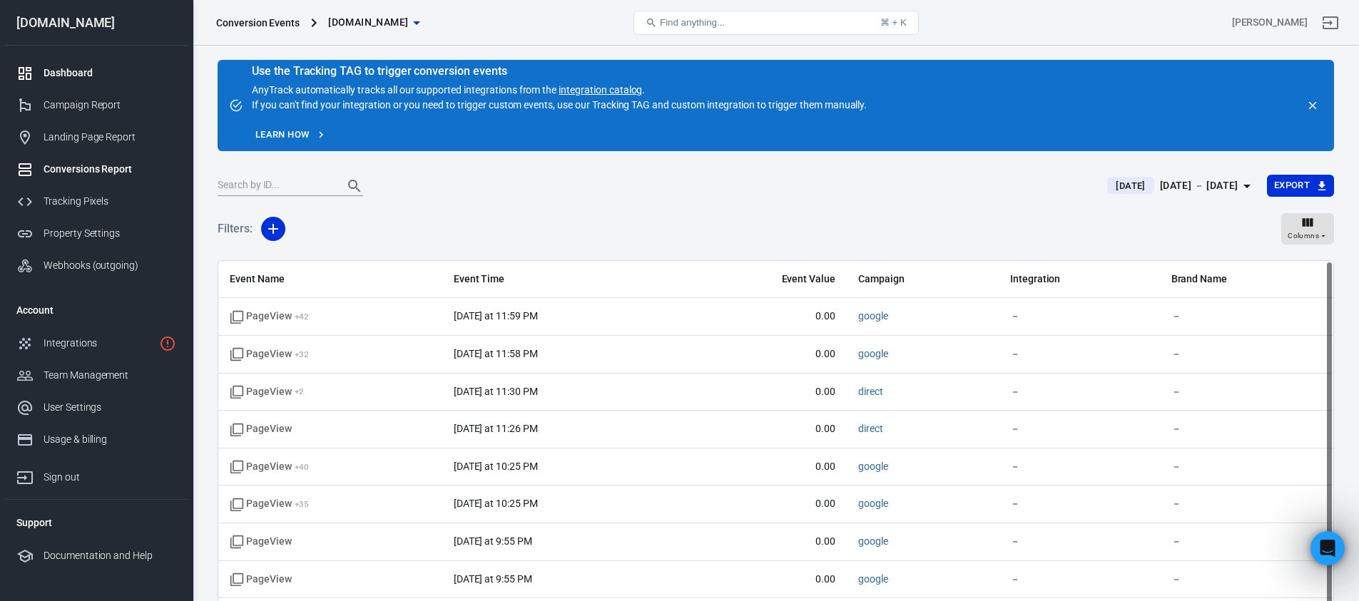
click at [85, 77] on div "Dashboard" at bounding box center [110, 73] width 133 height 15
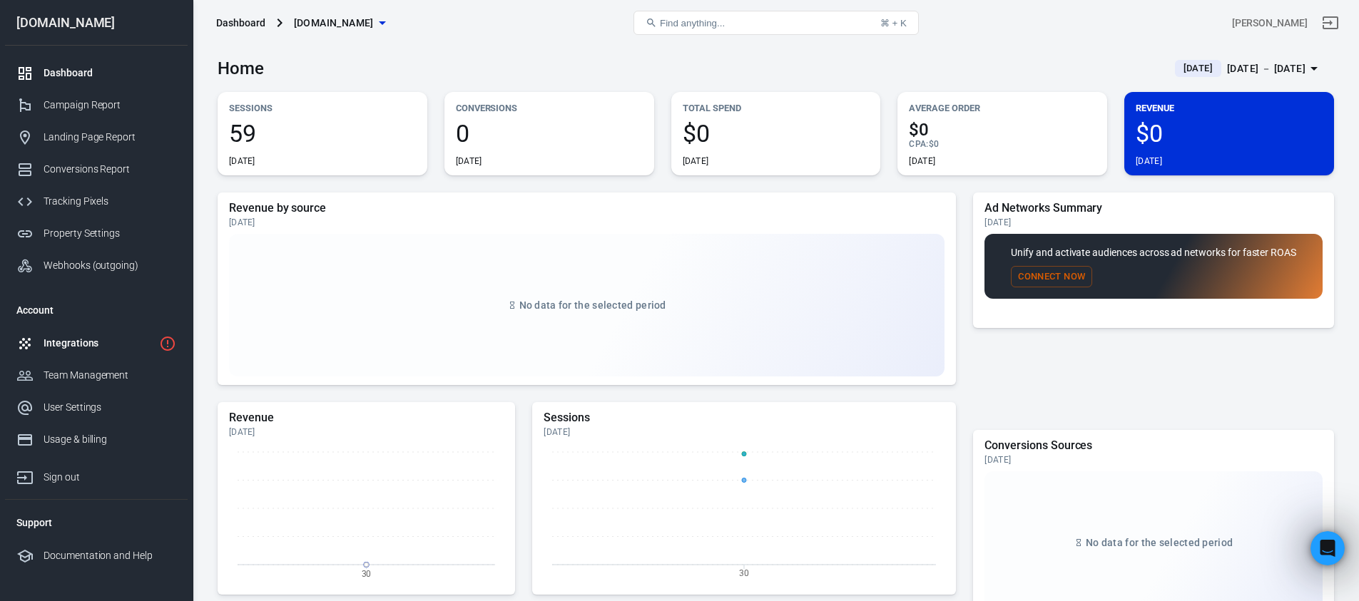
click at [88, 344] on div "Integrations" at bounding box center [99, 343] width 110 height 15
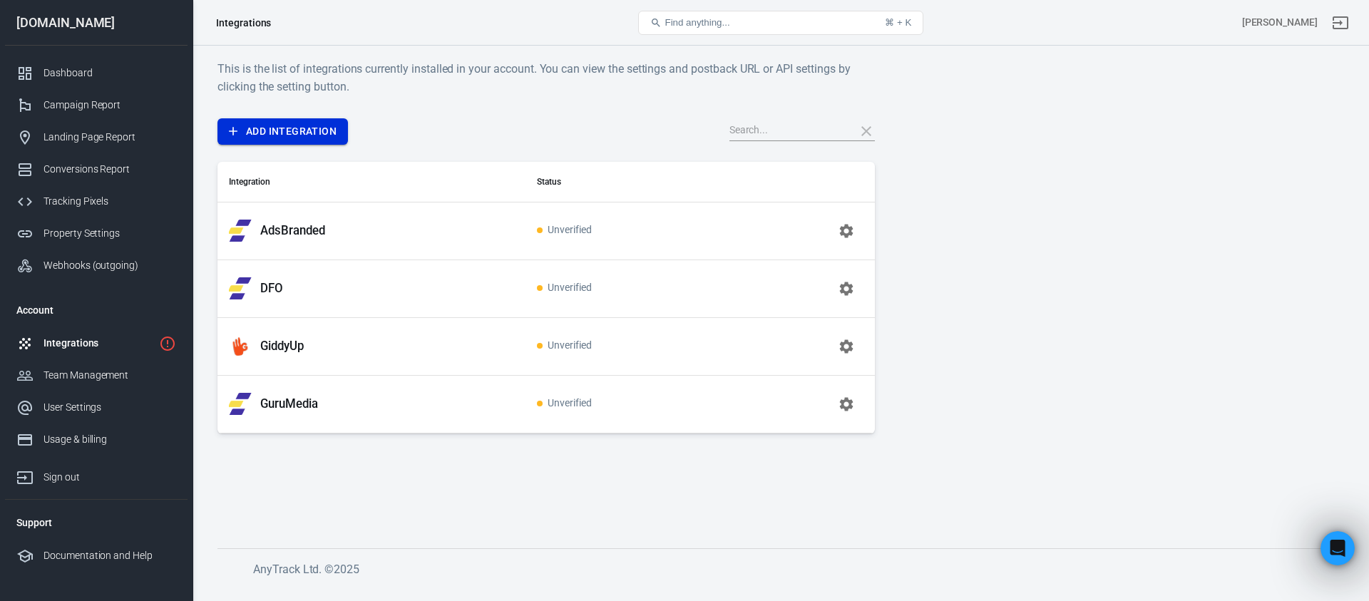
click at [297, 125] on link "Add Integration" at bounding box center [283, 131] width 131 height 26
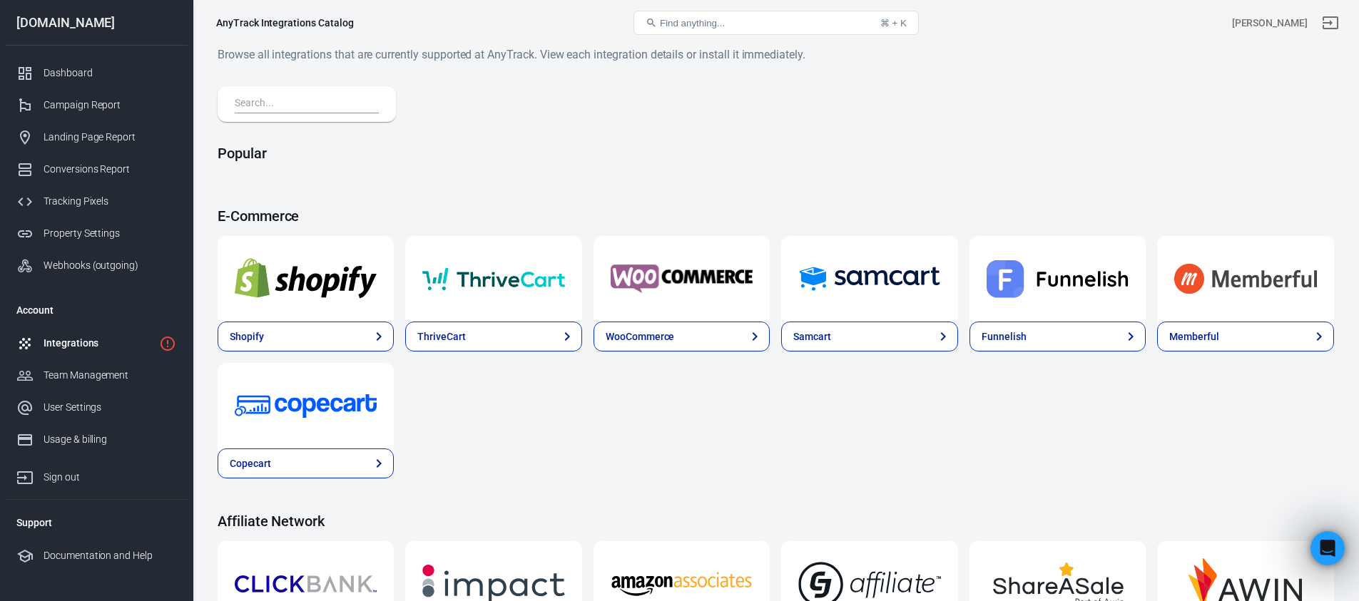
click at [313, 104] on input "text" at bounding box center [304, 104] width 138 height 19
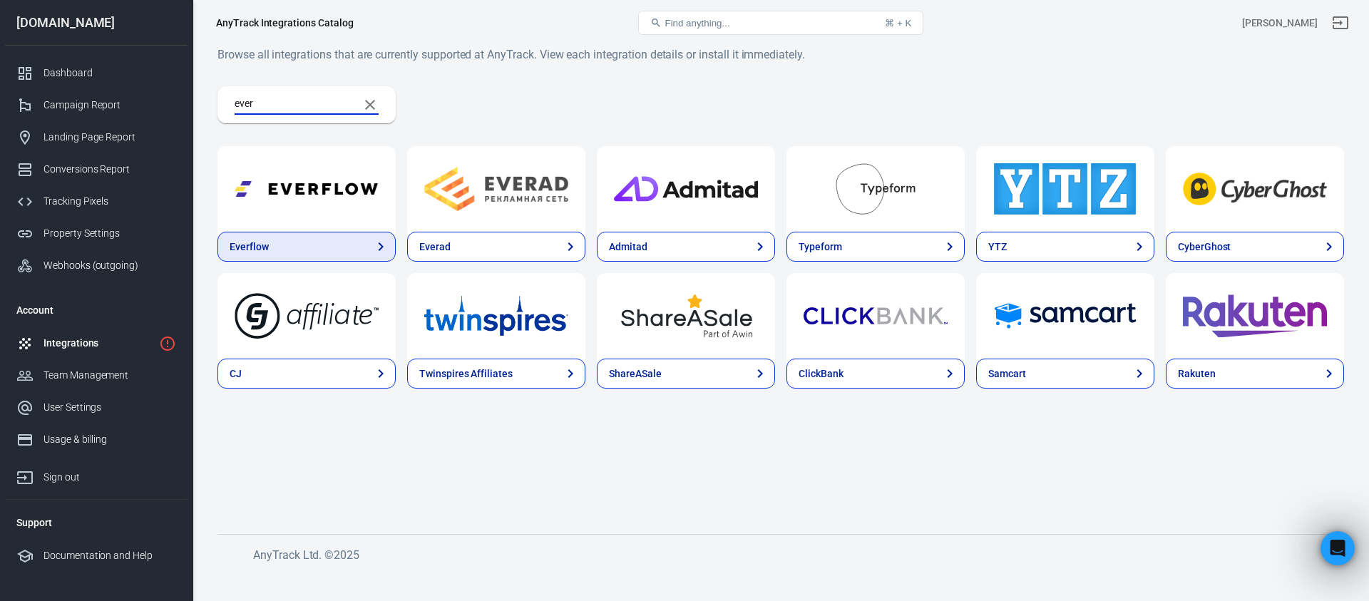
type input "ever"
click at [335, 242] on link "Everflow" at bounding box center [307, 247] width 178 height 30
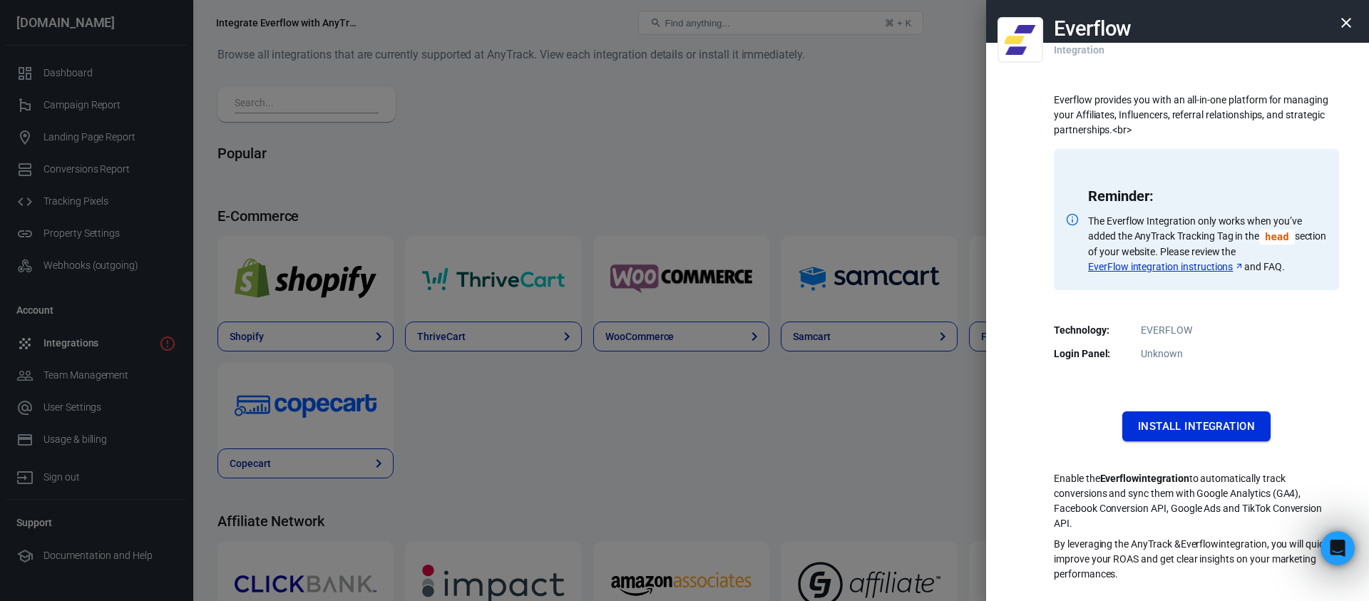
click at [1175, 427] on button "Install Integration" at bounding box center [1197, 427] width 148 height 30
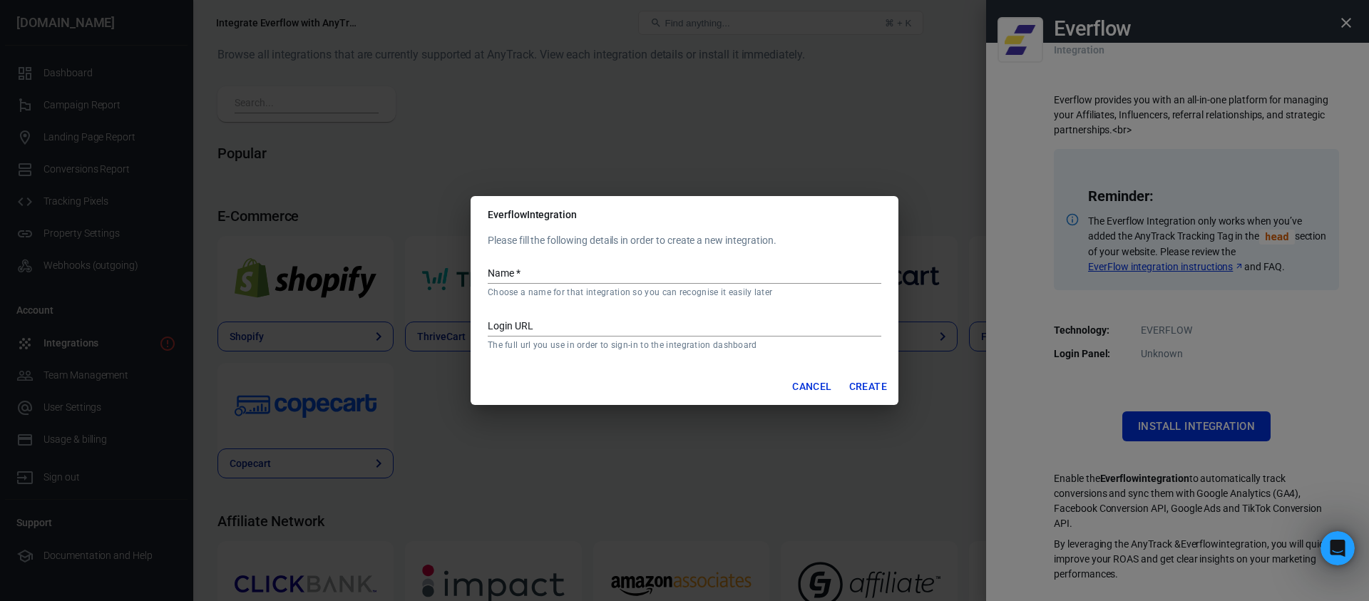
click at [660, 260] on div "Name   * Choose a name for that integration so you can recognise it easily later" at bounding box center [685, 276] width 394 height 44
click at [661, 273] on input "Name   *" at bounding box center [685, 274] width 394 height 19
type input "DotCom"
click at [797, 329] on input "Login URL" at bounding box center [685, 327] width 394 height 19
paste input "[URL][DOMAIN_NAME]"
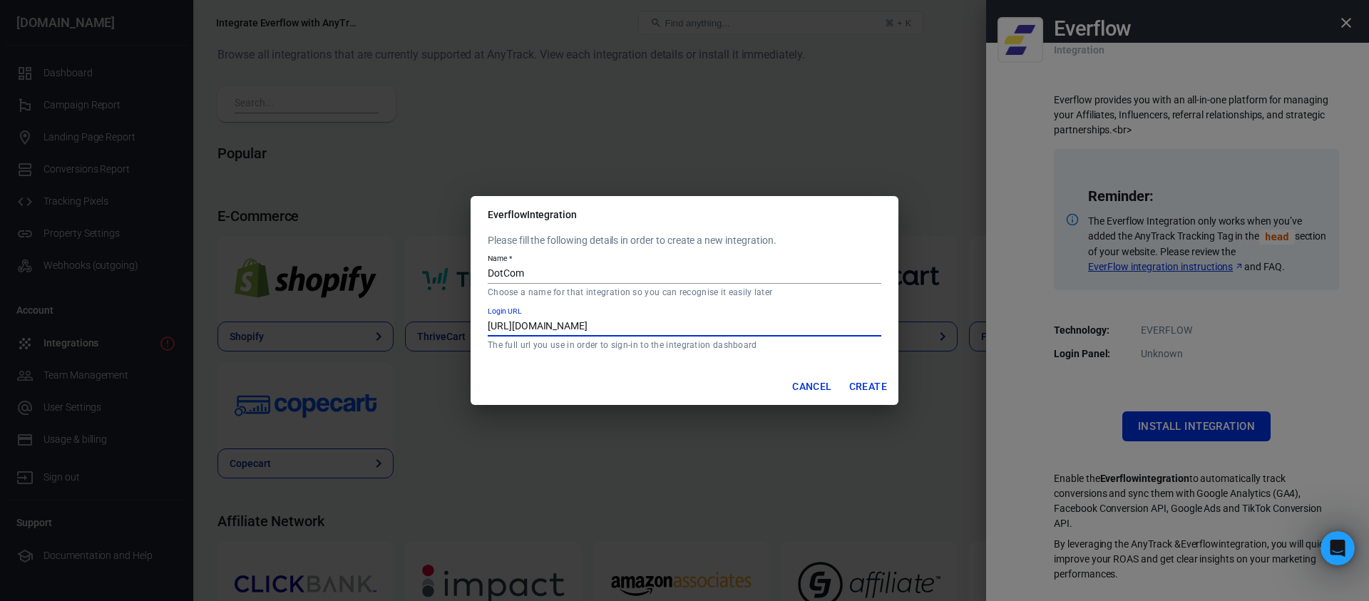
type input "[URL][DOMAIN_NAME]"
click at [854, 384] on button "Create" at bounding box center [868, 387] width 49 height 26
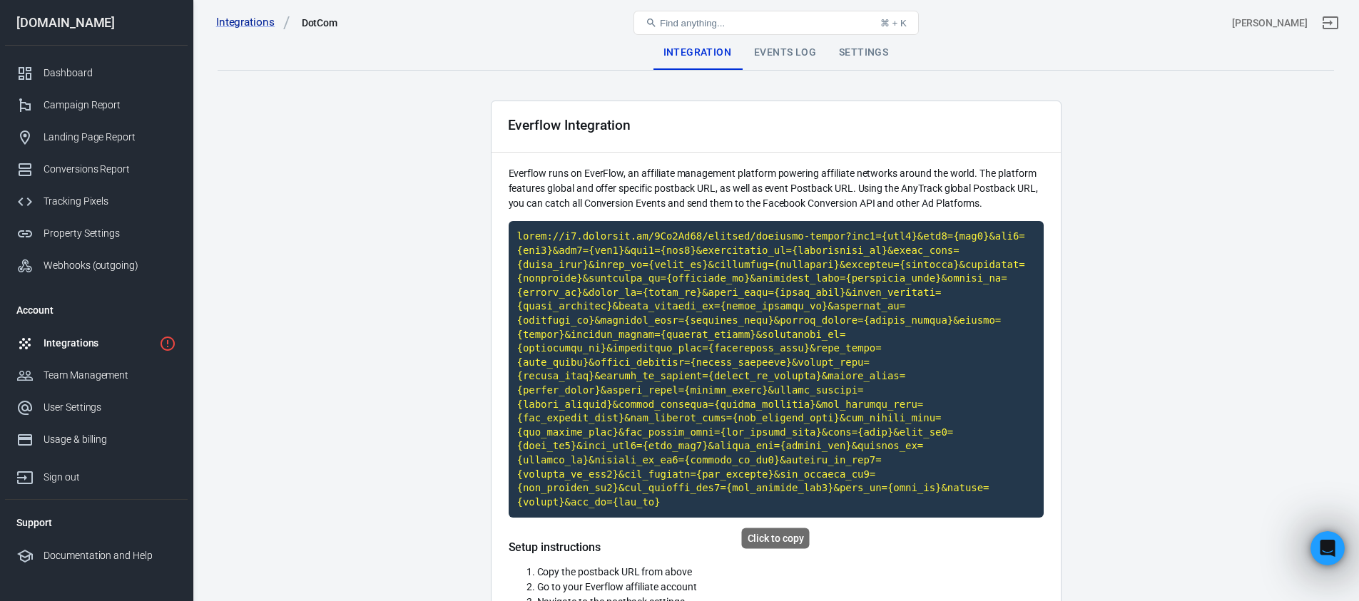
click at [830, 297] on code "Click to copy" at bounding box center [776, 369] width 535 height 297
click at [761, 239] on code "Click to copy" at bounding box center [776, 369] width 535 height 297
click at [698, 253] on code "Click to copy" at bounding box center [776, 369] width 535 height 297
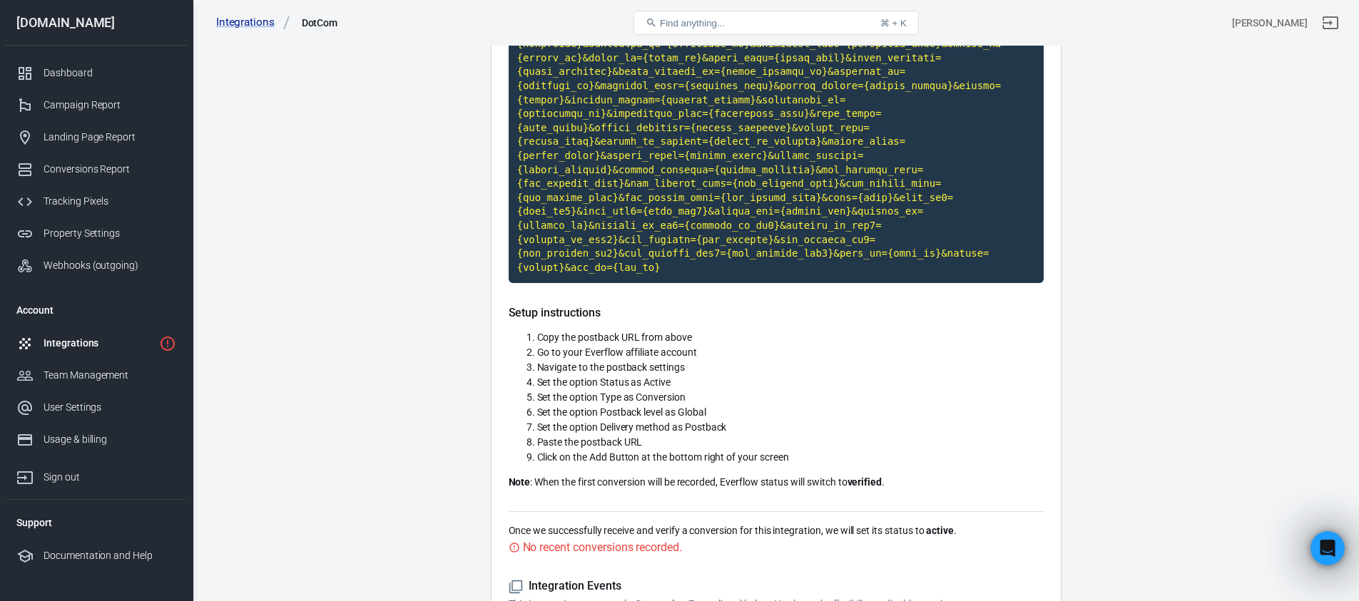
scroll to position [308, 0]
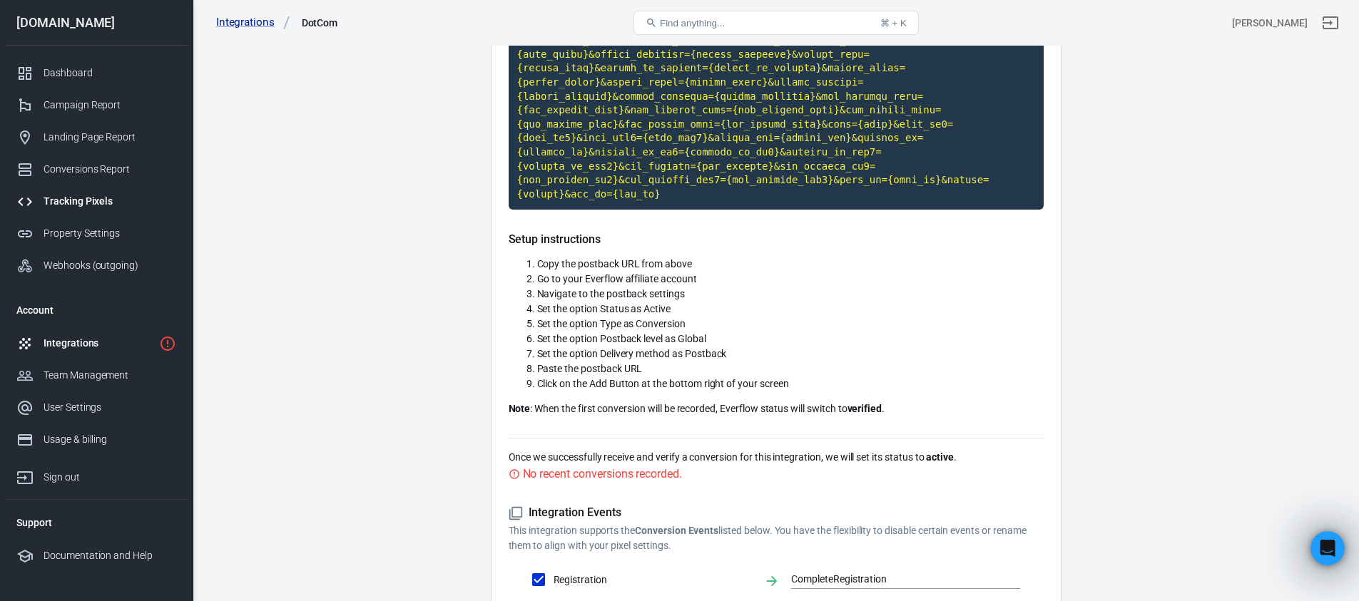
click at [103, 208] on div "Tracking Pixels" at bounding box center [110, 201] width 133 height 15
